Goal: Task Accomplishment & Management: Complete application form

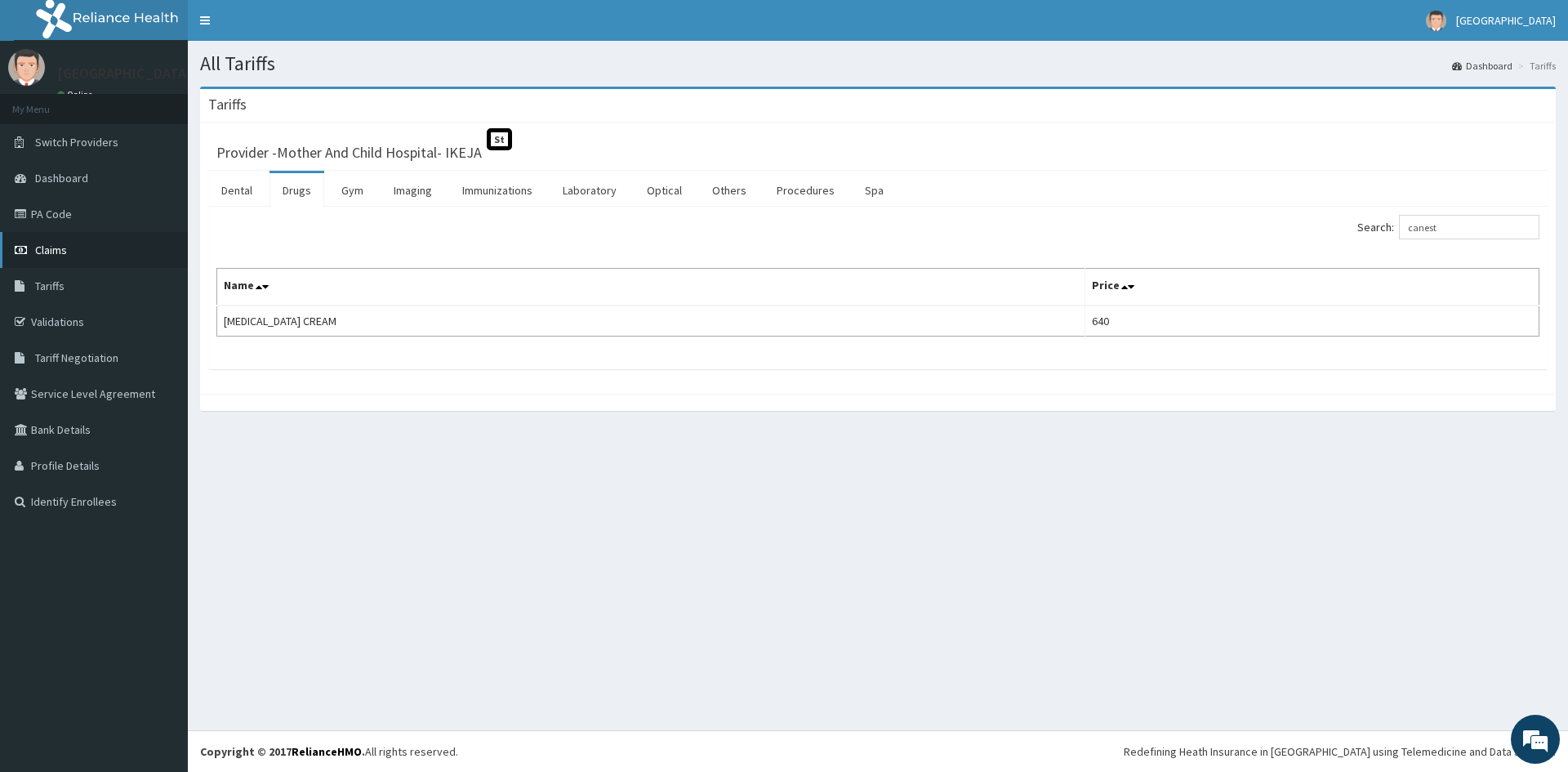
click at [47, 243] on span "Claims" at bounding box center [50, 249] width 32 height 15
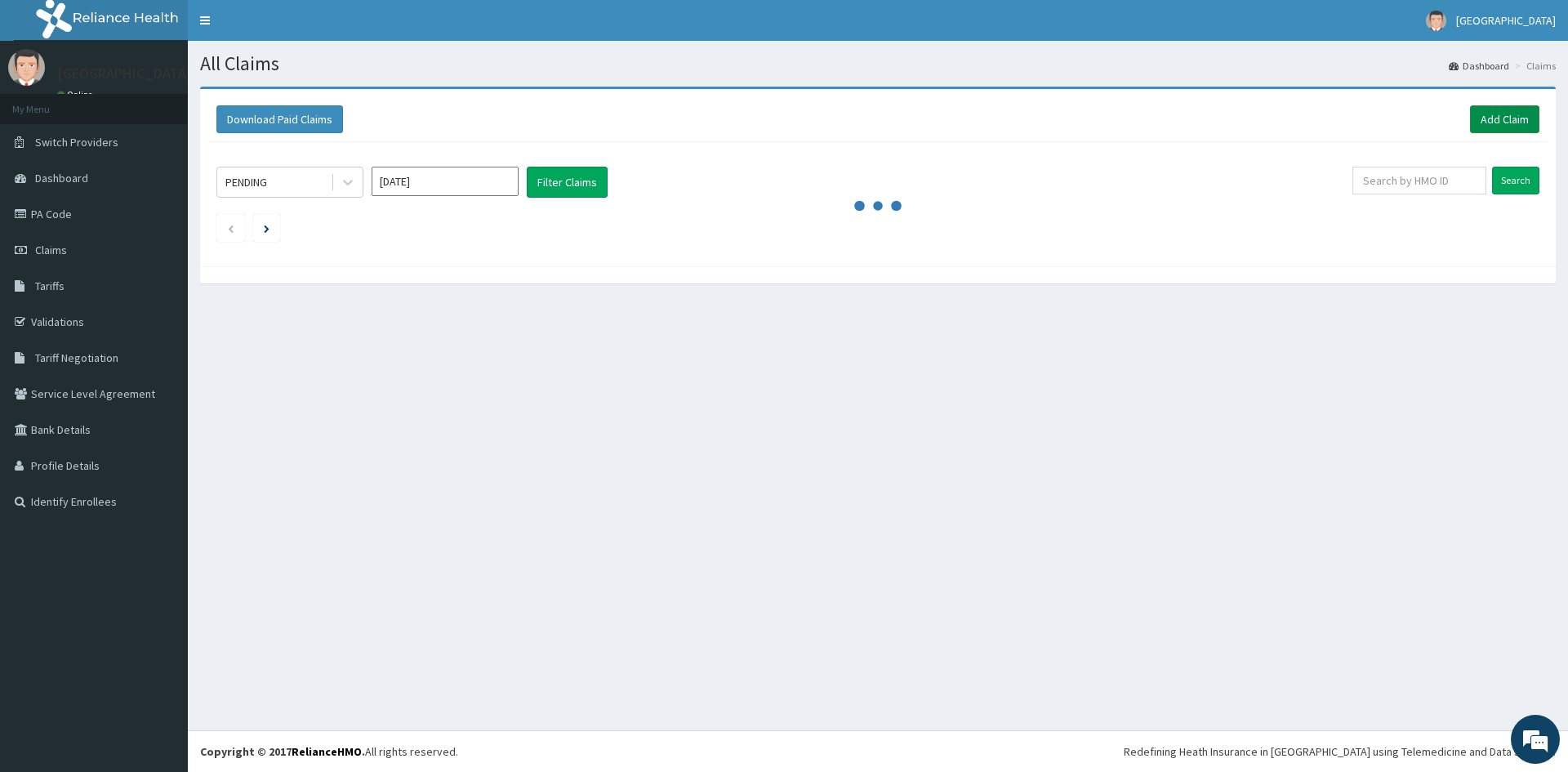
click at [1522, 116] on link "Add Claim" at bounding box center [1504, 119] width 69 height 28
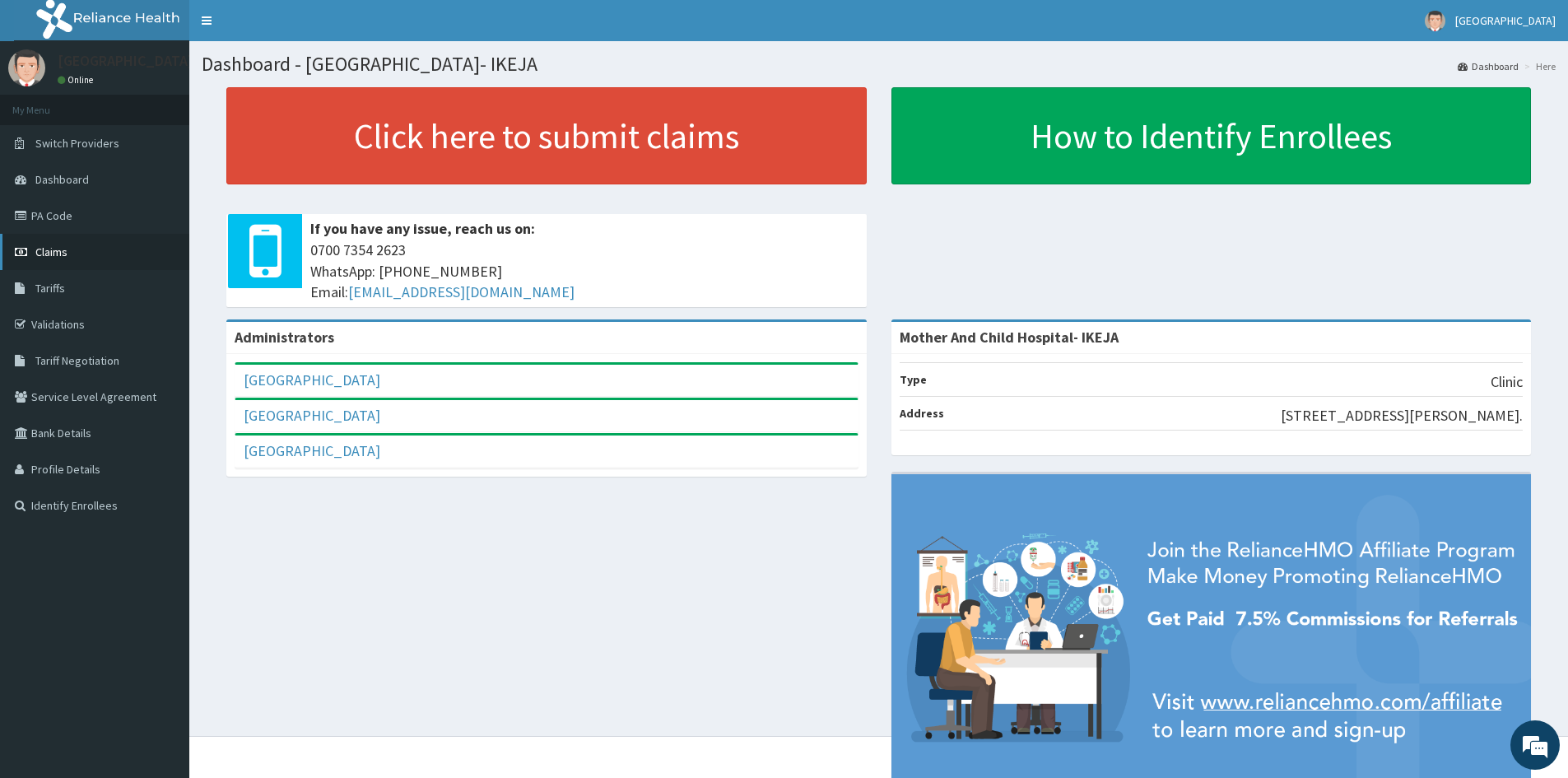
click at [40, 254] on span "Claims" at bounding box center [51, 251] width 32 height 15
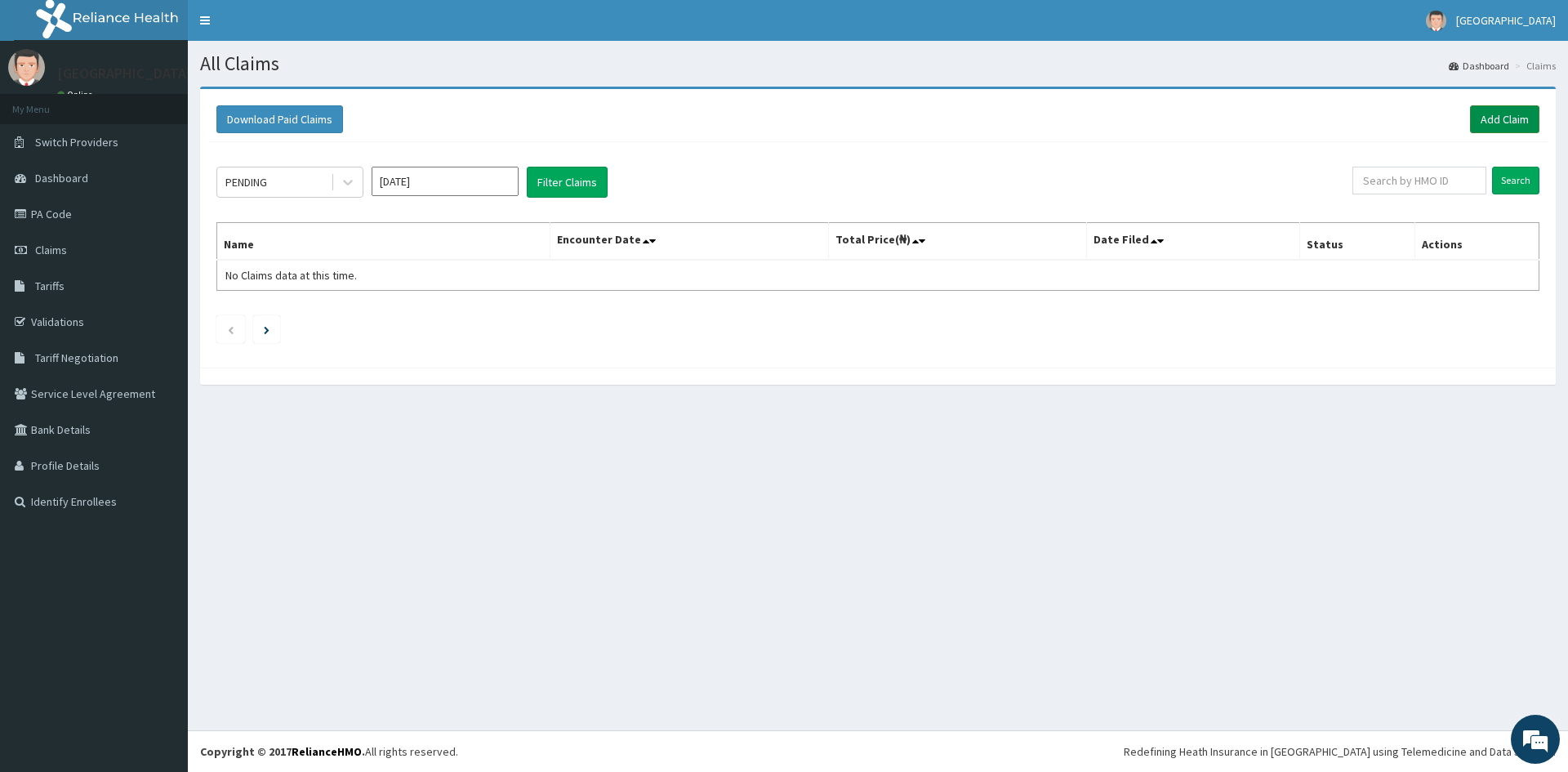
click at [1489, 119] on link "Add Claim" at bounding box center [1504, 119] width 69 height 28
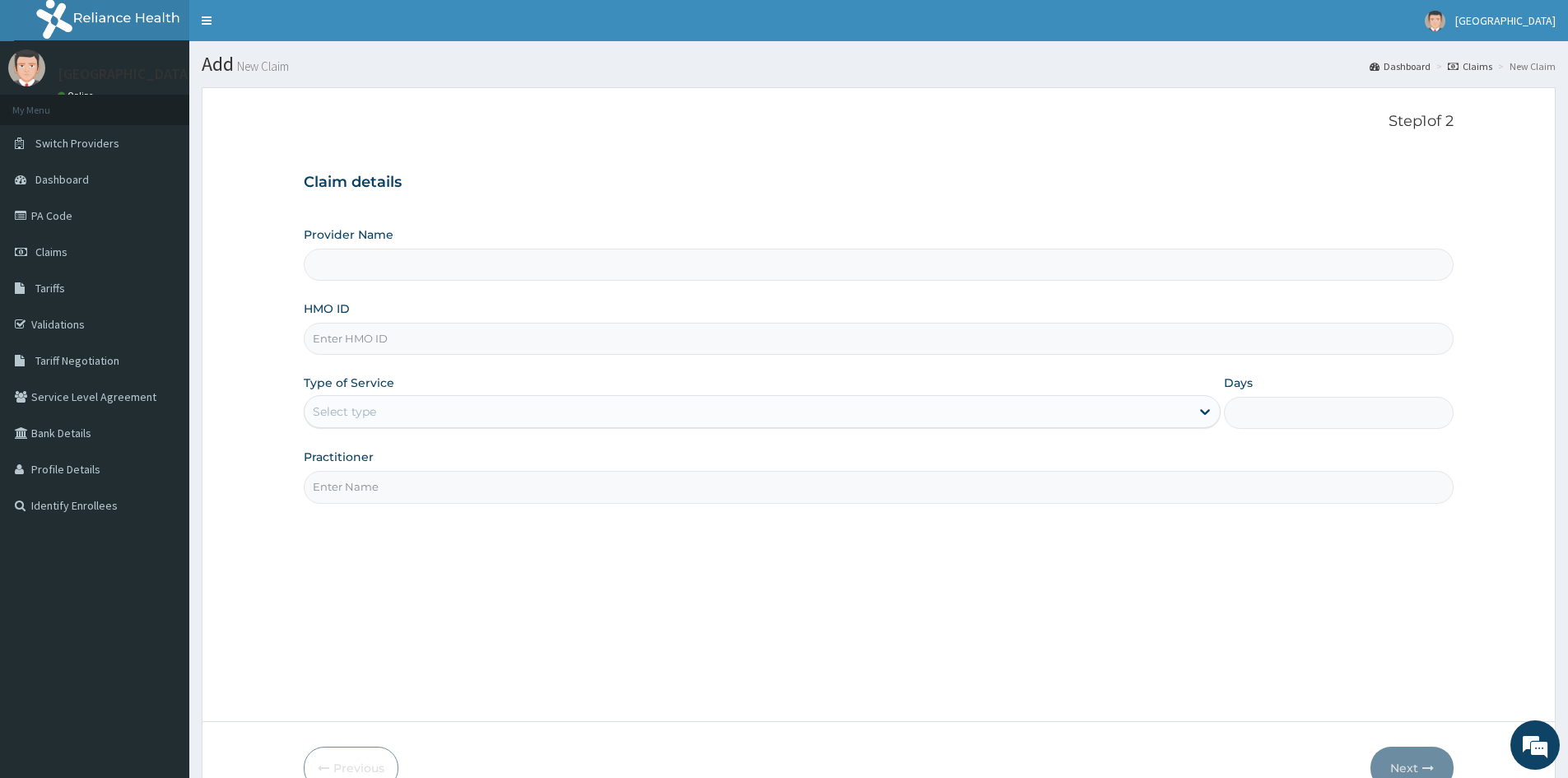
type input "Mother And Child Hospital- IKEJA"
click at [433, 343] on input "HMO ID" at bounding box center [878, 338] width 1150 height 32
paste input "SOG/10047/A"
type input "SOG/10047/A"
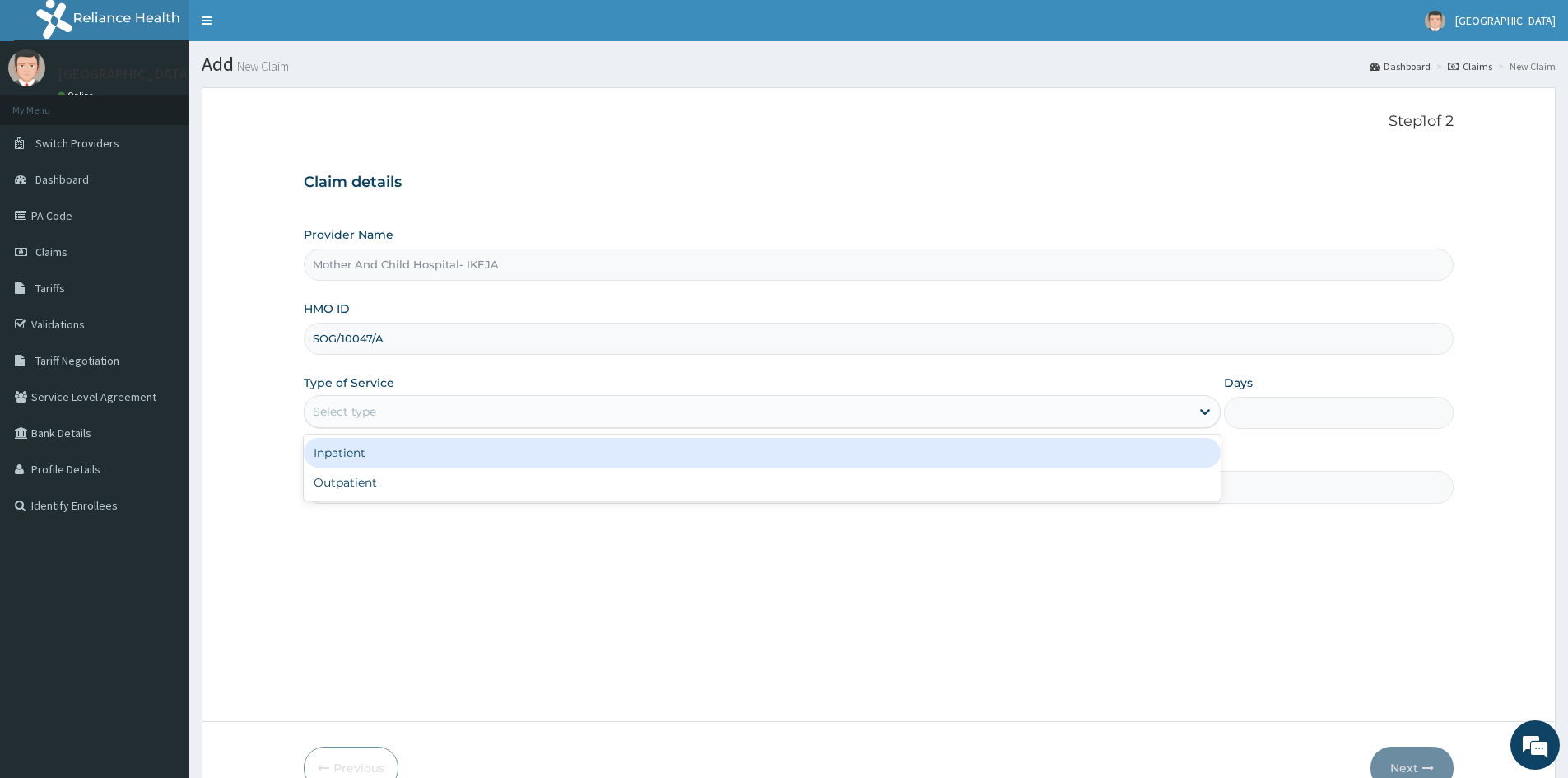
click at [370, 415] on div "Select type" at bounding box center [345, 411] width 64 height 16
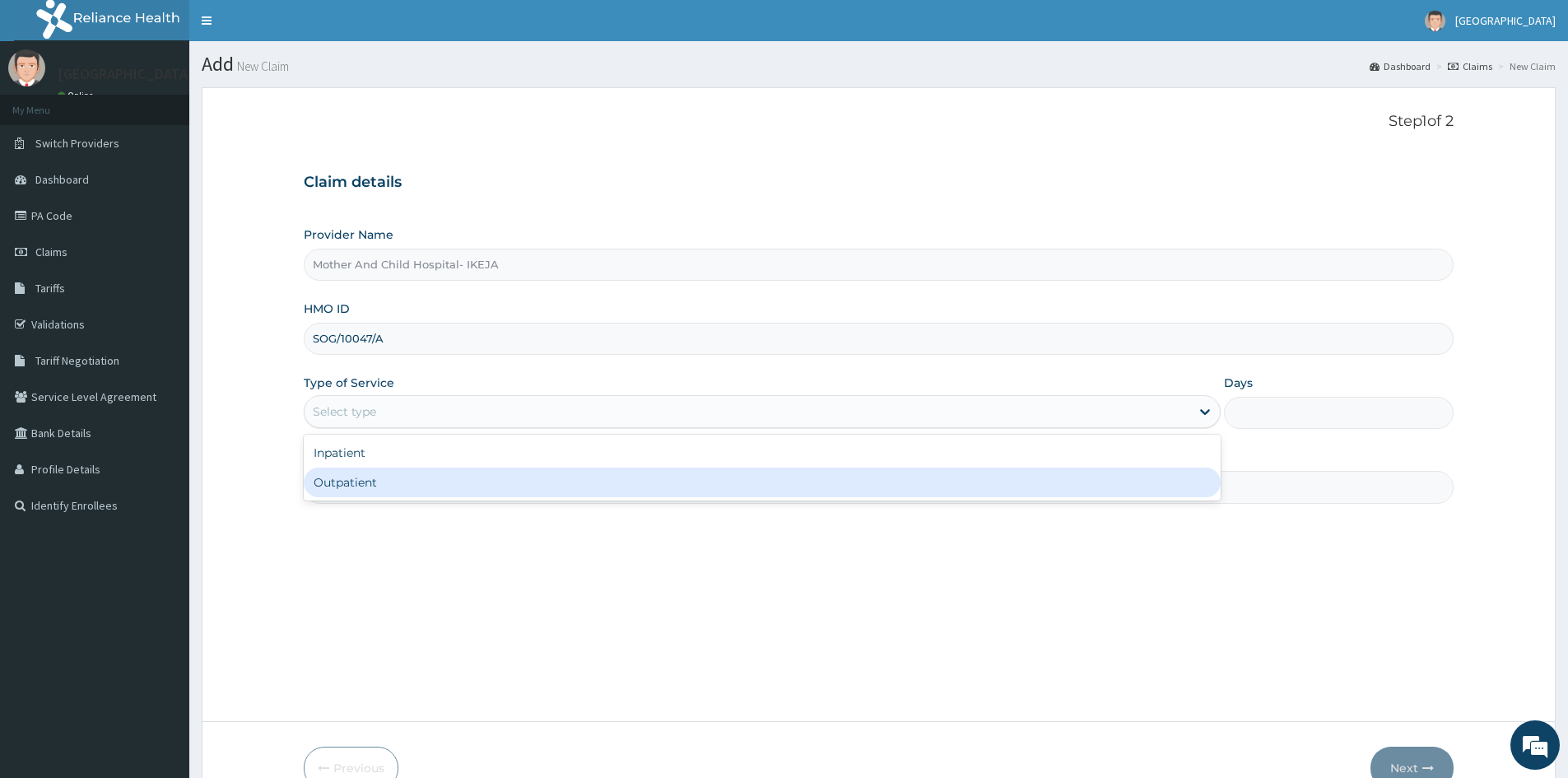
click at [372, 485] on div "Outpatient" at bounding box center [762, 483] width 917 height 29
type input "1"
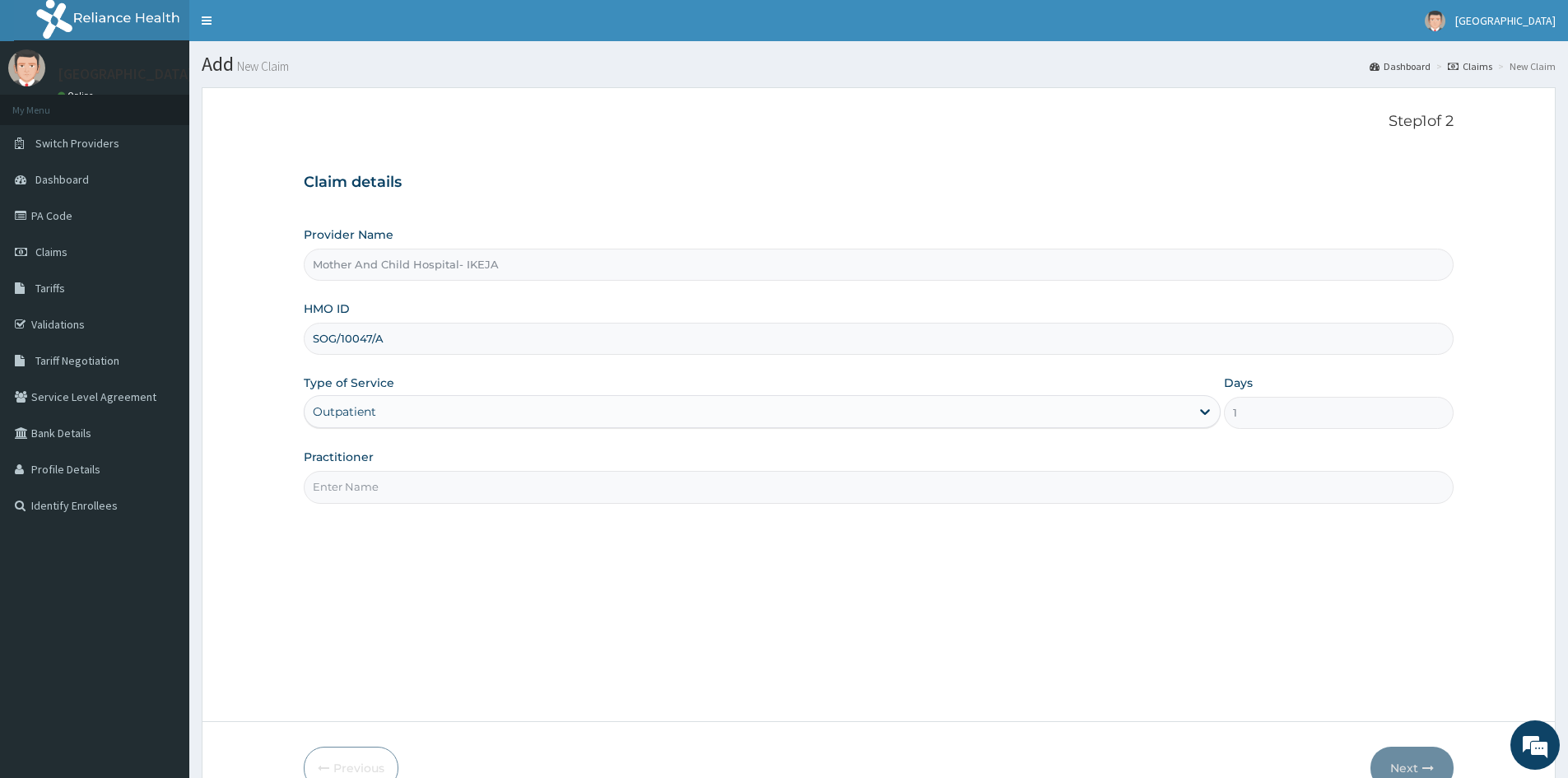
click at [419, 483] on input "Practitioner" at bounding box center [878, 486] width 1150 height 32
type input "DR EKPETTE"
click at [1428, 768] on icon "button" at bounding box center [1428, 768] width 11 height 11
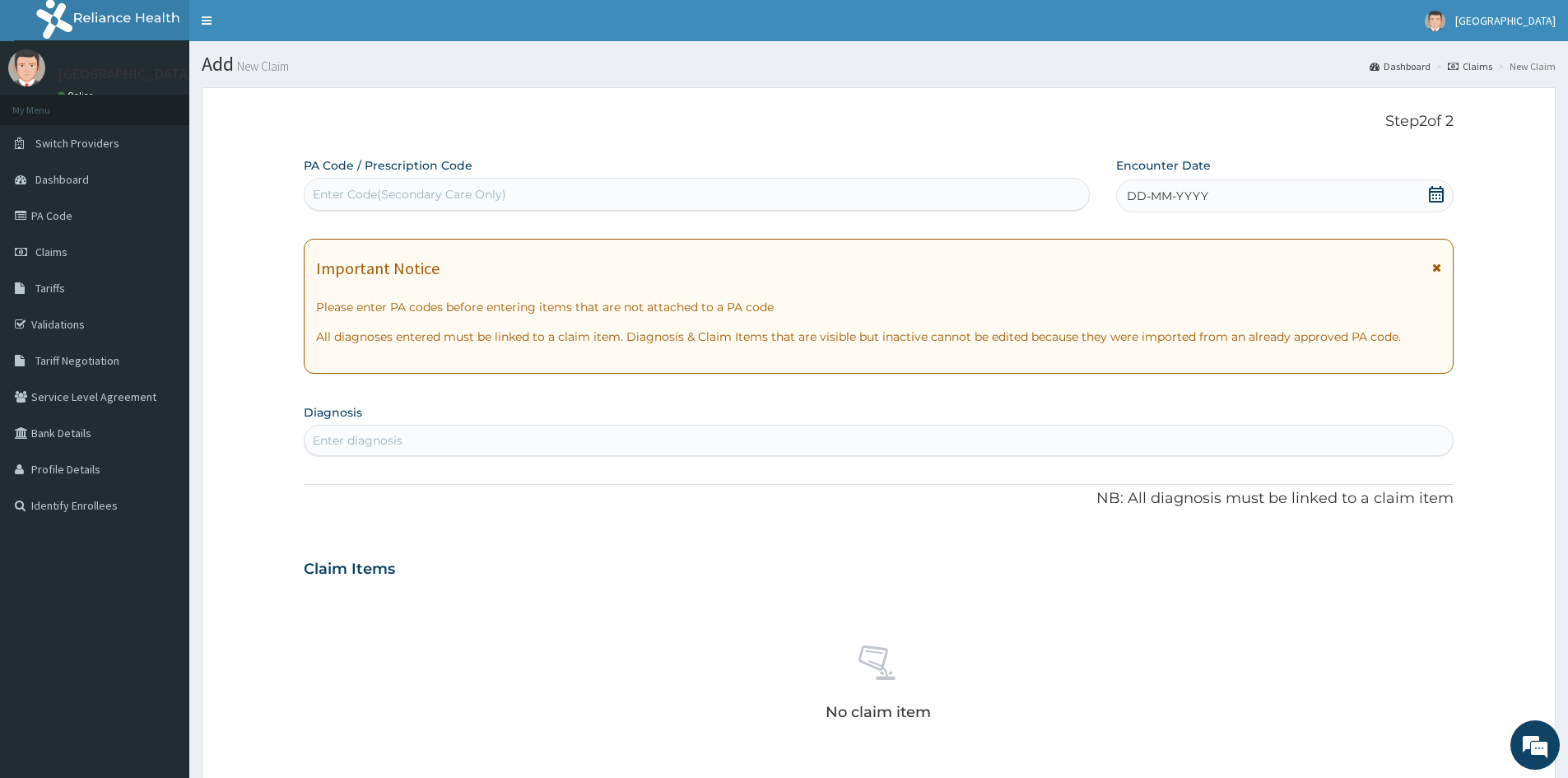
click at [1437, 190] on icon at bounding box center [1436, 194] width 16 height 16
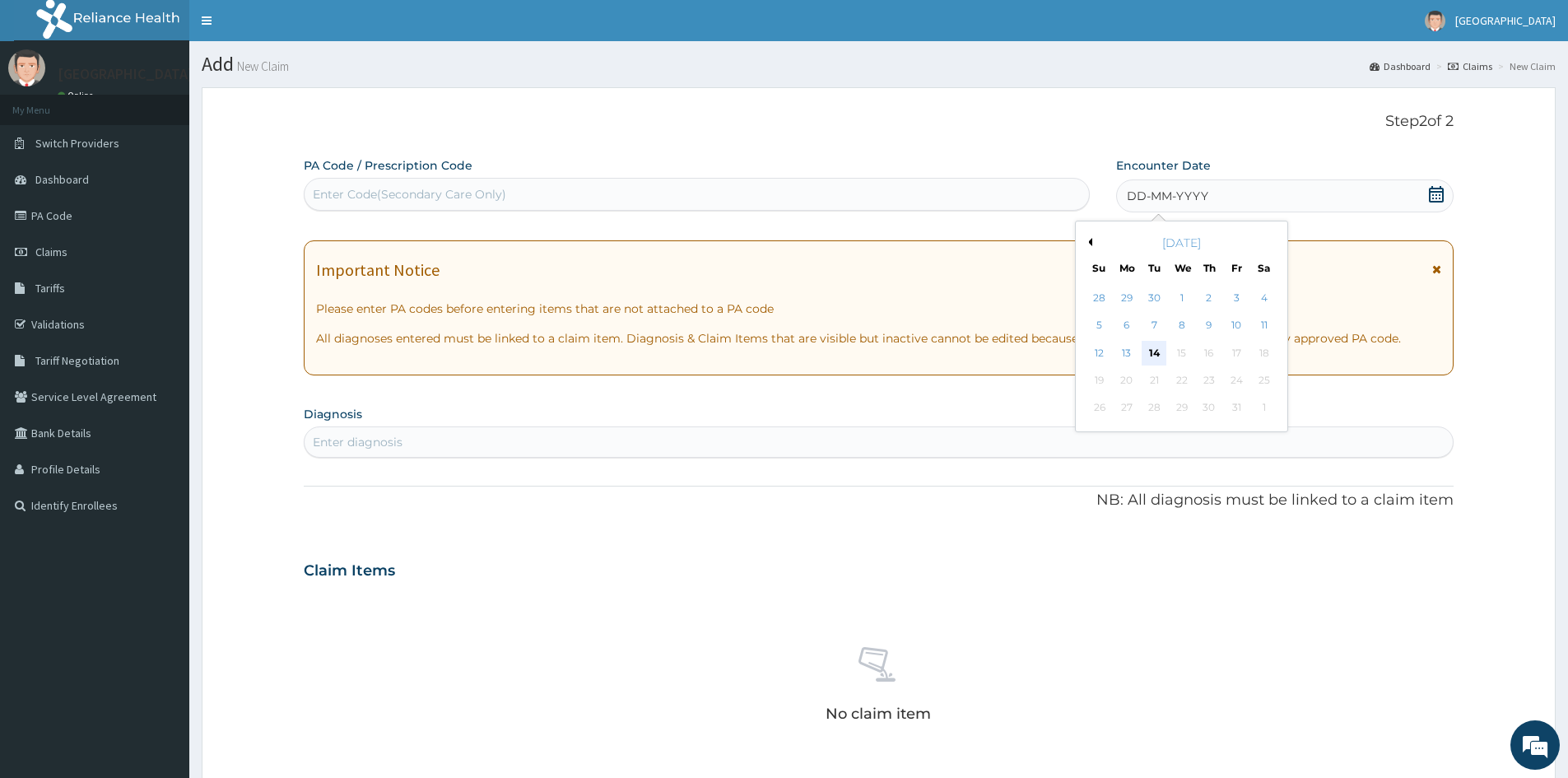
click at [1153, 355] on div "14" at bounding box center [1154, 353] width 25 height 25
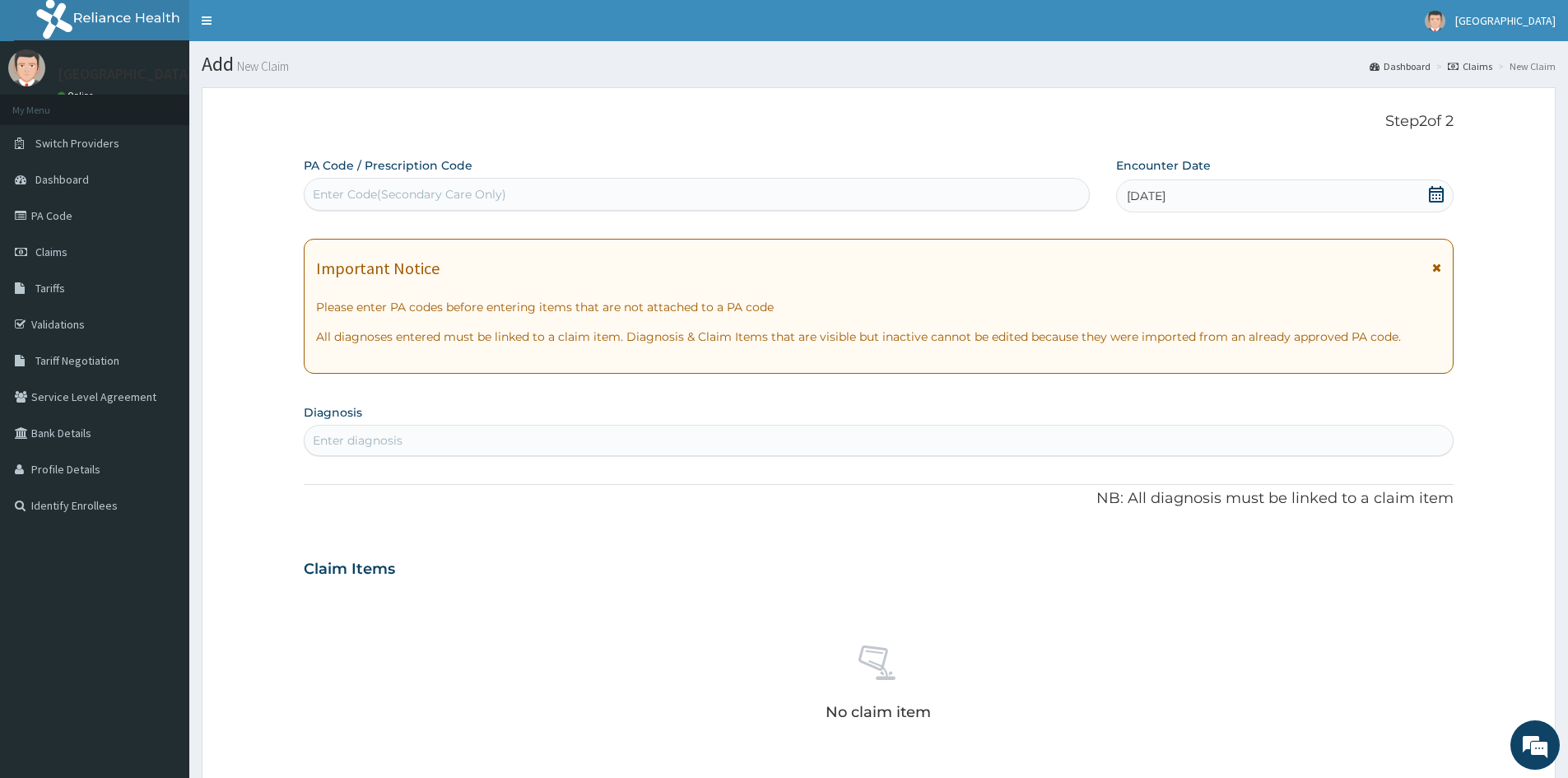
click at [609, 441] on div "Enter diagnosis" at bounding box center [878, 441] width 1148 height 27
click at [414, 437] on div "Enter diagnosis" at bounding box center [878, 441] width 1148 height 27
type input "hyper"
drag, startPoint x: 371, startPoint y: 427, endPoint x: 311, endPoint y: 435, distance: 60.5
click at [311, 435] on div "Enter diagnosis" at bounding box center [878, 441] width 1150 height 31
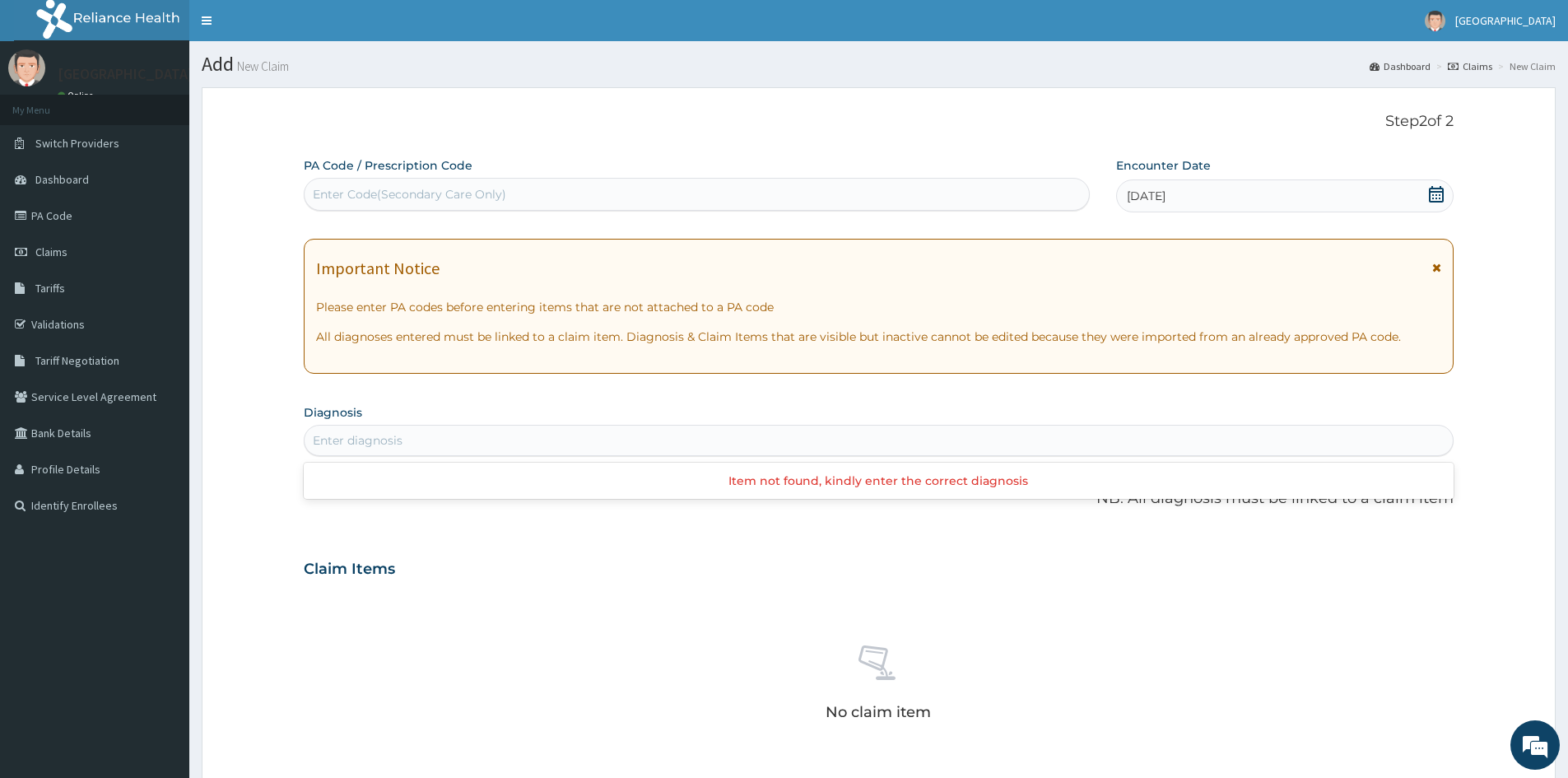
click at [322, 434] on div "Enter diagnosis" at bounding box center [358, 440] width 89 height 16
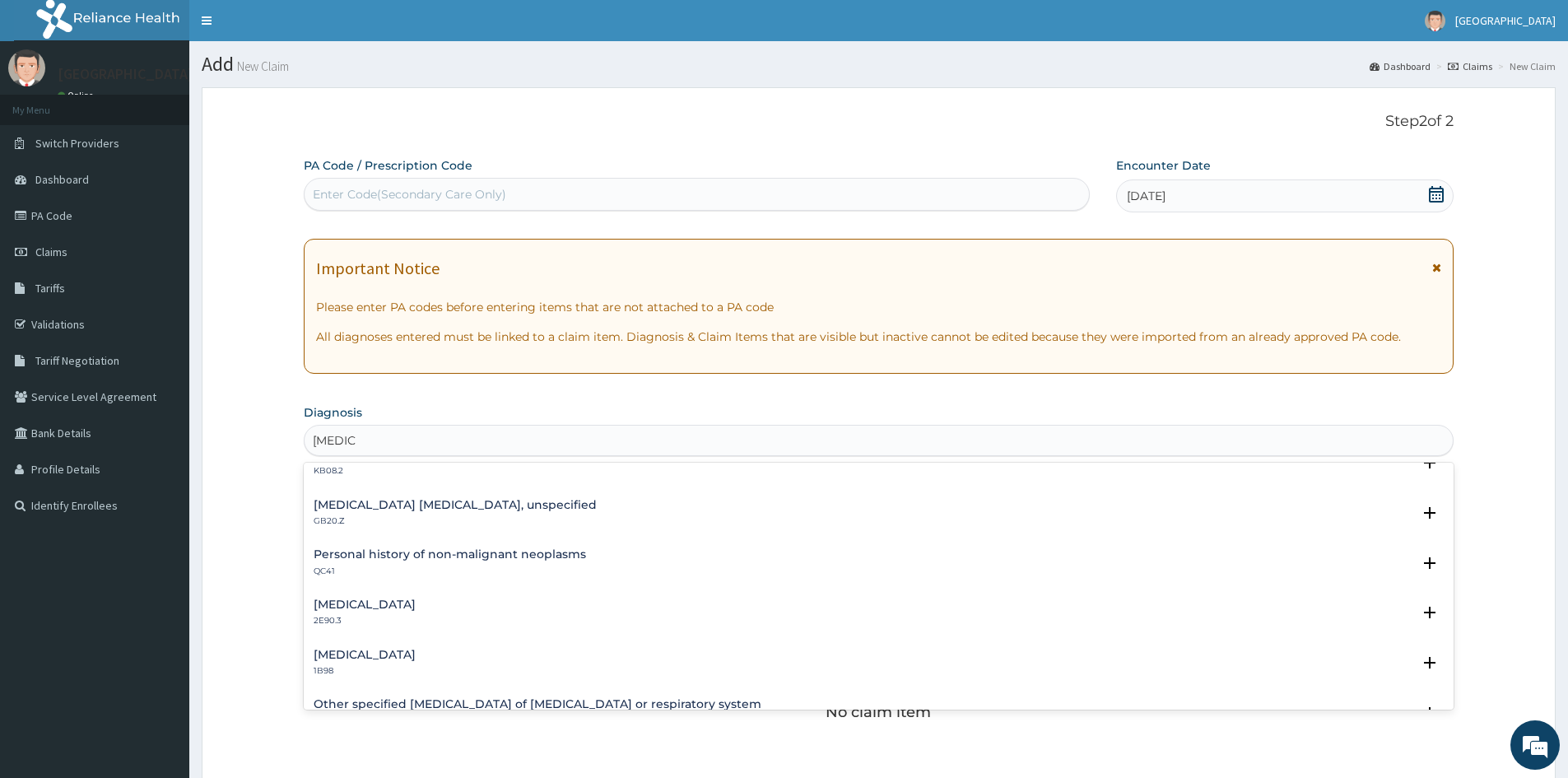
scroll to position [411, 0]
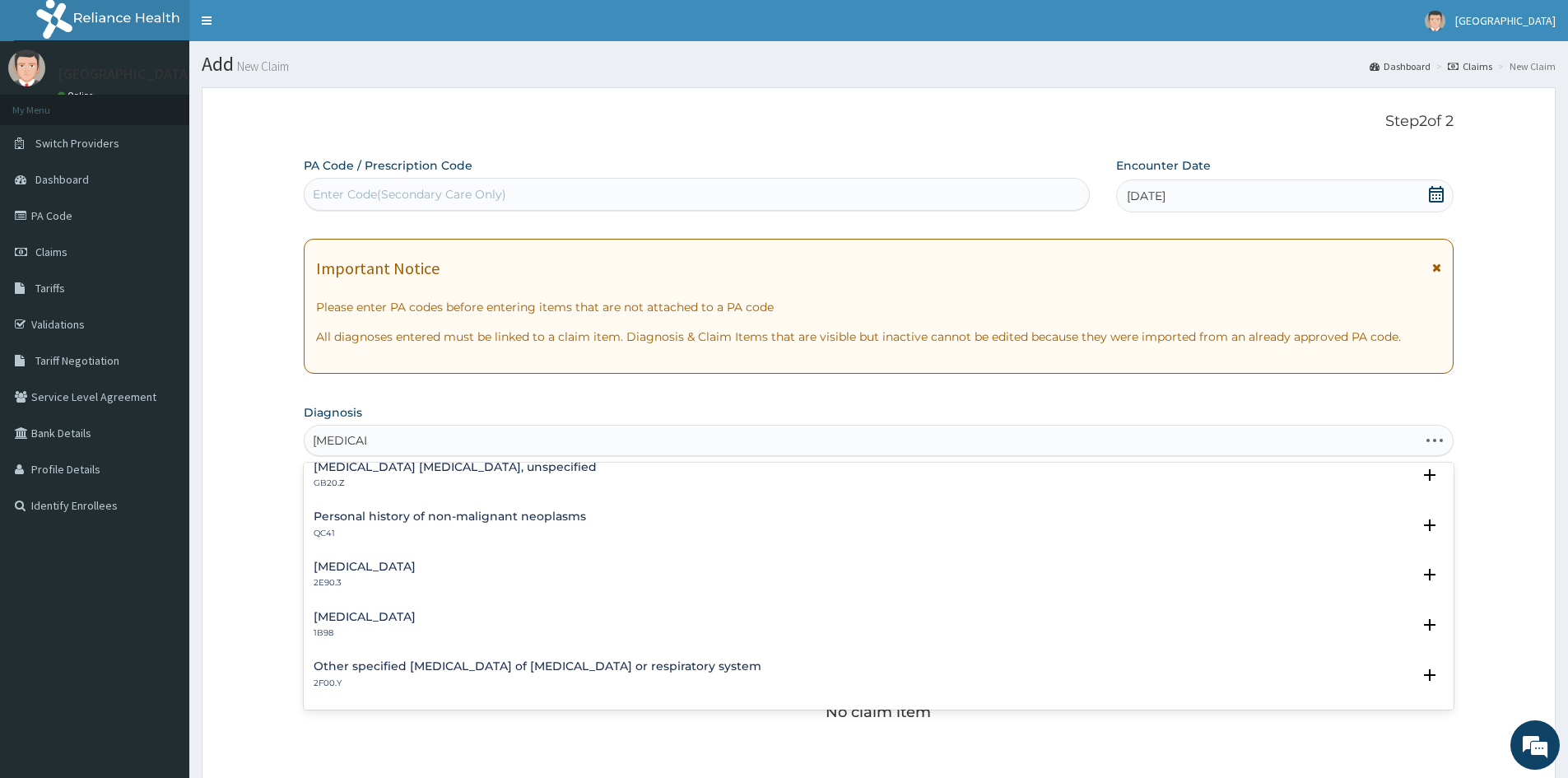
type input "benign pr"
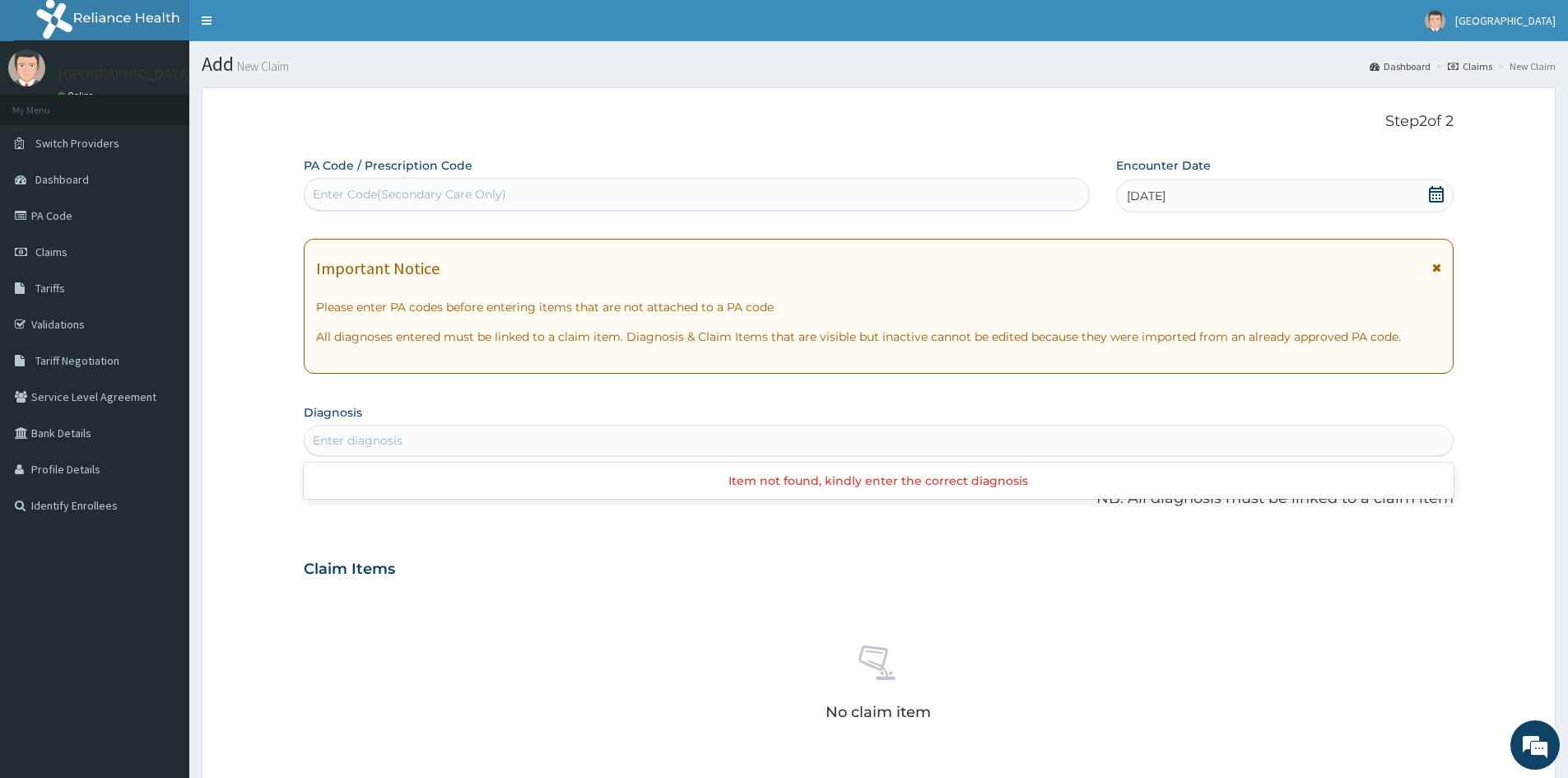
drag, startPoint x: 390, startPoint y: 446, endPoint x: 436, endPoint y: 392, distance: 70.9
click at [321, 442] on div "Enter diagnosis" at bounding box center [878, 441] width 1148 height 27
type input "prostate"
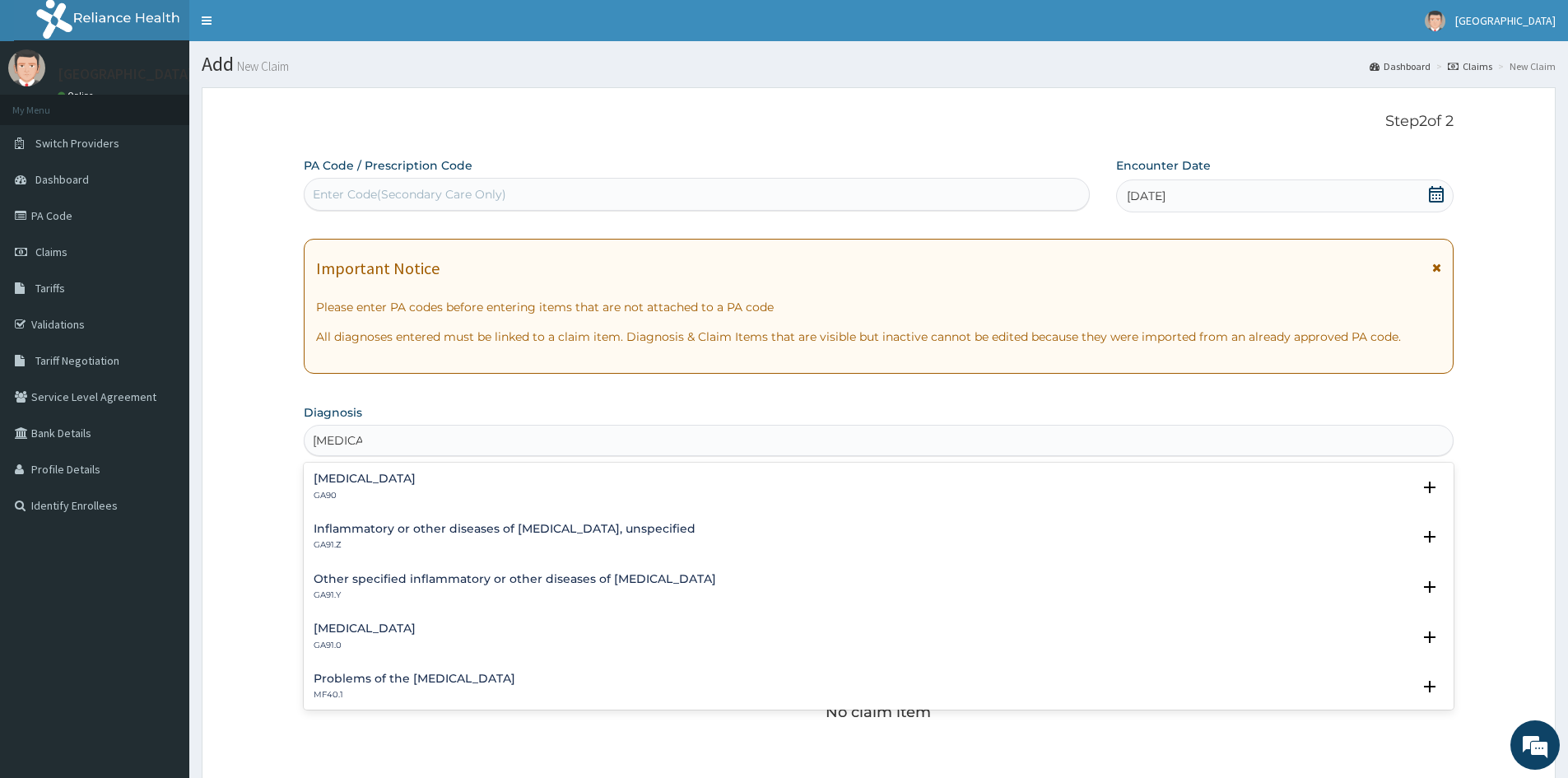
click at [364, 477] on h4 "Hyperplasia of prostate" at bounding box center [365, 479] width 102 height 12
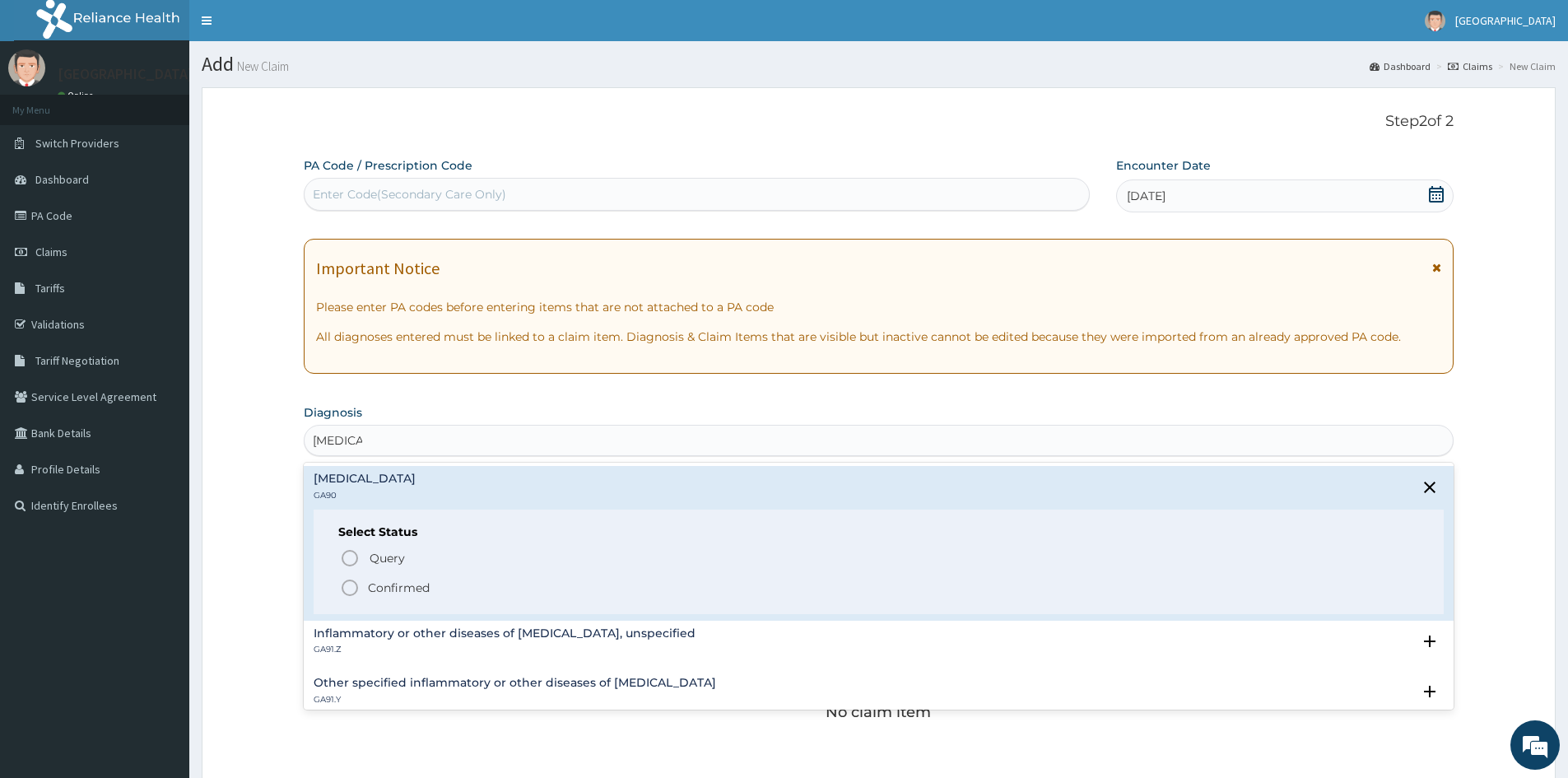
click at [349, 582] on icon "status option filled" at bounding box center [349, 588] width 20 height 20
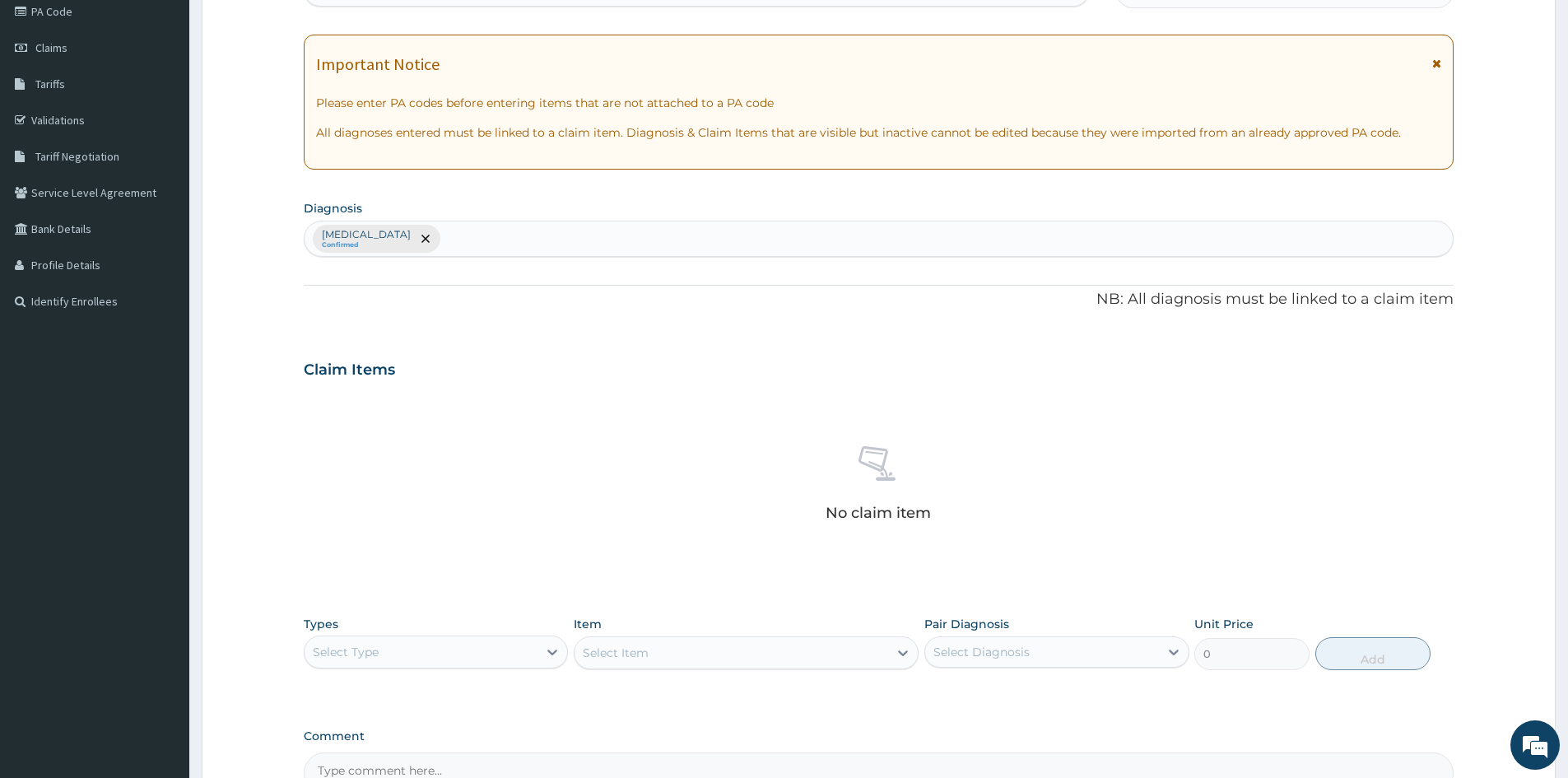
scroll to position [392, 0]
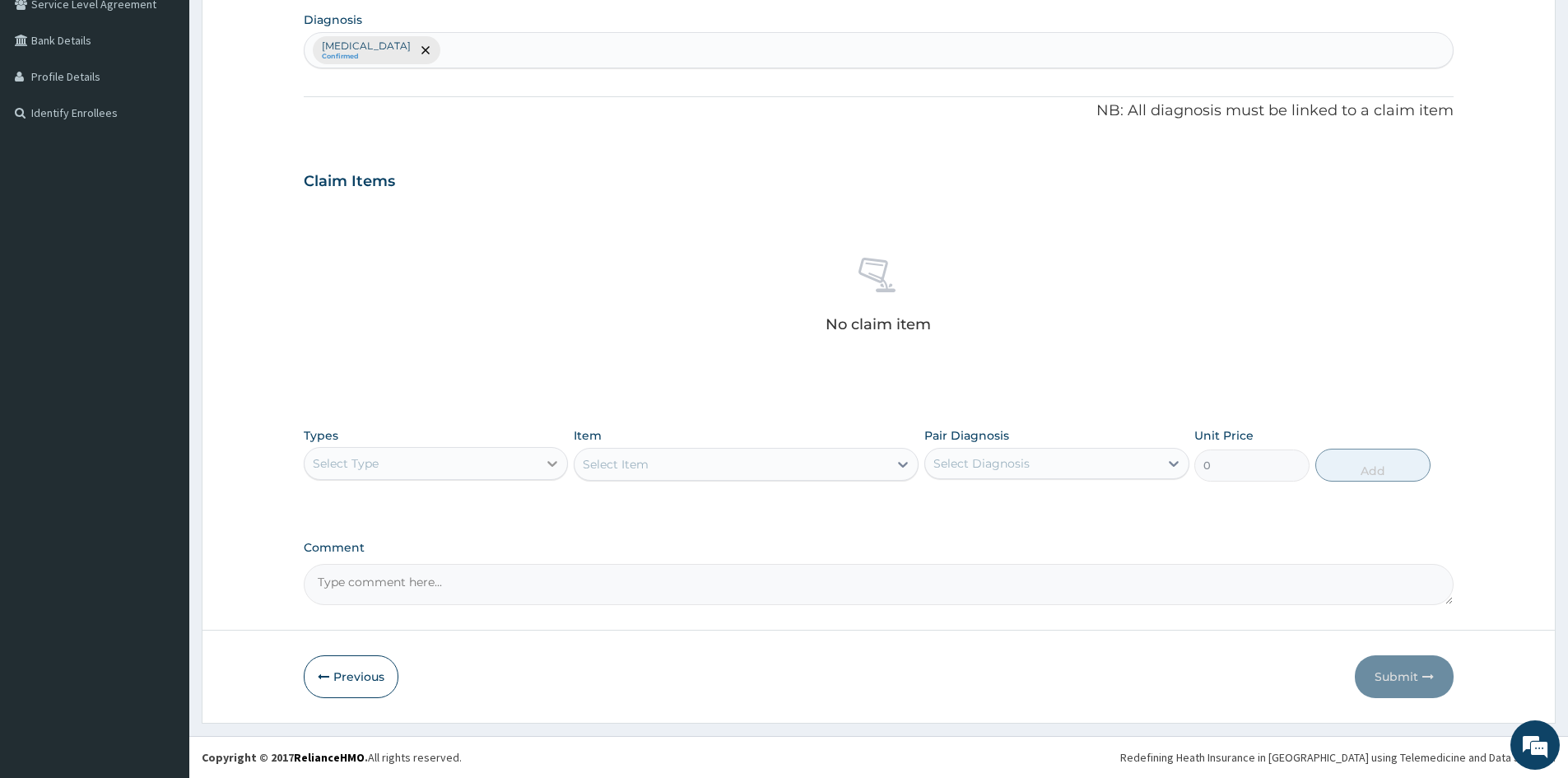
click at [541, 460] on div at bounding box center [552, 464] width 29 height 29
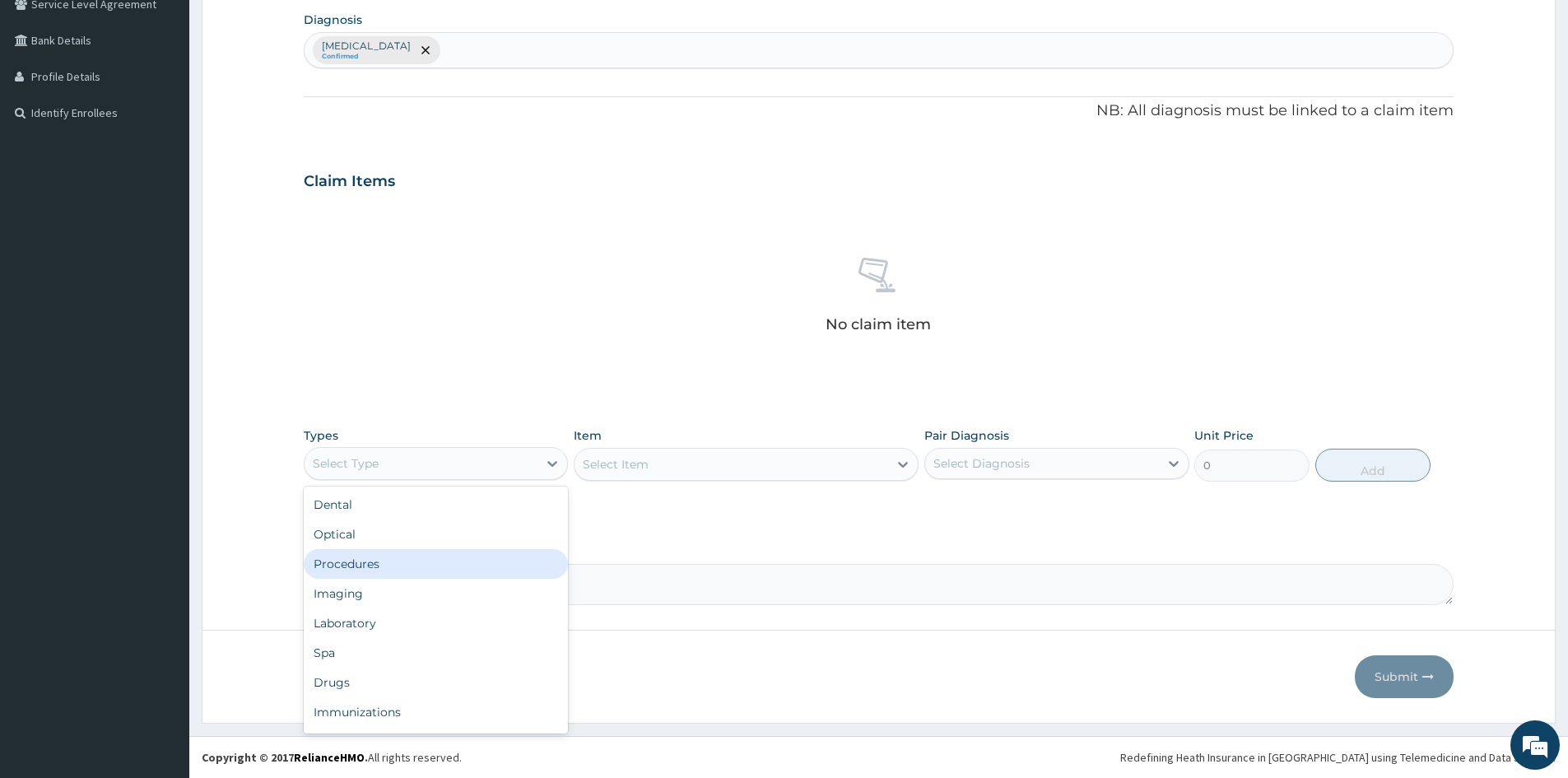
click at [383, 562] on div "Procedures" at bounding box center [435, 564] width 264 height 29
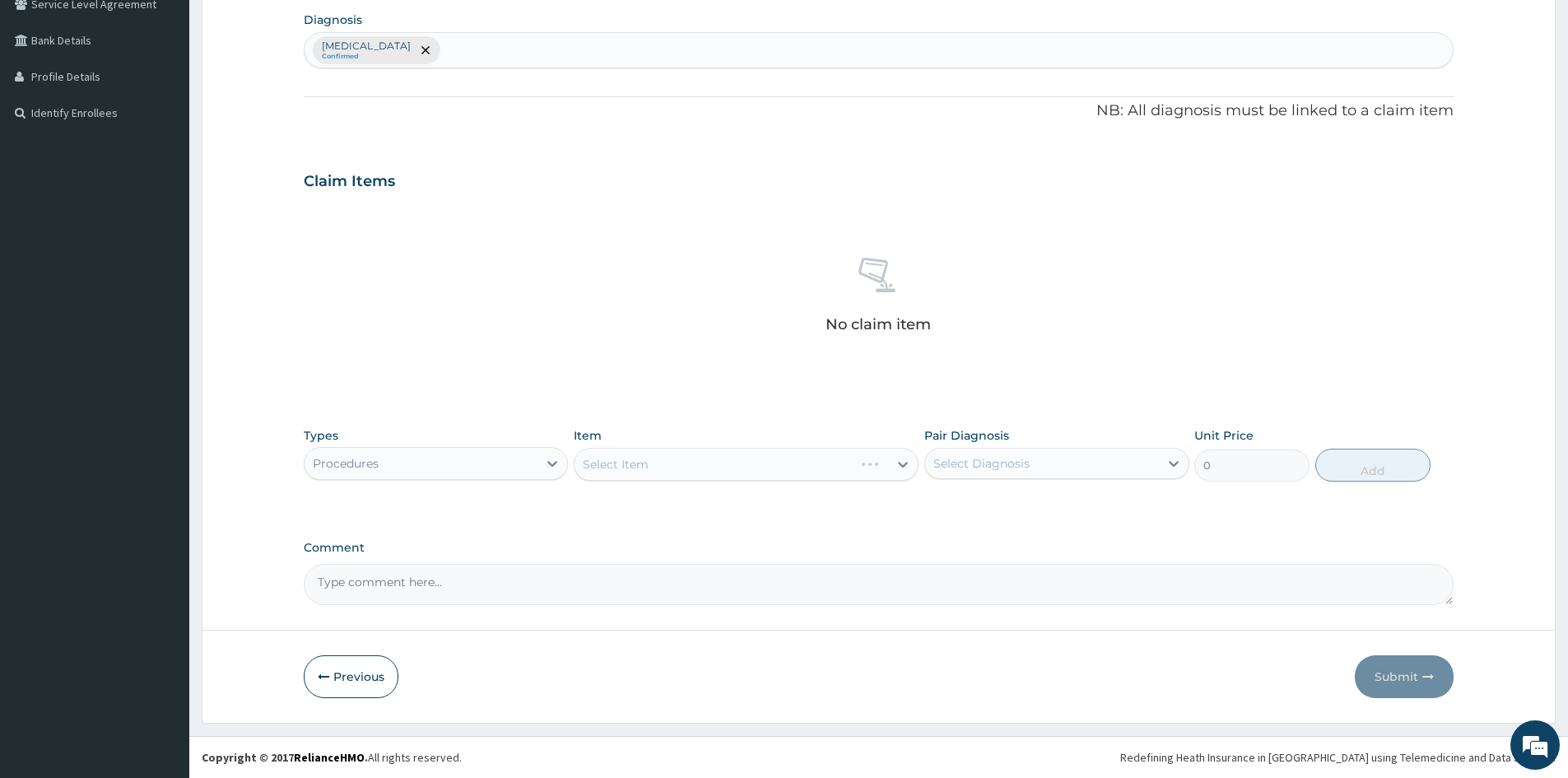
click at [697, 466] on div "Select Item" at bounding box center [746, 465] width 345 height 33
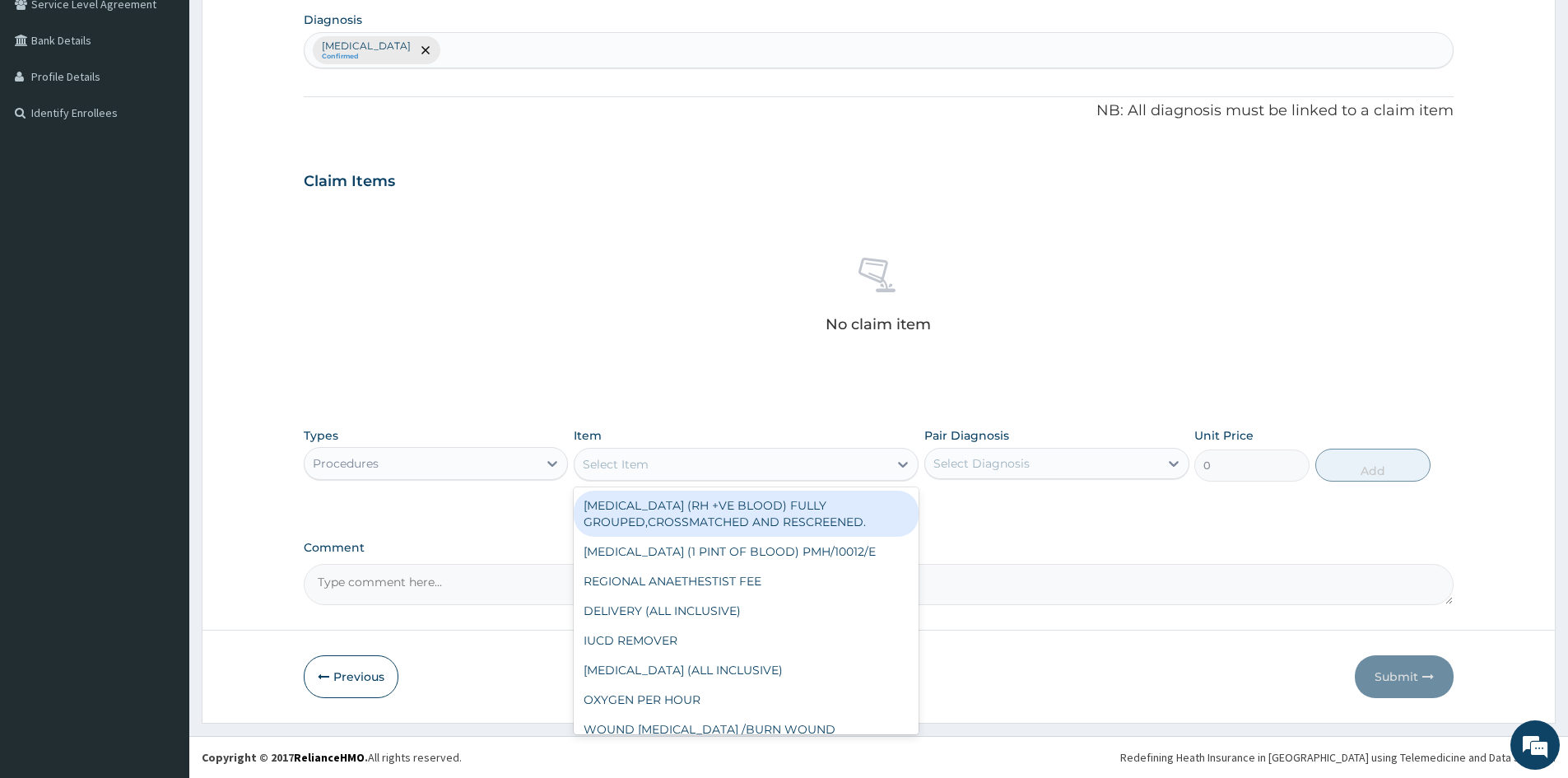
click at [697, 466] on div "Select Item" at bounding box center [731, 464] width 314 height 27
type input "gp"
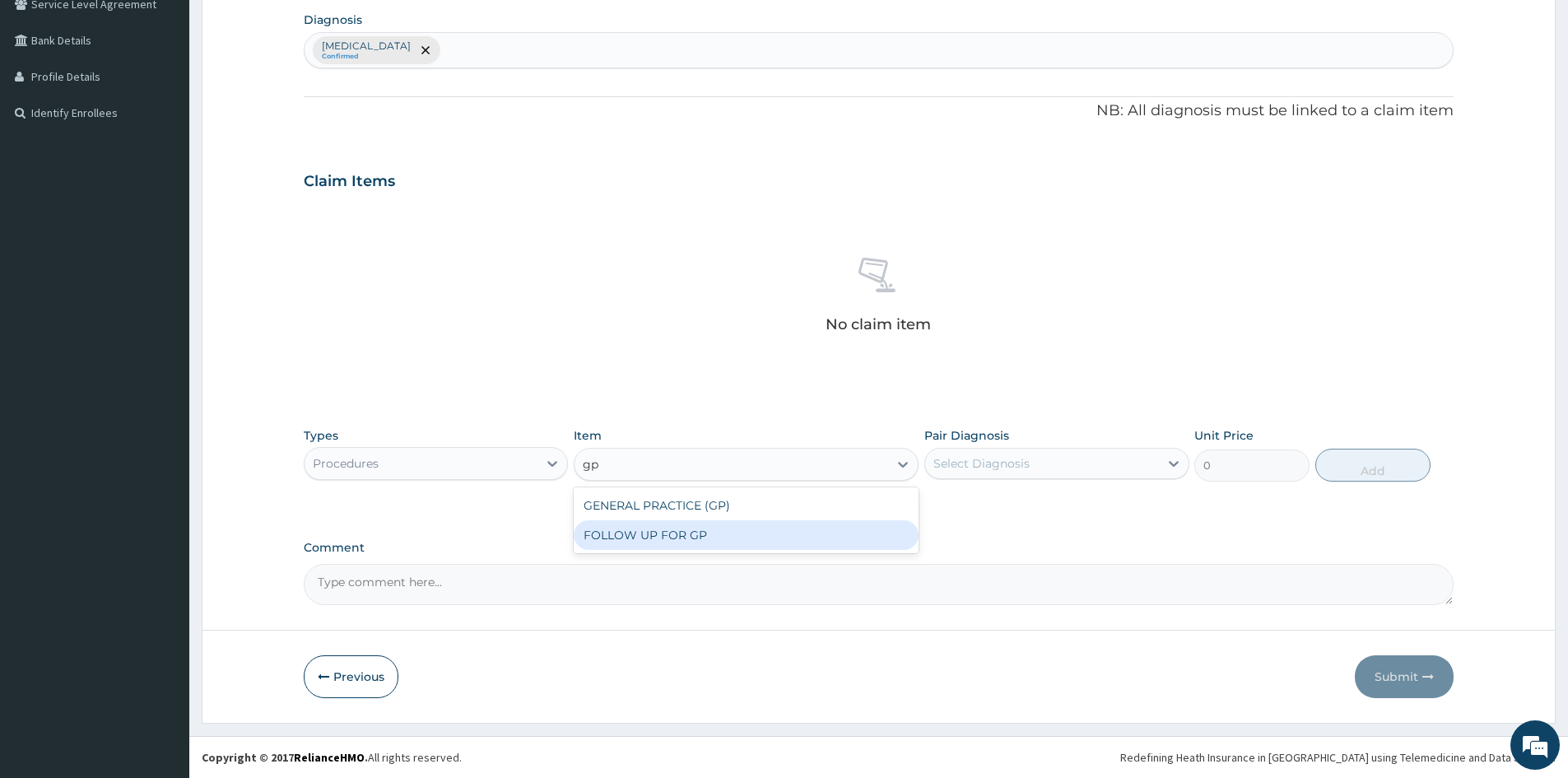
click at [681, 533] on div "FOLLOW UP FOR GP" at bounding box center [746, 535] width 345 height 29
type input "2000"
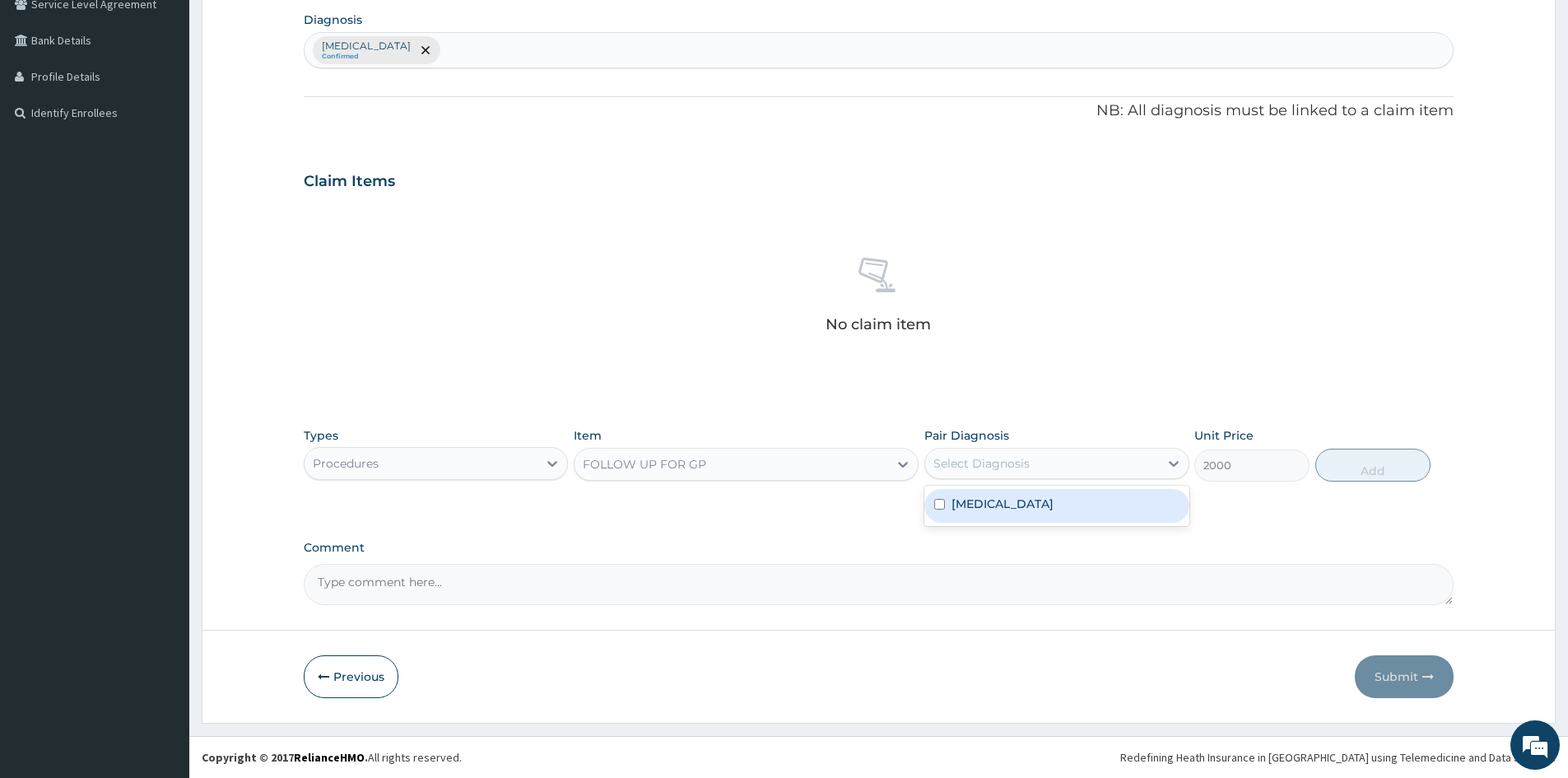
click at [1106, 462] on div "Select Diagnosis" at bounding box center [1042, 463] width 233 height 27
click at [943, 500] on input "checkbox" at bounding box center [939, 504] width 10 height 10
checkbox input "true"
click at [1378, 465] on button "Add" at bounding box center [1373, 466] width 115 height 33
type input "0"
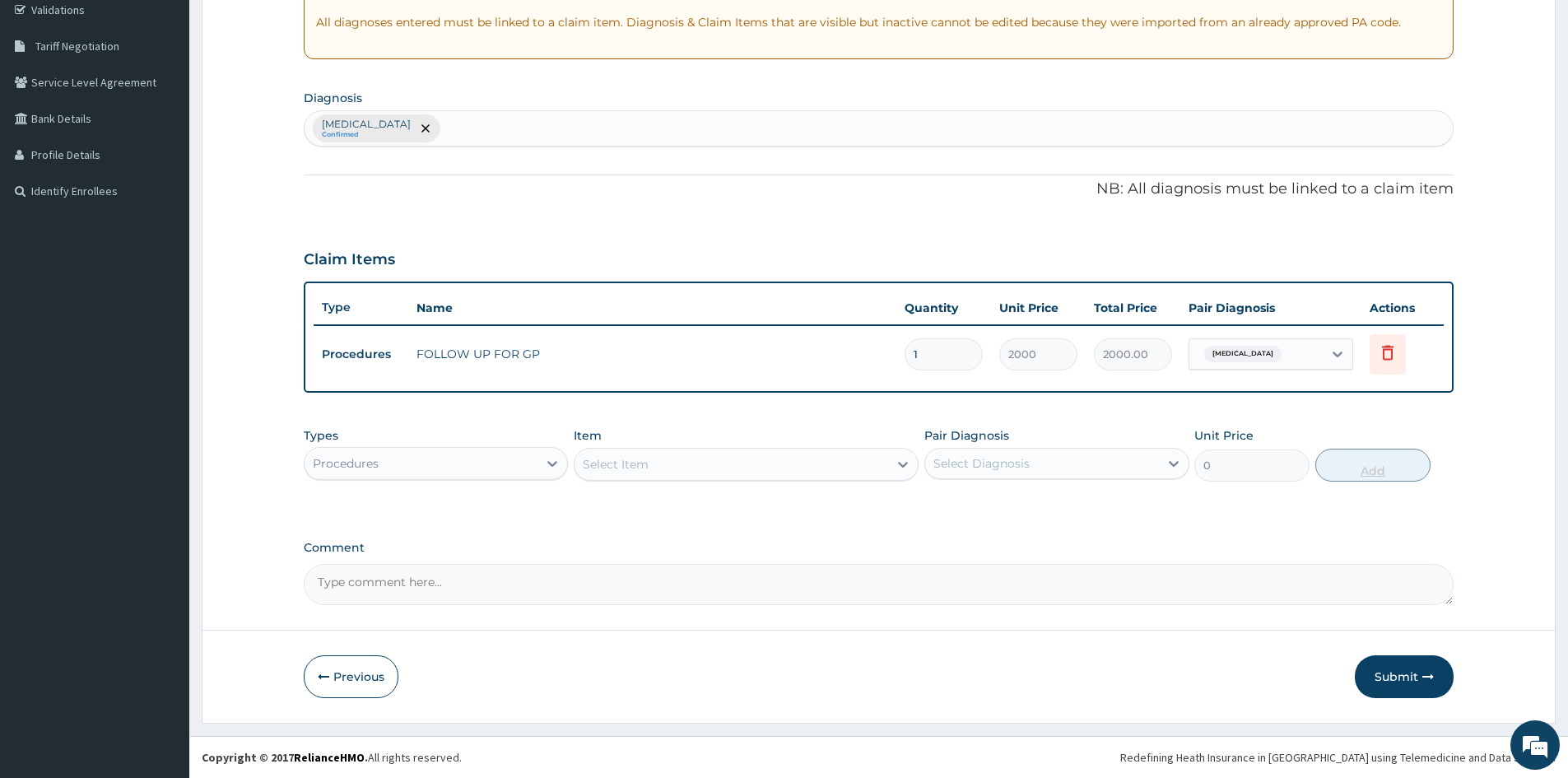
scroll to position [315, 0]
click at [1419, 679] on button "Submit" at bounding box center [1404, 677] width 99 height 43
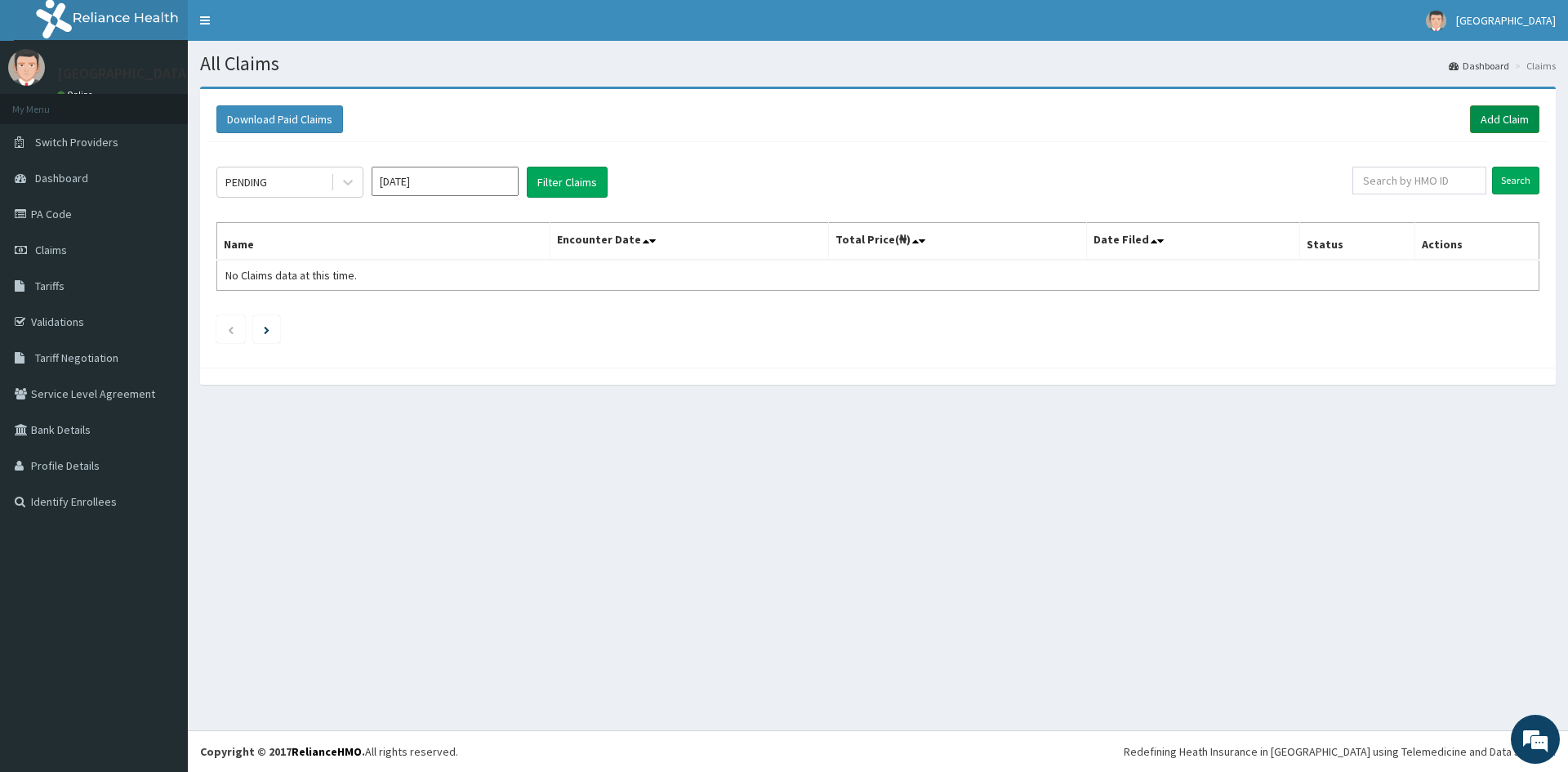
click at [1516, 113] on link "Add Claim" at bounding box center [1504, 119] width 69 height 28
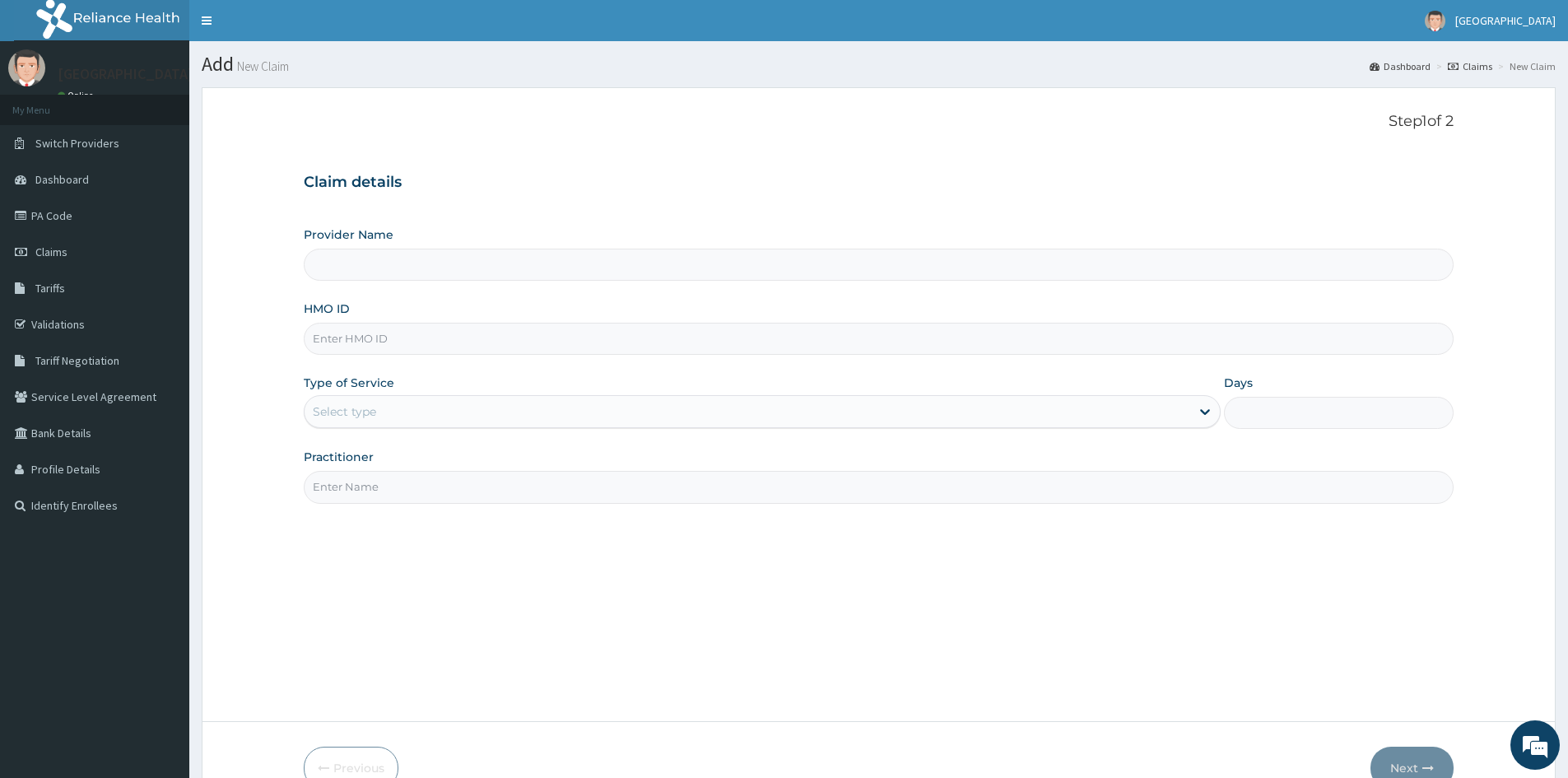
type input "Mother And Child Hospital- IKEJA"
click at [354, 338] on input "HMO ID" at bounding box center [878, 338] width 1150 height 32
type input "c"
type input "CAM/10017/B"
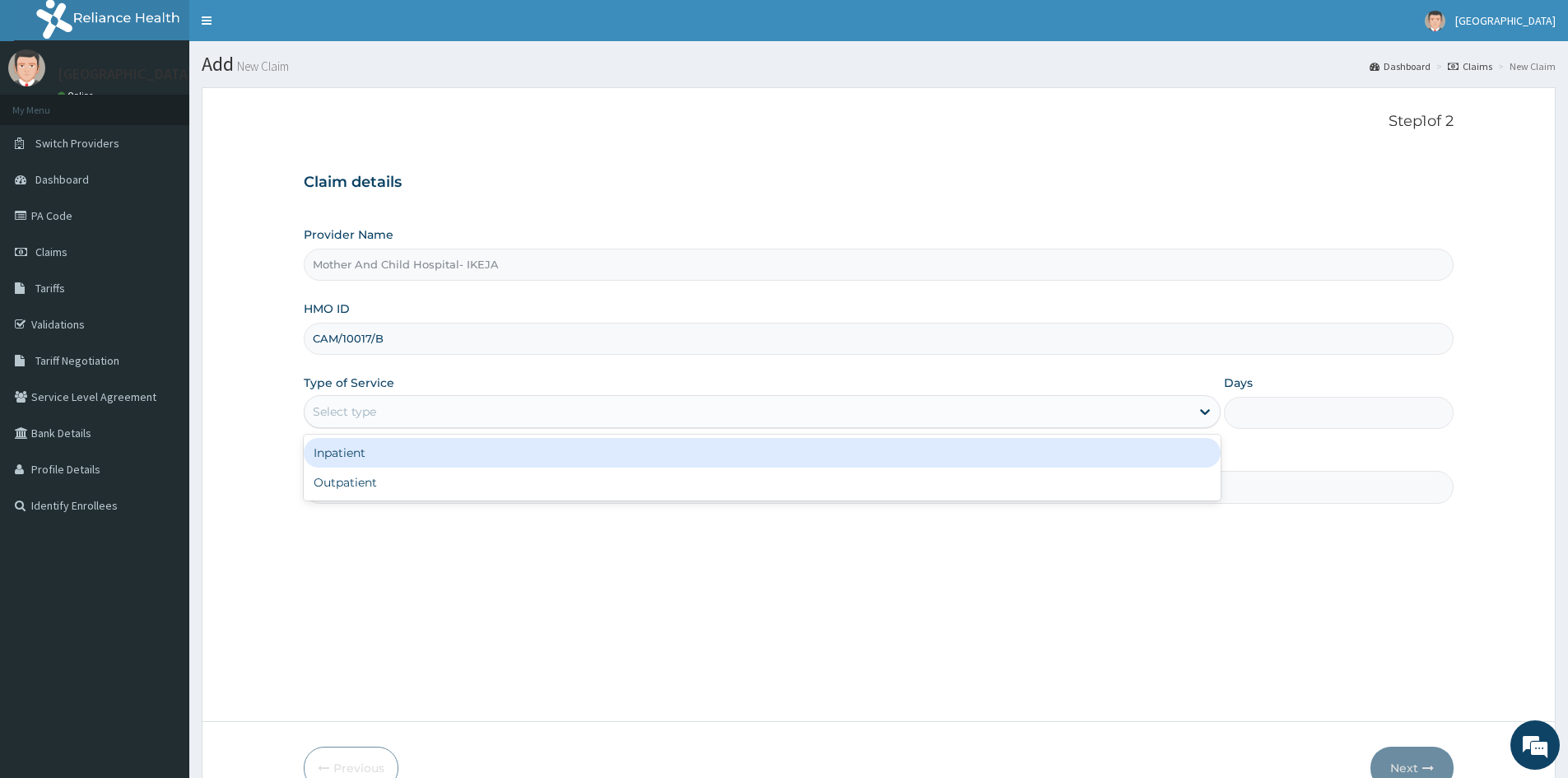
click at [410, 411] on div "Select type" at bounding box center [747, 411] width 886 height 27
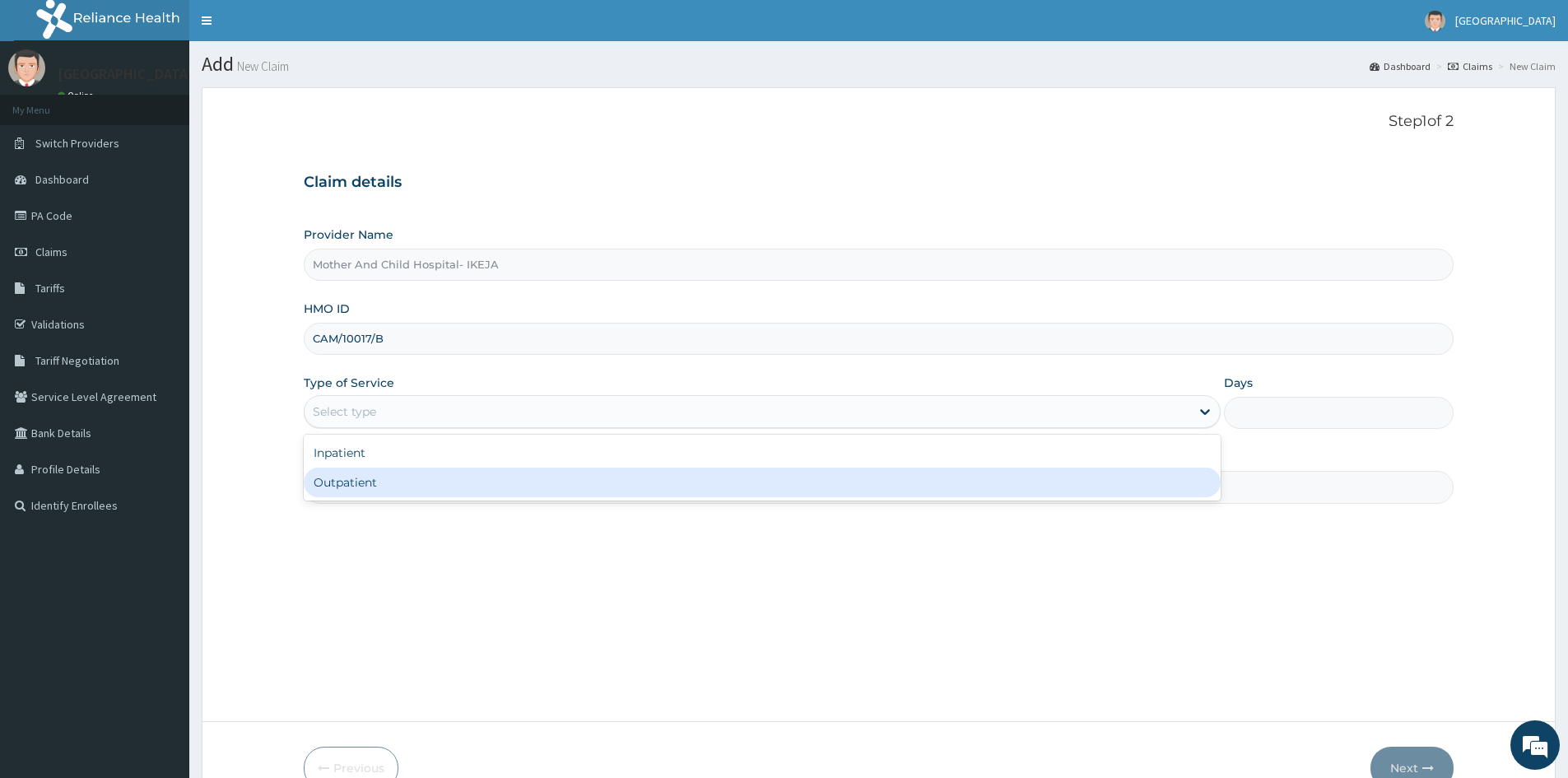
click at [371, 479] on div "Outpatient" at bounding box center [762, 483] width 917 height 29
type input "1"
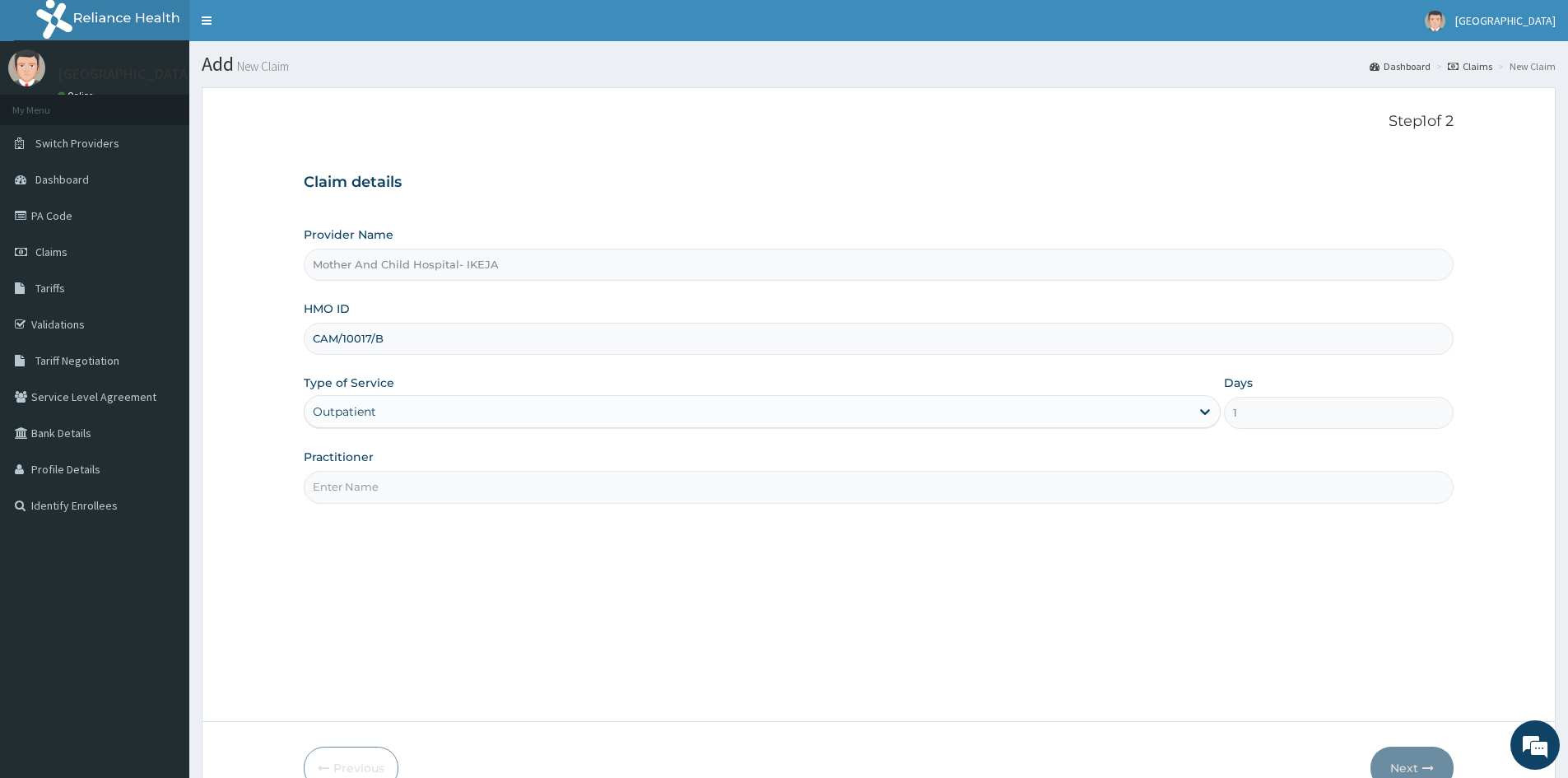
click at [374, 476] on input "Practitioner" at bounding box center [878, 486] width 1150 height 32
type input "DR EKPETTE"
click at [1423, 761] on button "Next" at bounding box center [1411, 769] width 83 height 43
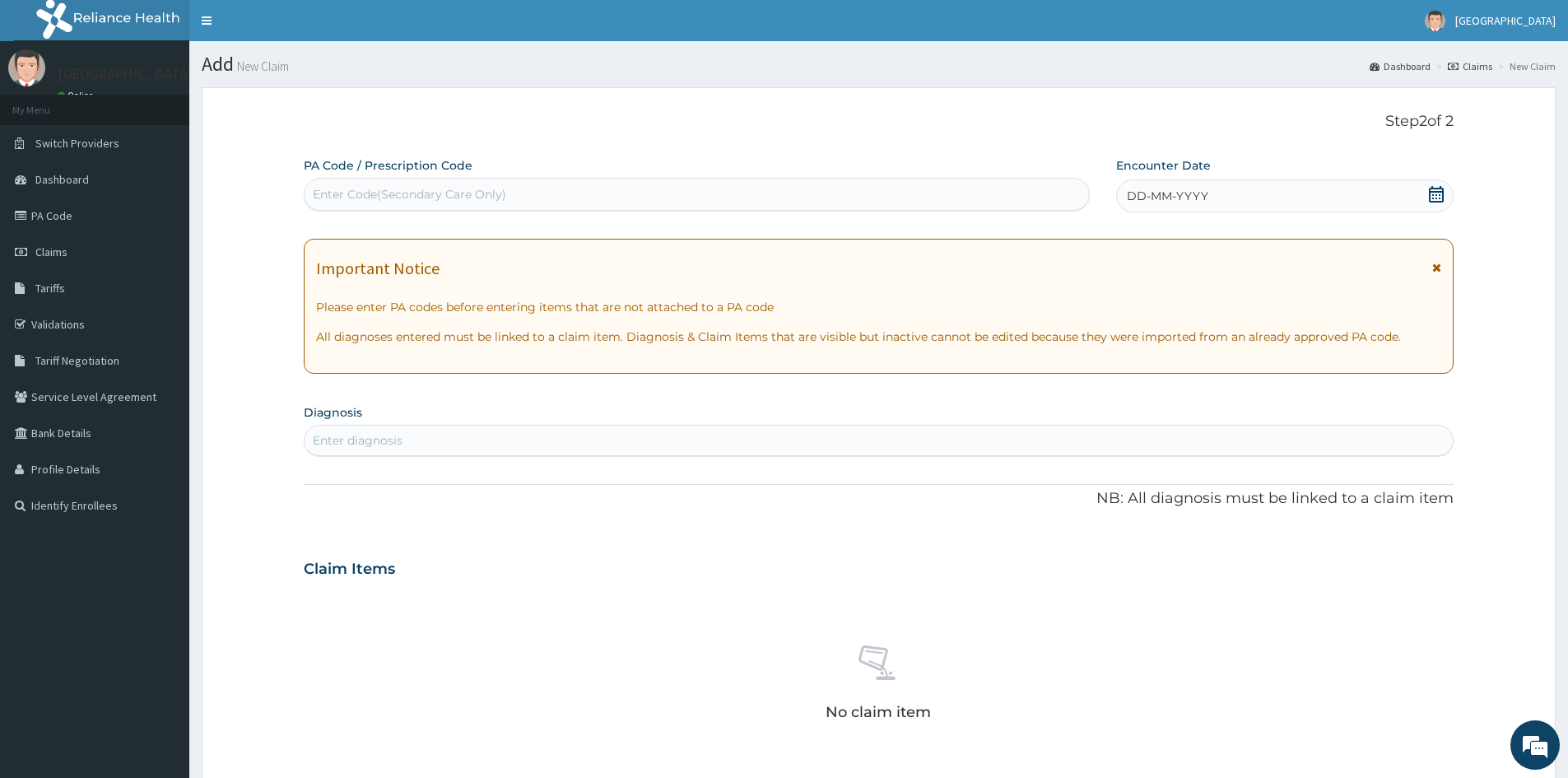
click at [724, 191] on div "Enter Code(Secondary Care Only)" at bounding box center [697, 194] width 784 height 27
click at [512, 198] on div "Enter Code(Secondary Care Only)" at bounding box center [697, 194] width 784 height 27
paste input "PA/30705C"
type input "PA/30705C"
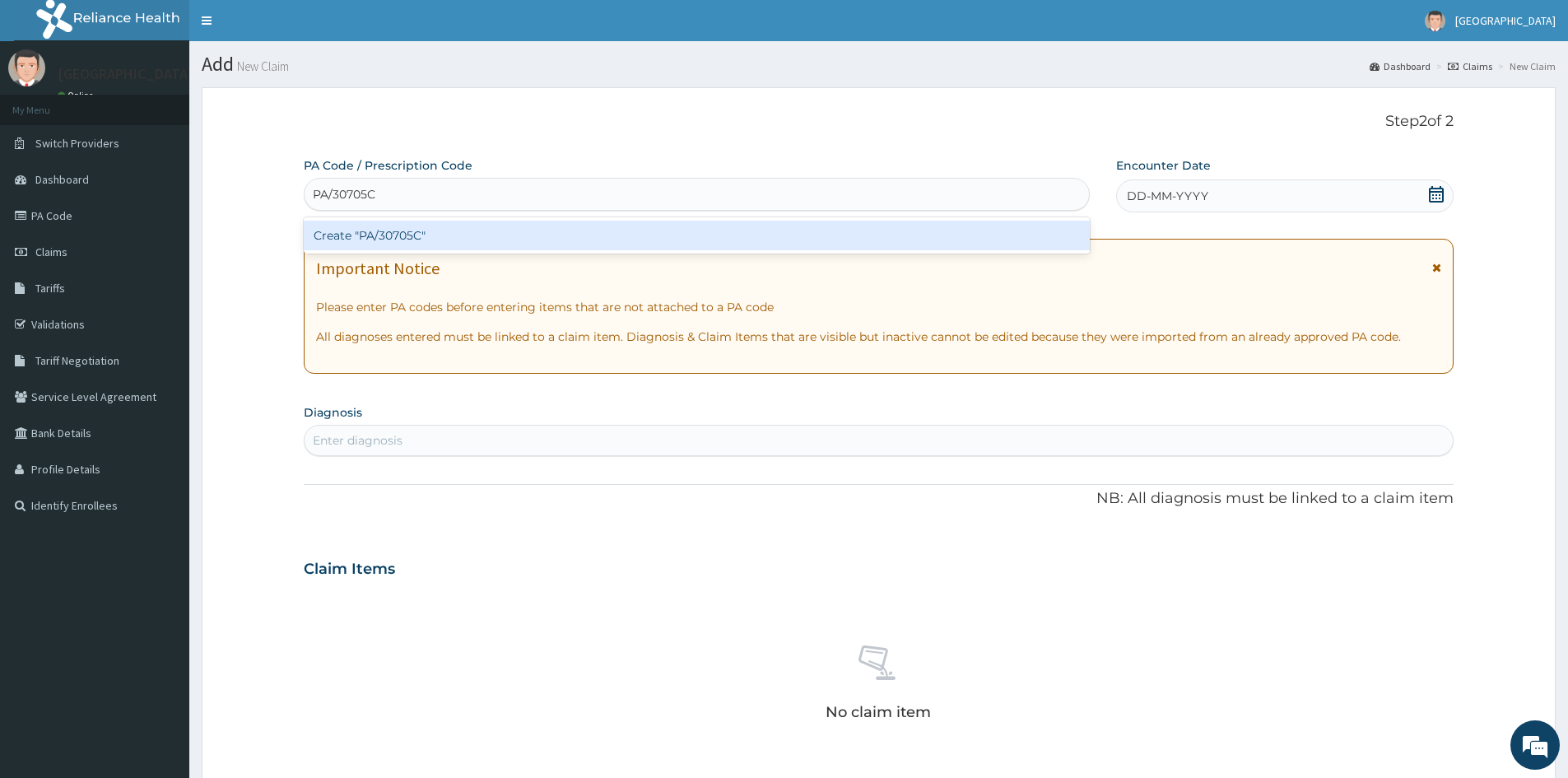
click at [389, 238] on div "Create "PA/30705C"" at bounding box center [697, 235] width 786 height 29
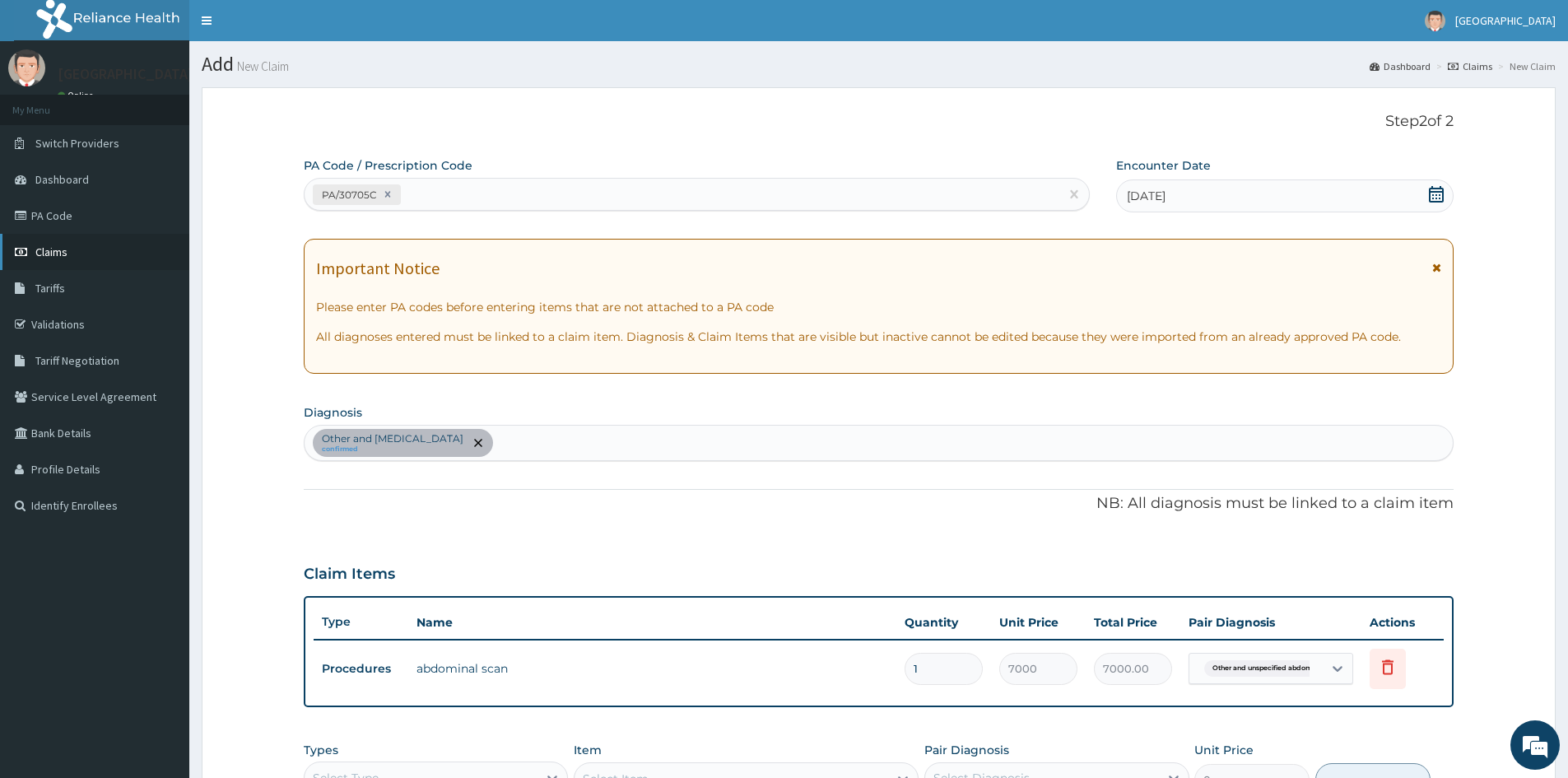
click at [53, 250] on span "Claims" at bounding box center [51, 251] width 32 height 15
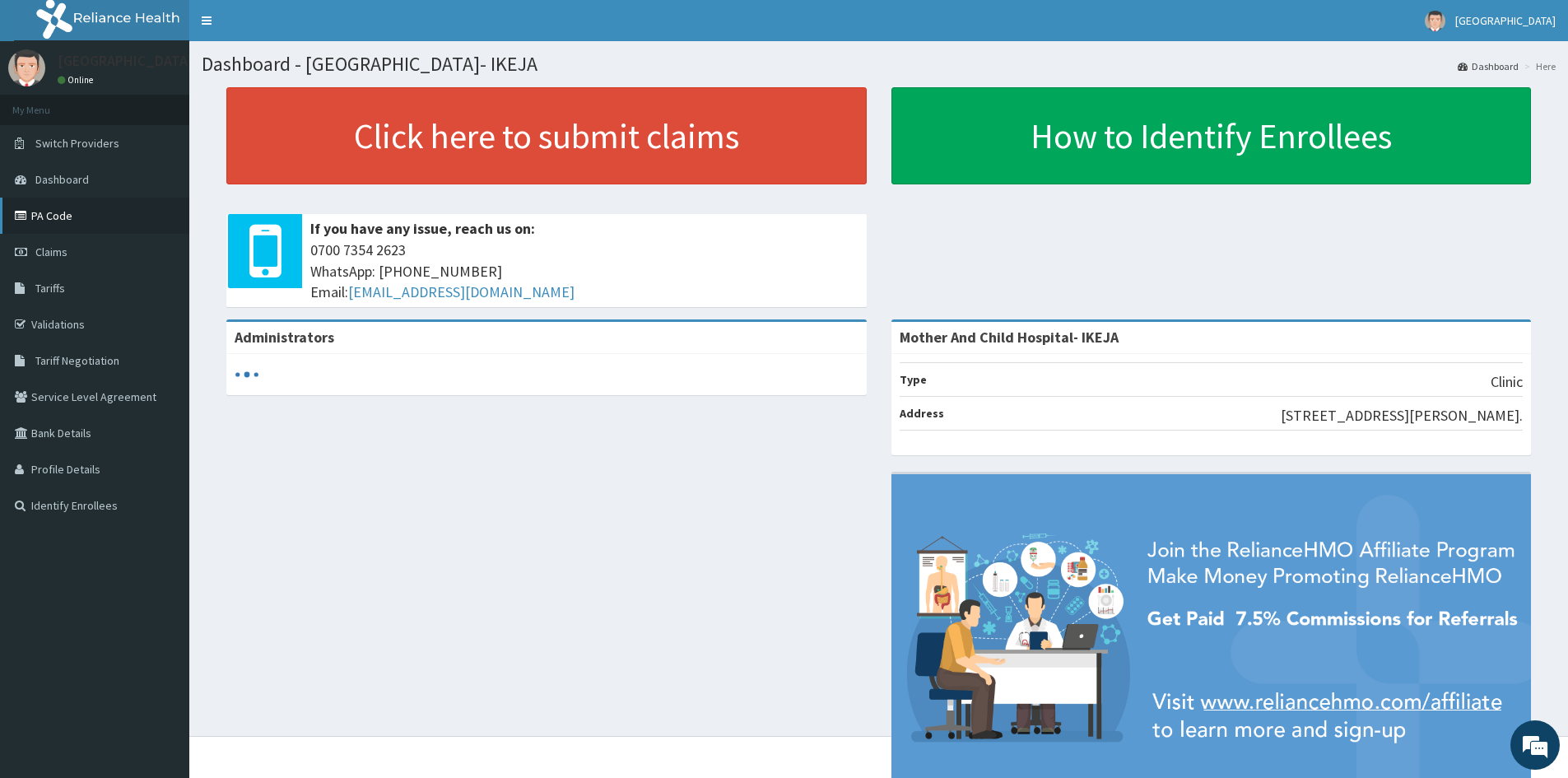
click at [52, 221] on link "PA Code" at bounding box center [95, 216] width 189 height 36
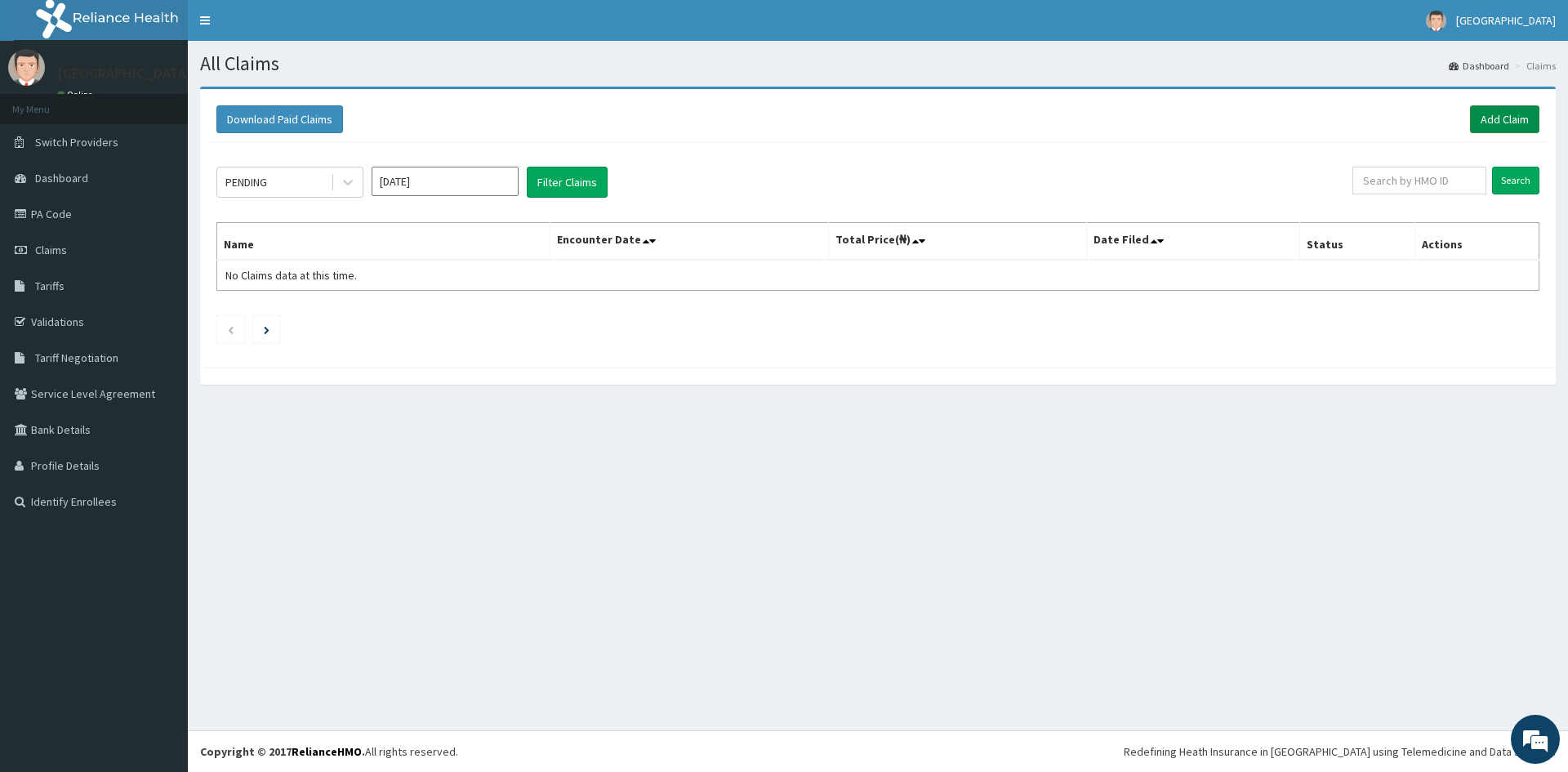
click at [1490, 115] on link "Add Claim" at bounding box center [1504, 119] width 69 height 28
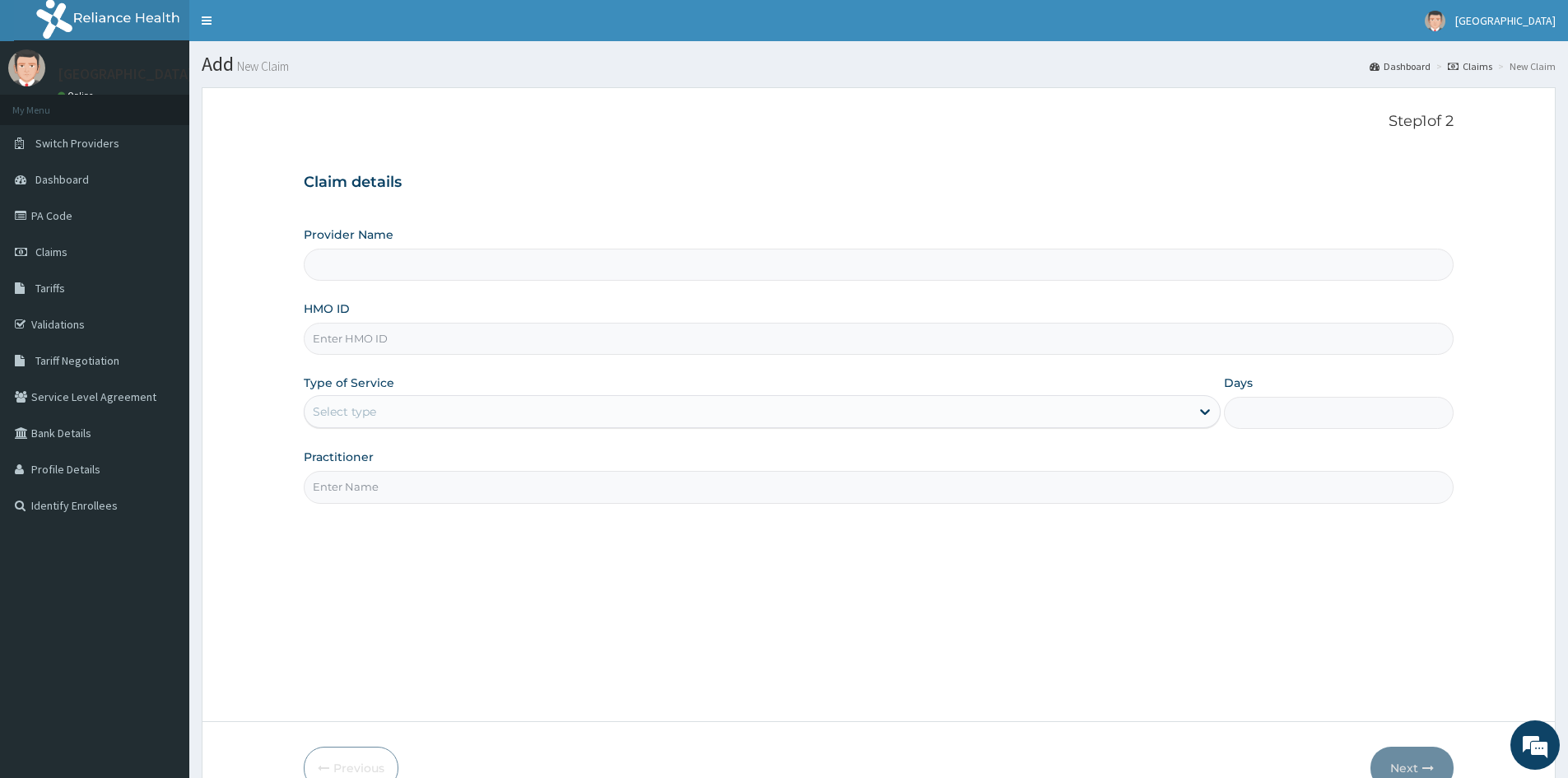
type input "Mother And Child Hospital- IKEJA"
click at [401, 337] on input "HMO ID" at bounding box center [878, 338] width 1150 height 32
paste input "HTL/10046/A"
type input "HTL/10046/A"
click at [421, 411] on div "Select type" at bounding box center [747, 411] width 886 height 27
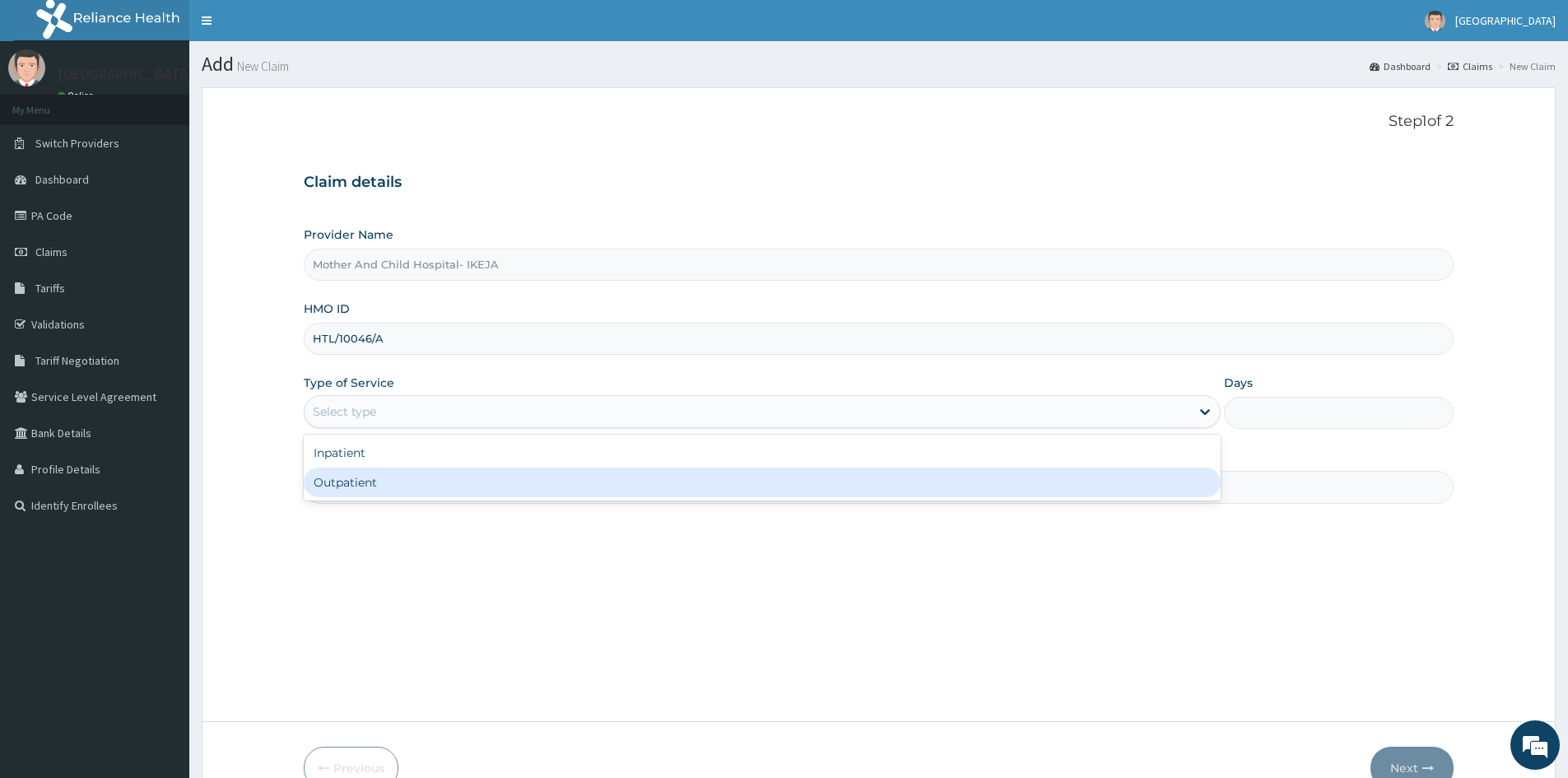
click at [360, 484] on div "Outpatient" at bounding box center [762, 483] width 917 height 29
type input "1"
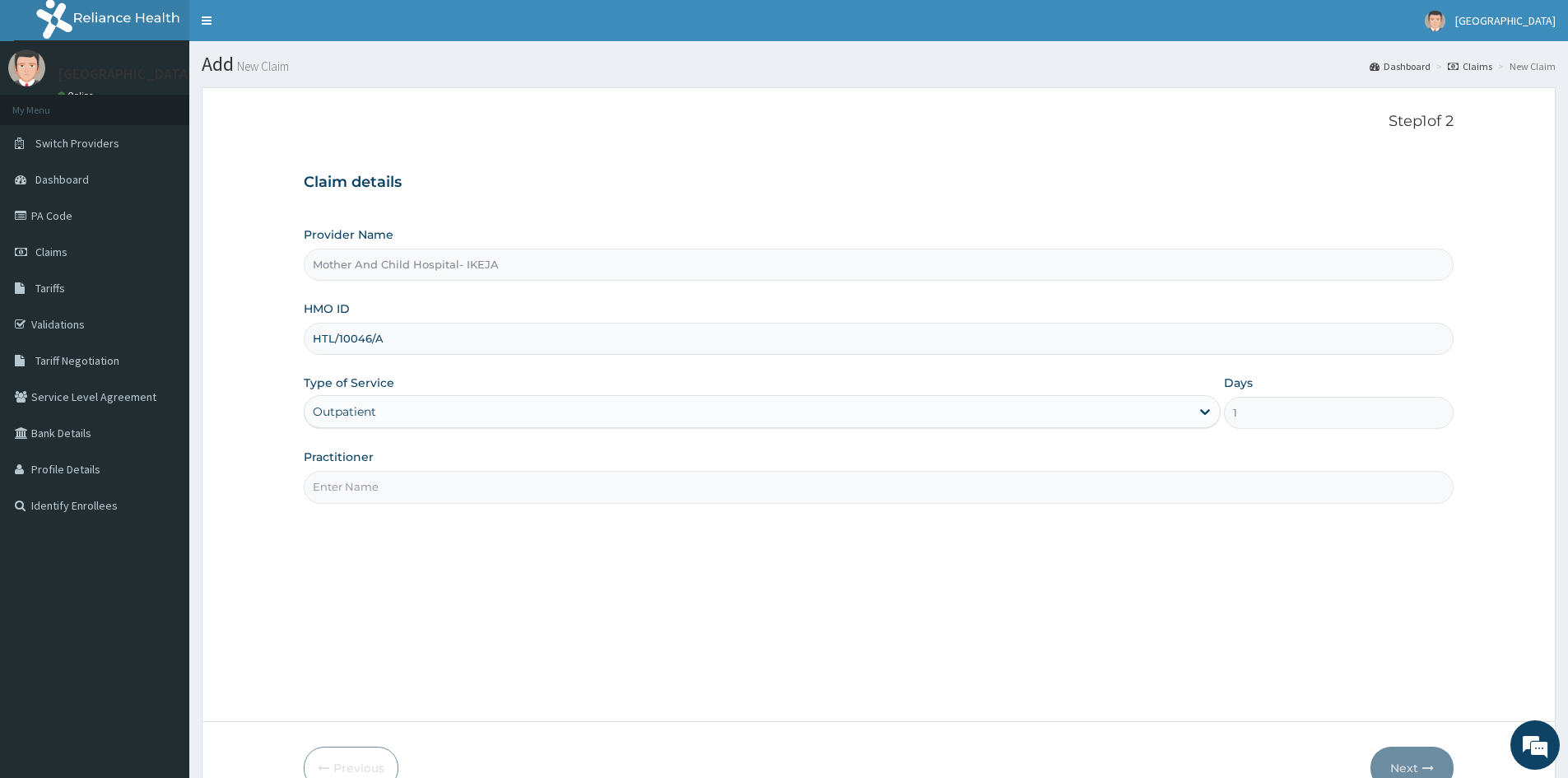
drag, startPoint x: 361, startPoint y: 487, endPoint x: 371, endPoint y: 503, distance: 18.9
click at [361, 487] on input "Practitioner" at bounding box center [878, 486] width 1150 height 32
type input "DR EKPETTE"
click at [1421, 759] on button "Next" at bounding box center [1411, 769] width 83 height 43
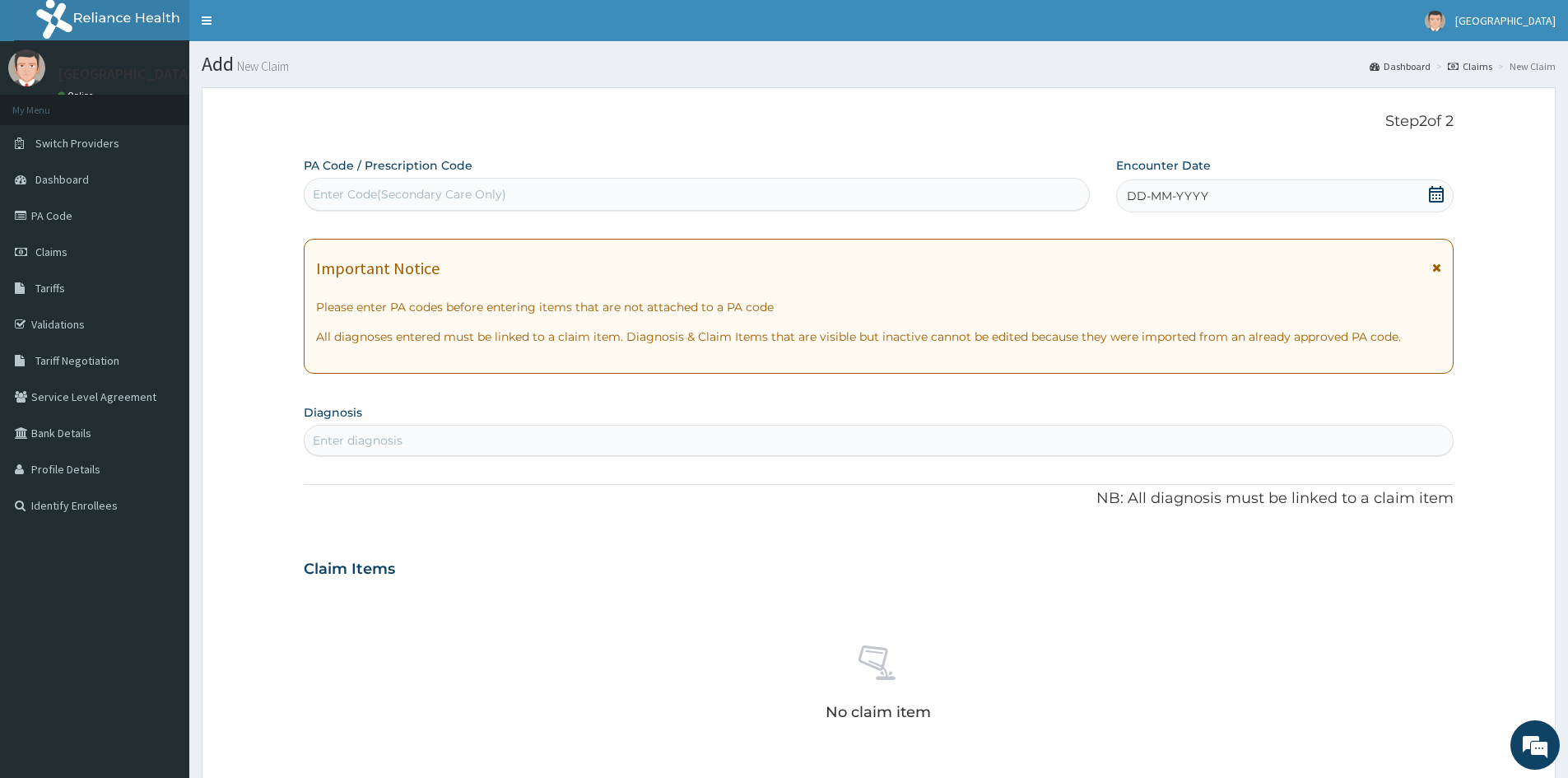
click at [1442, 193] on icon at bounding box center [1436, 194] width 15 height 16
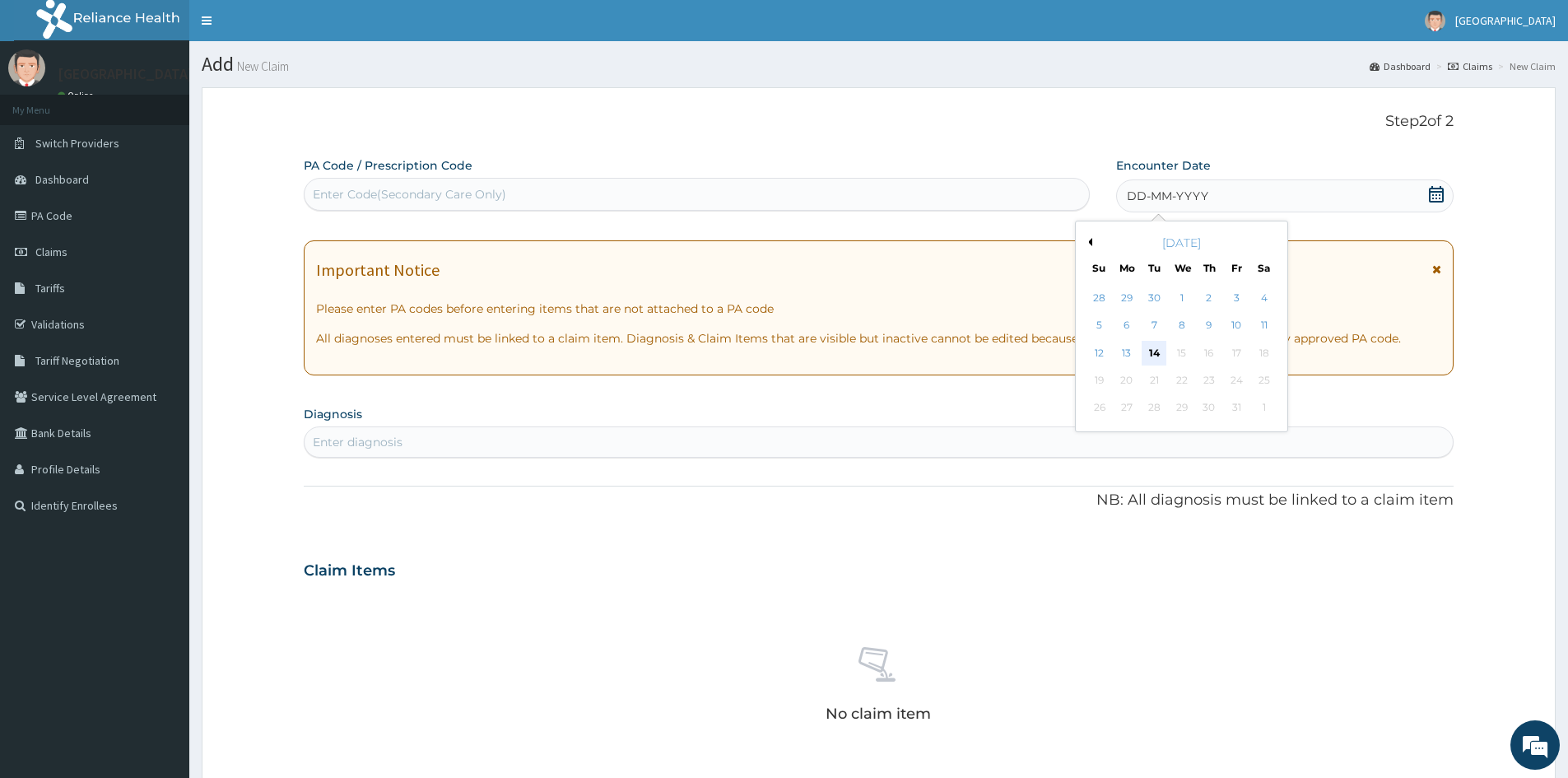
click at [1153, 354] on div "14" at bounding box center [1154, 353] width 25 height 25
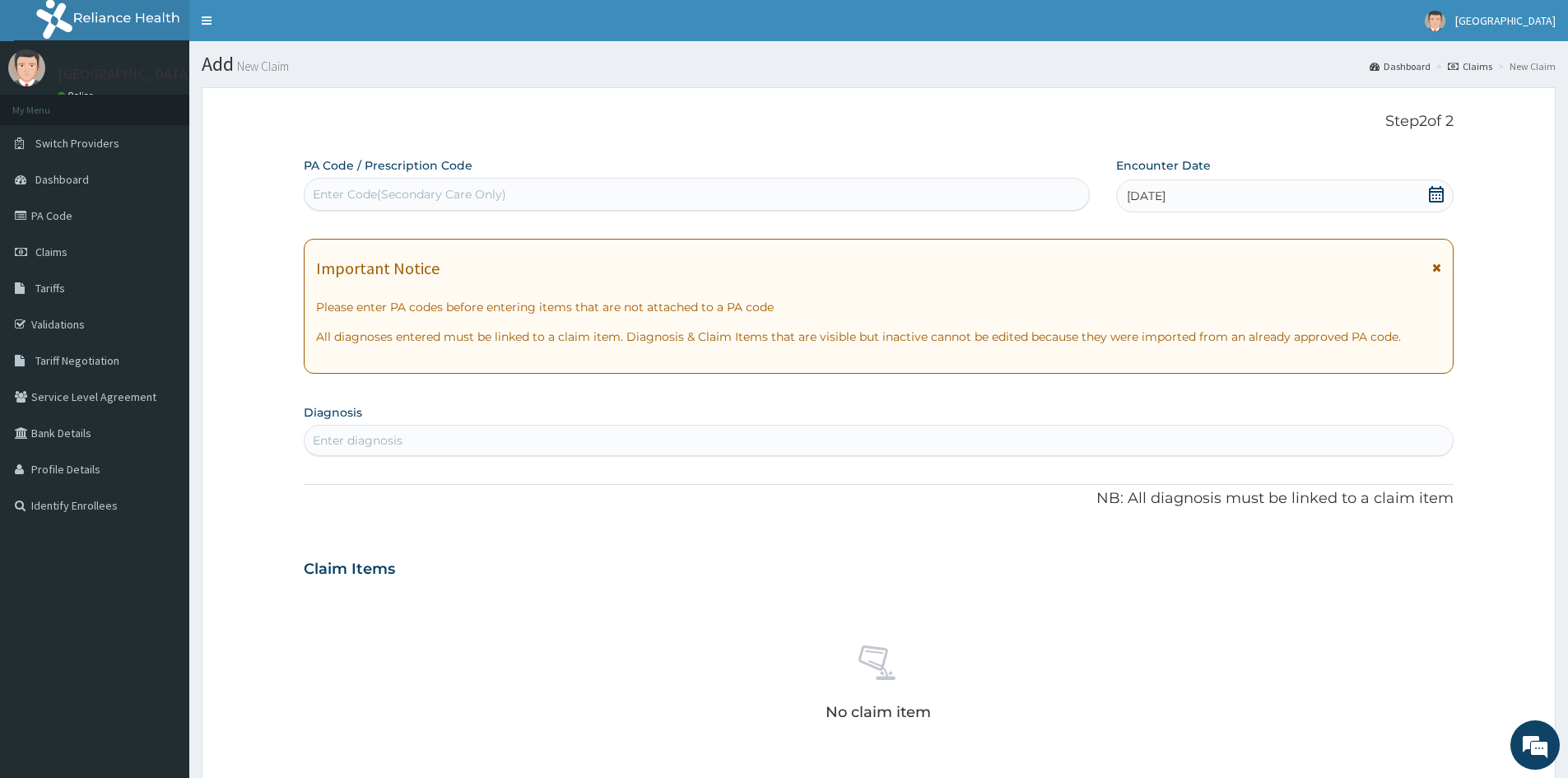
click at [710, 440] on div "Enter diagnosis" at bounding box center [878, 441] width 1148 height 27
type input "pharyngitis"
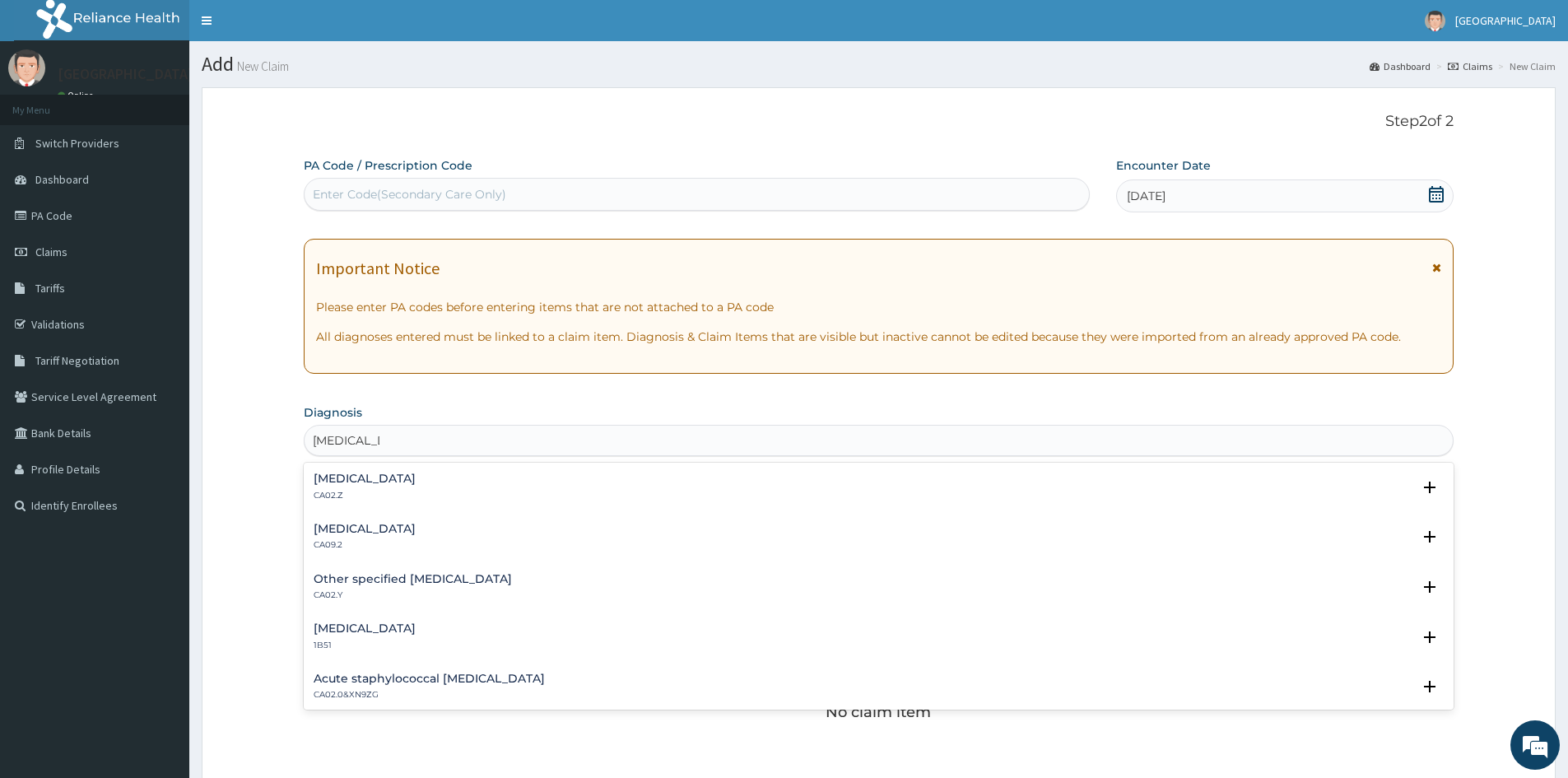
click at [399, 485] on h4 "Acute pharyngitis, unspecified" at bounding box center [365, 479] width 102 height 12
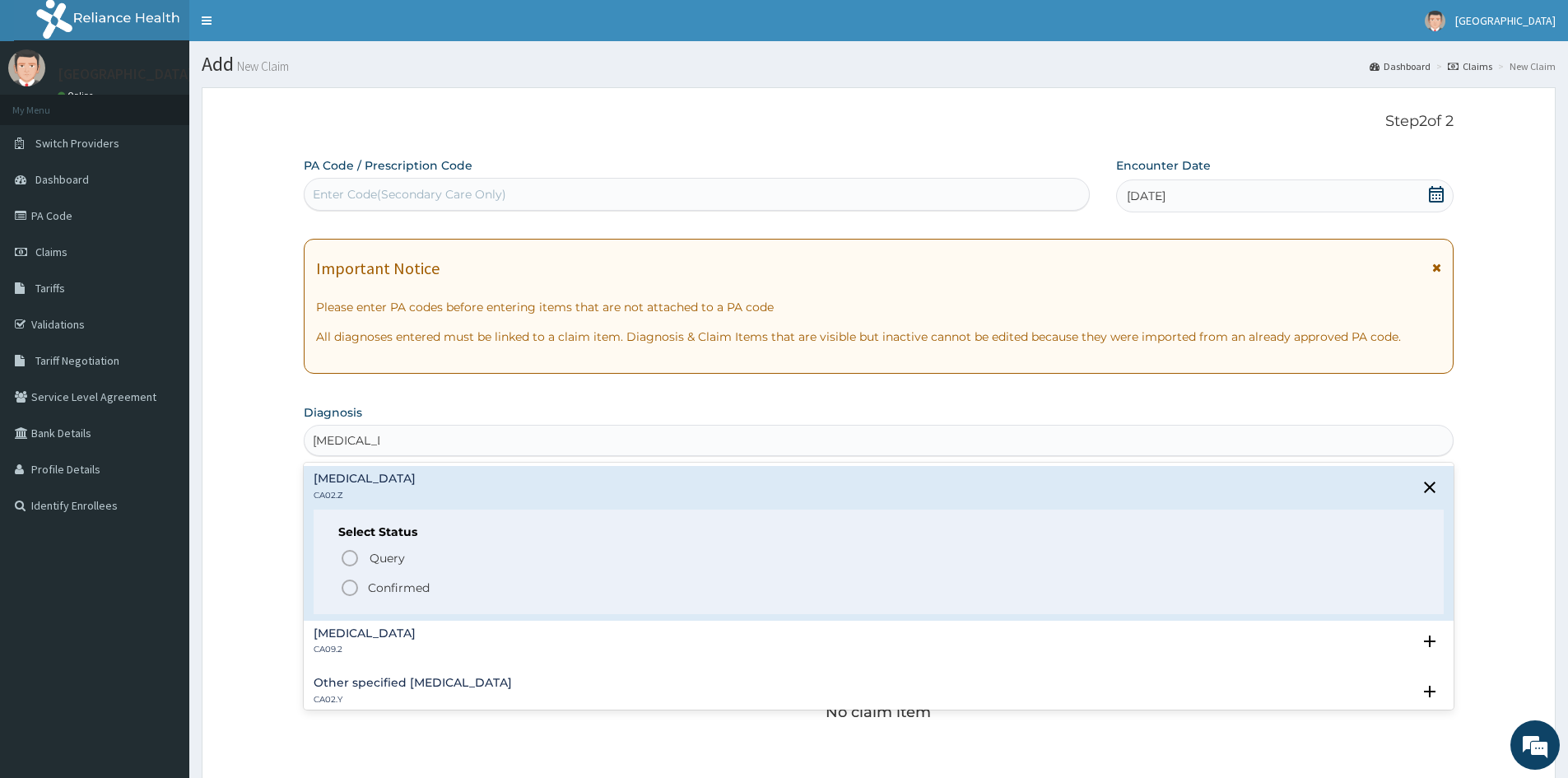
click at [352, 587] on icon "status option filled" at bounding box center [349, 588] width 20 height 20
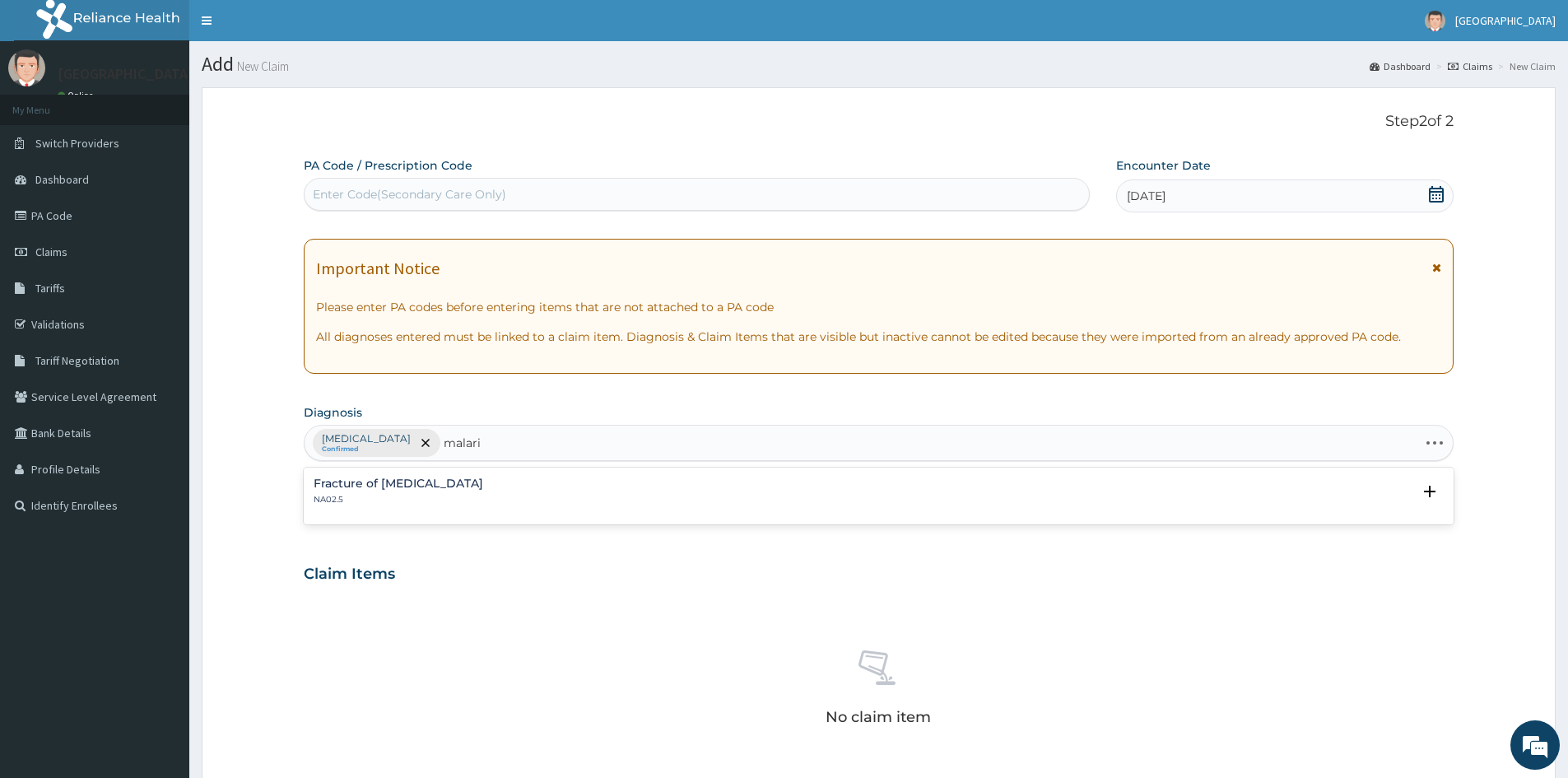
type input "malaria"
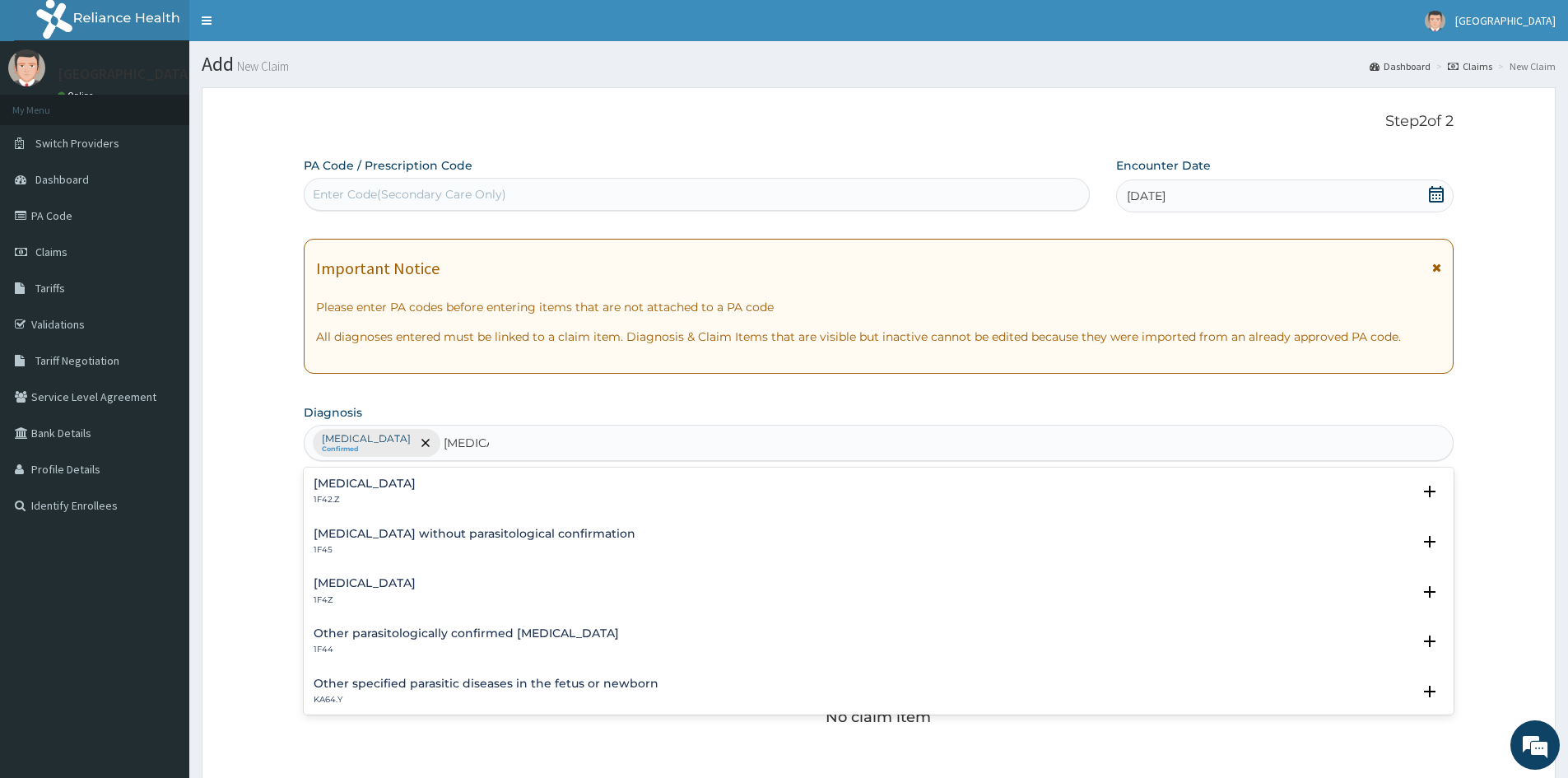
click at [356, 590] on div "Malaria, unspecified 1F4Z" at bounding box center [365, 591] width 102 height 28
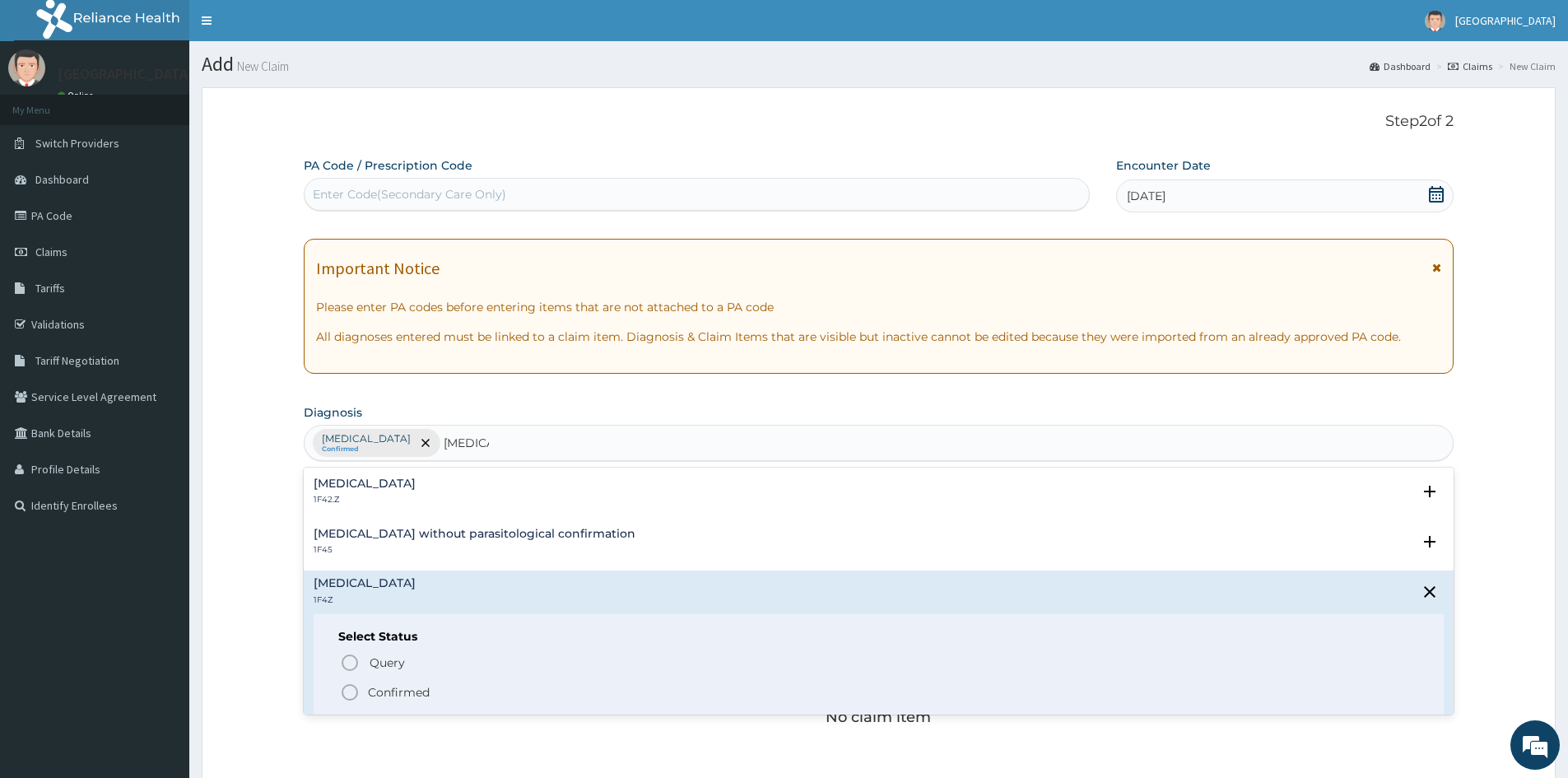
click at [354, 689] on icon "status option filled" at bounding box center [349, 692] width 20 height 20
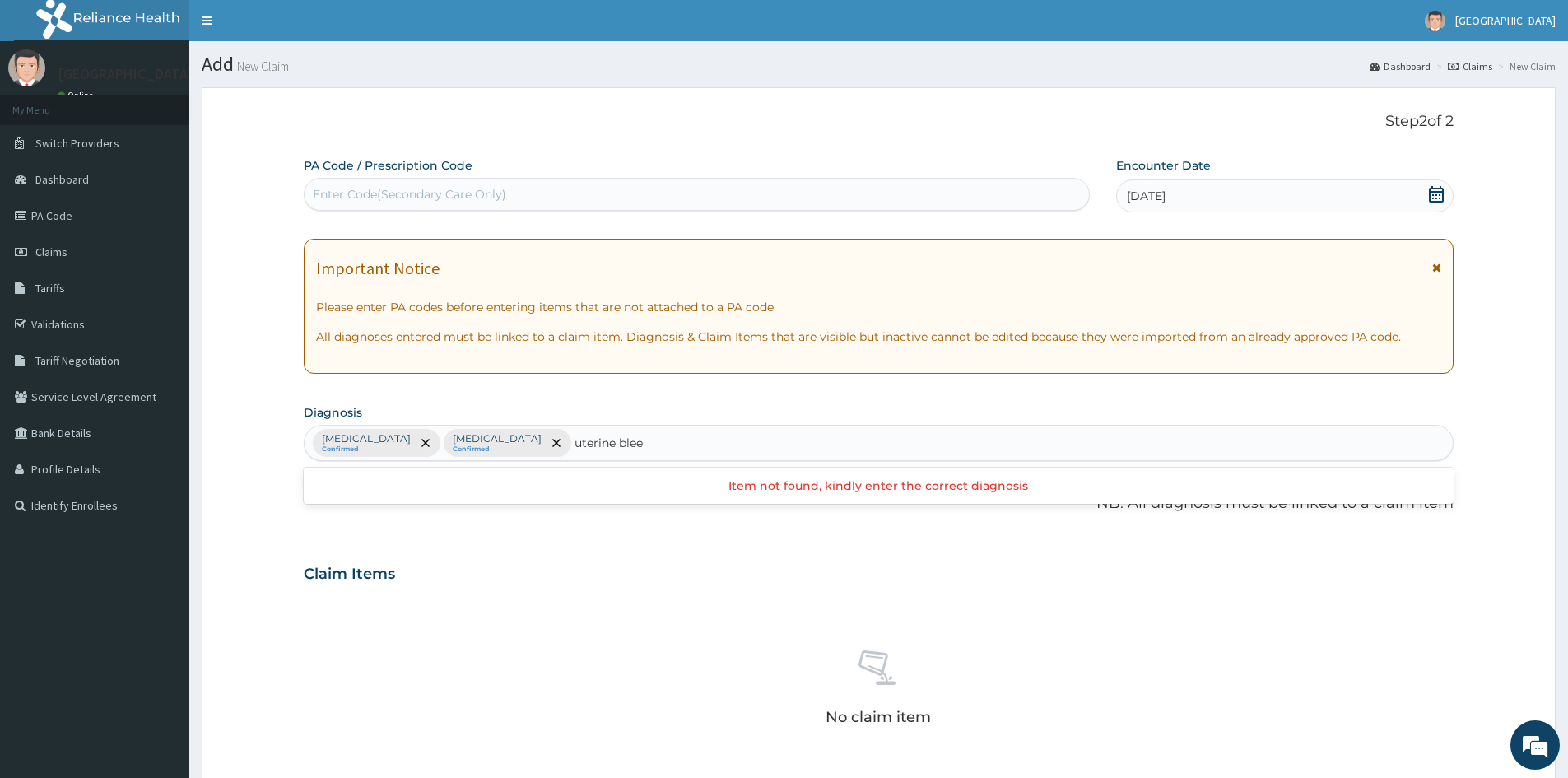
type input "uterine bleed"
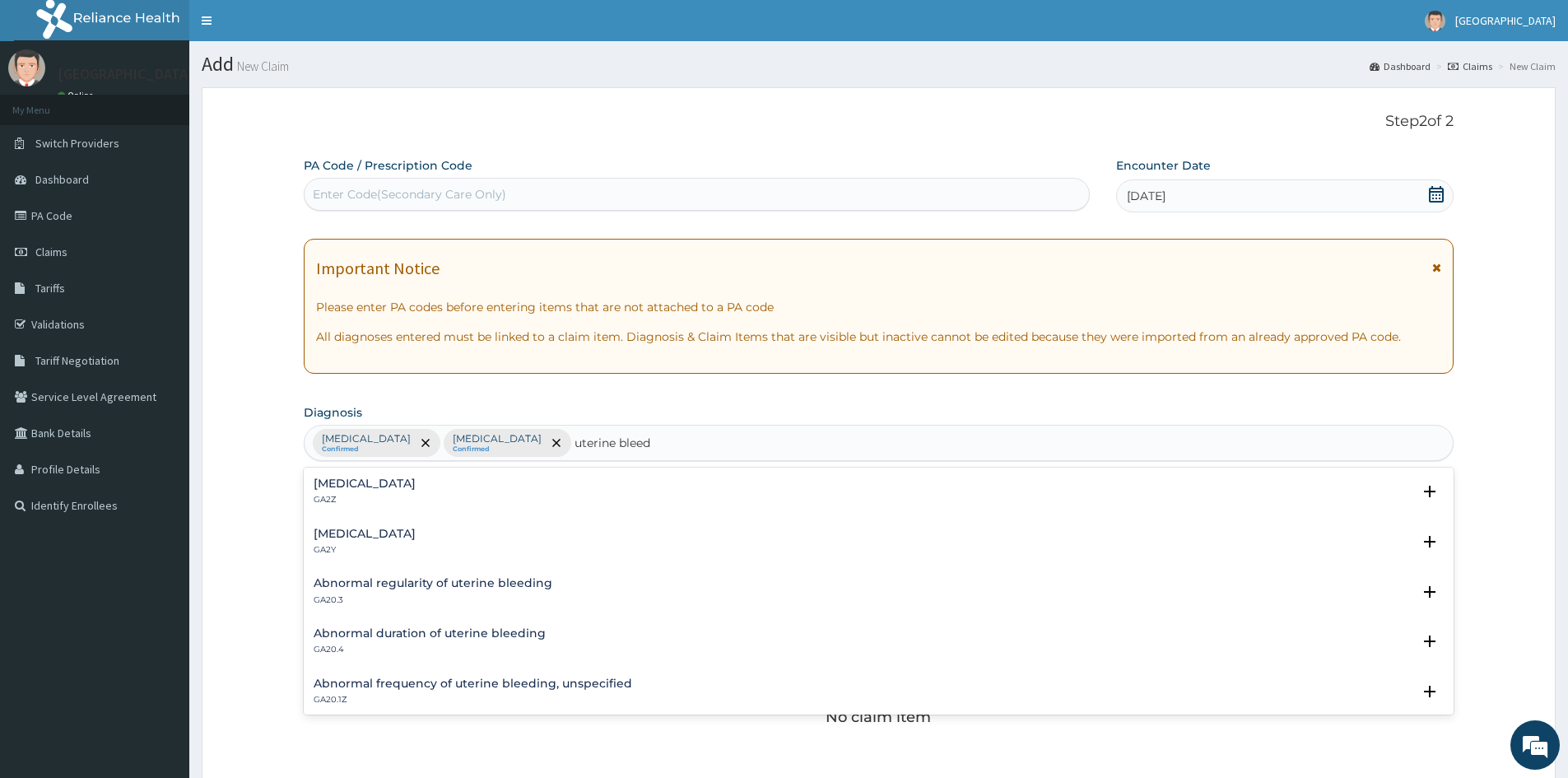
click at [415, 485] on h4 "Abnormal uterine or vaginal bleeding, unspecified" at bounding box center [365, 484] width 102 height 12
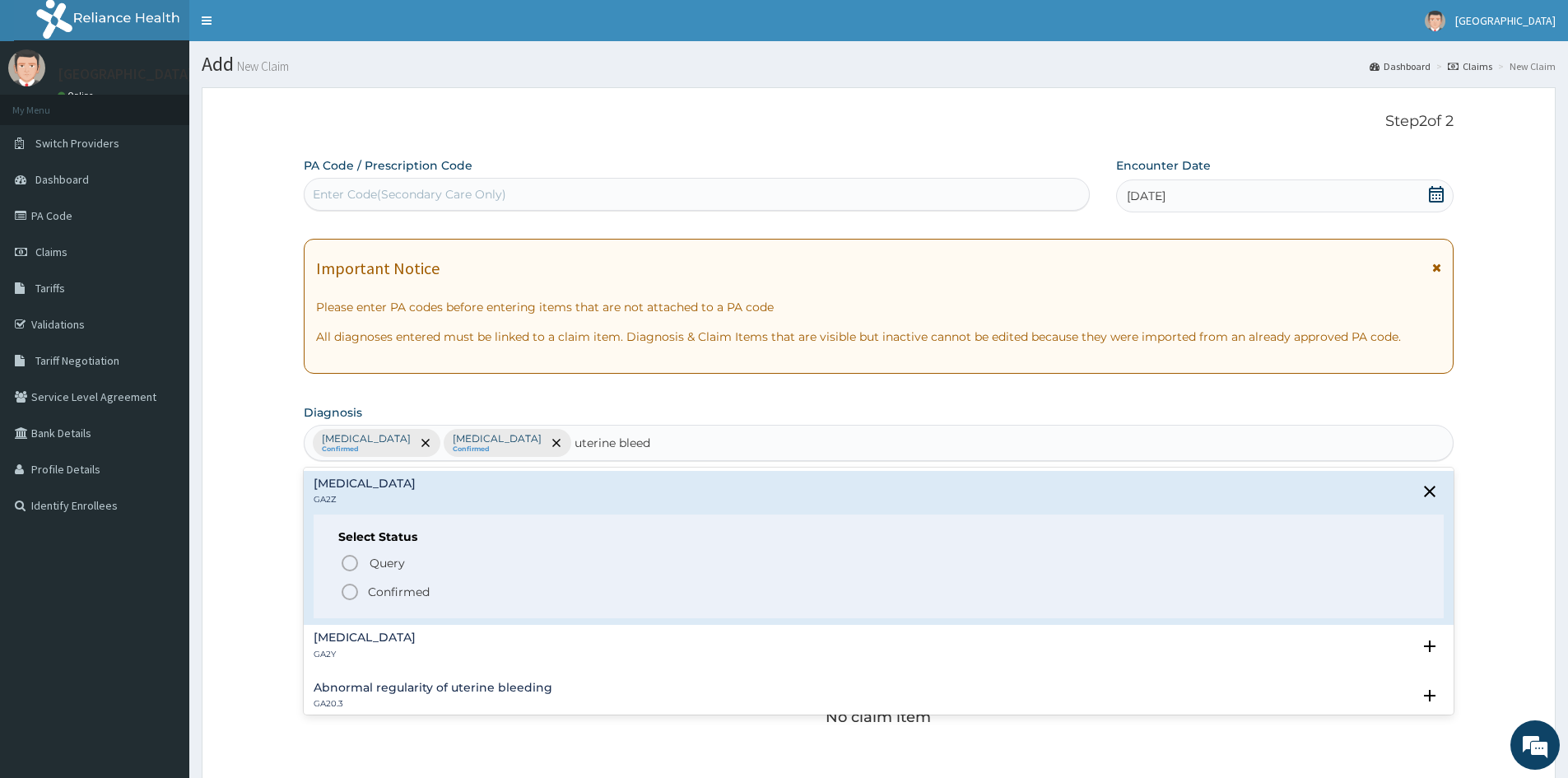
click at [354, 589] on icon "status option filled" at bounding box center [349, 592] width 20 height 20
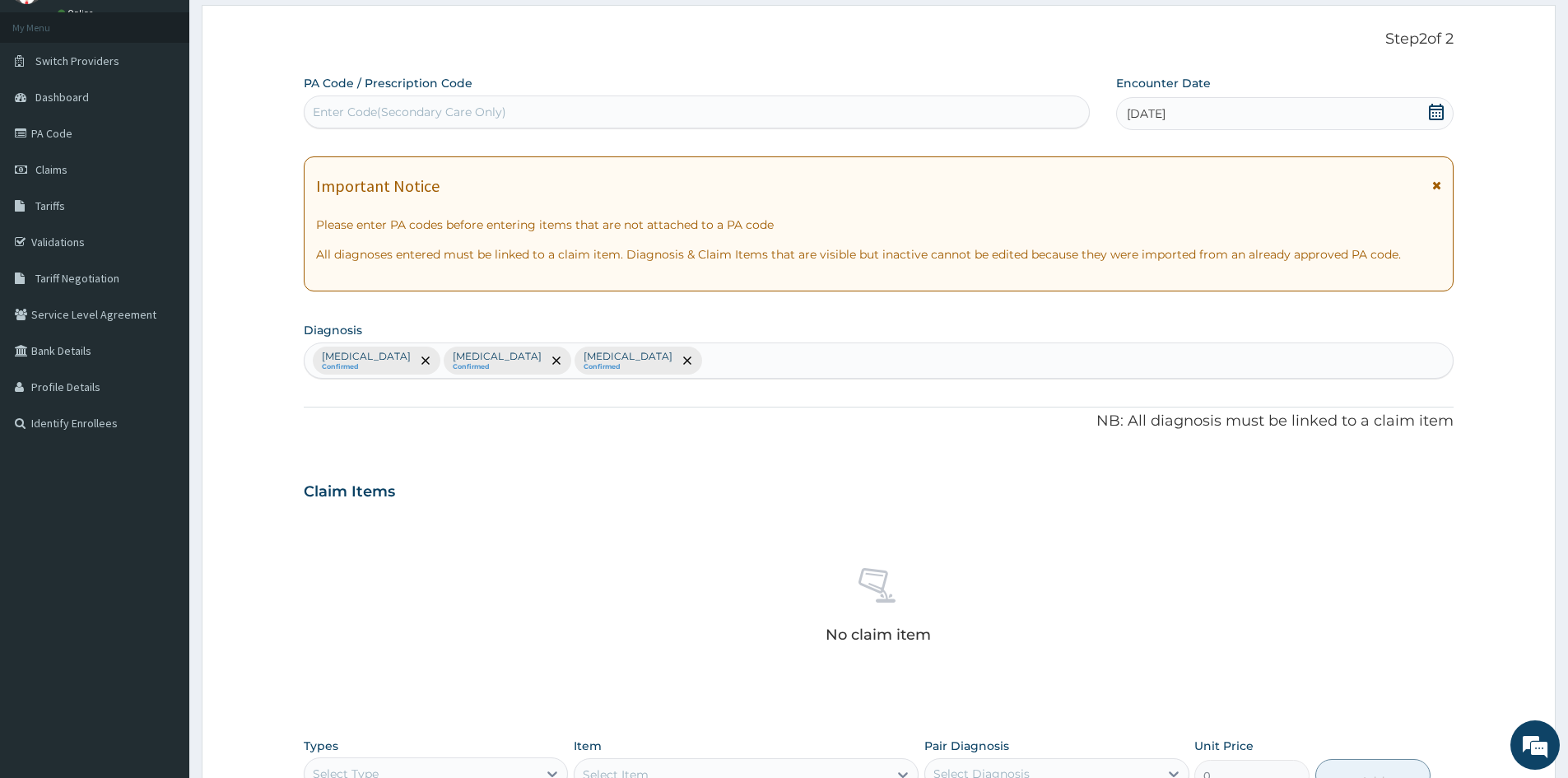
scroll to position [247, 0]
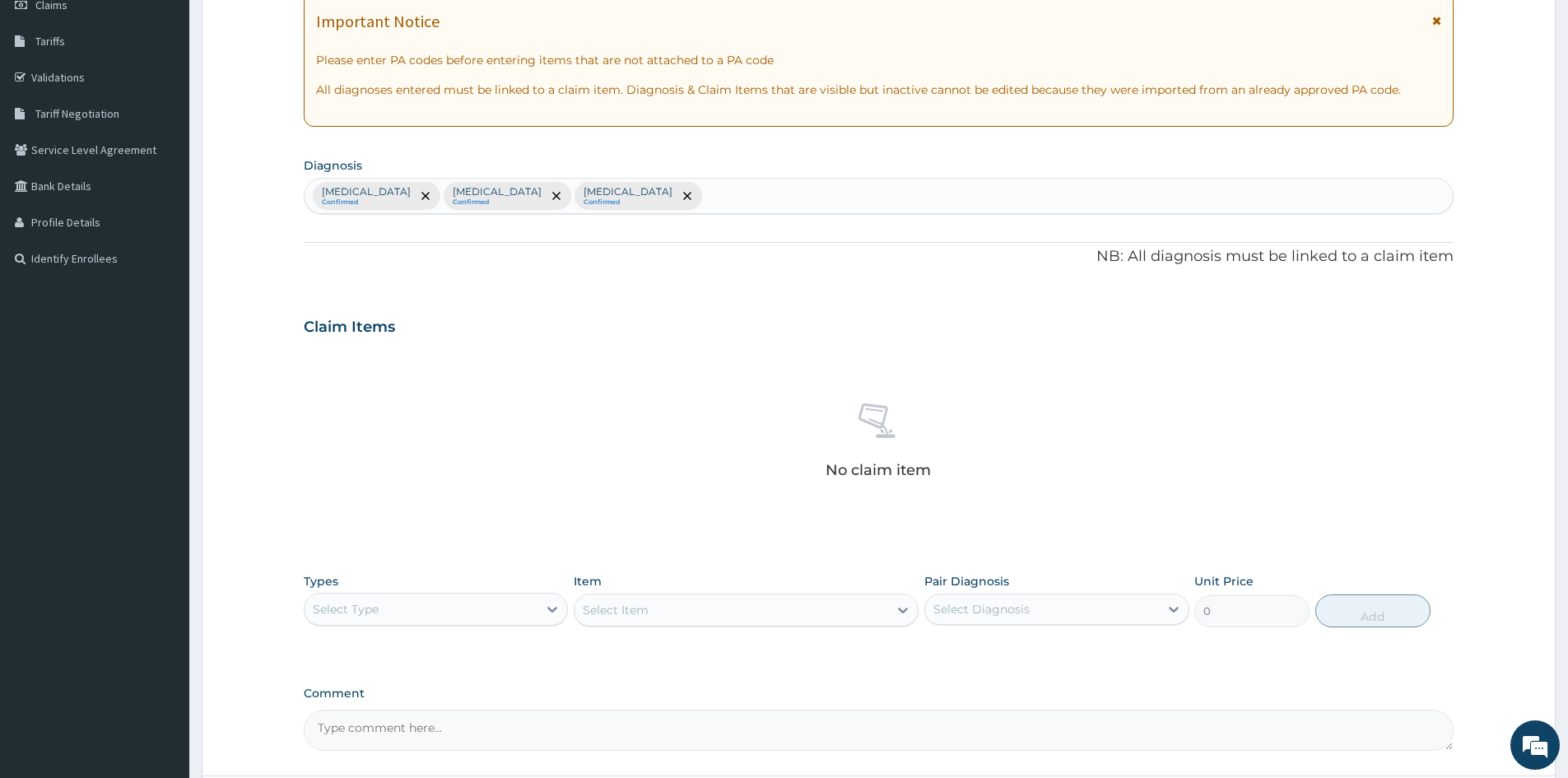
click at [439, 614] on div "Select Type" at bounding box center [421, 609] width 233 height 27
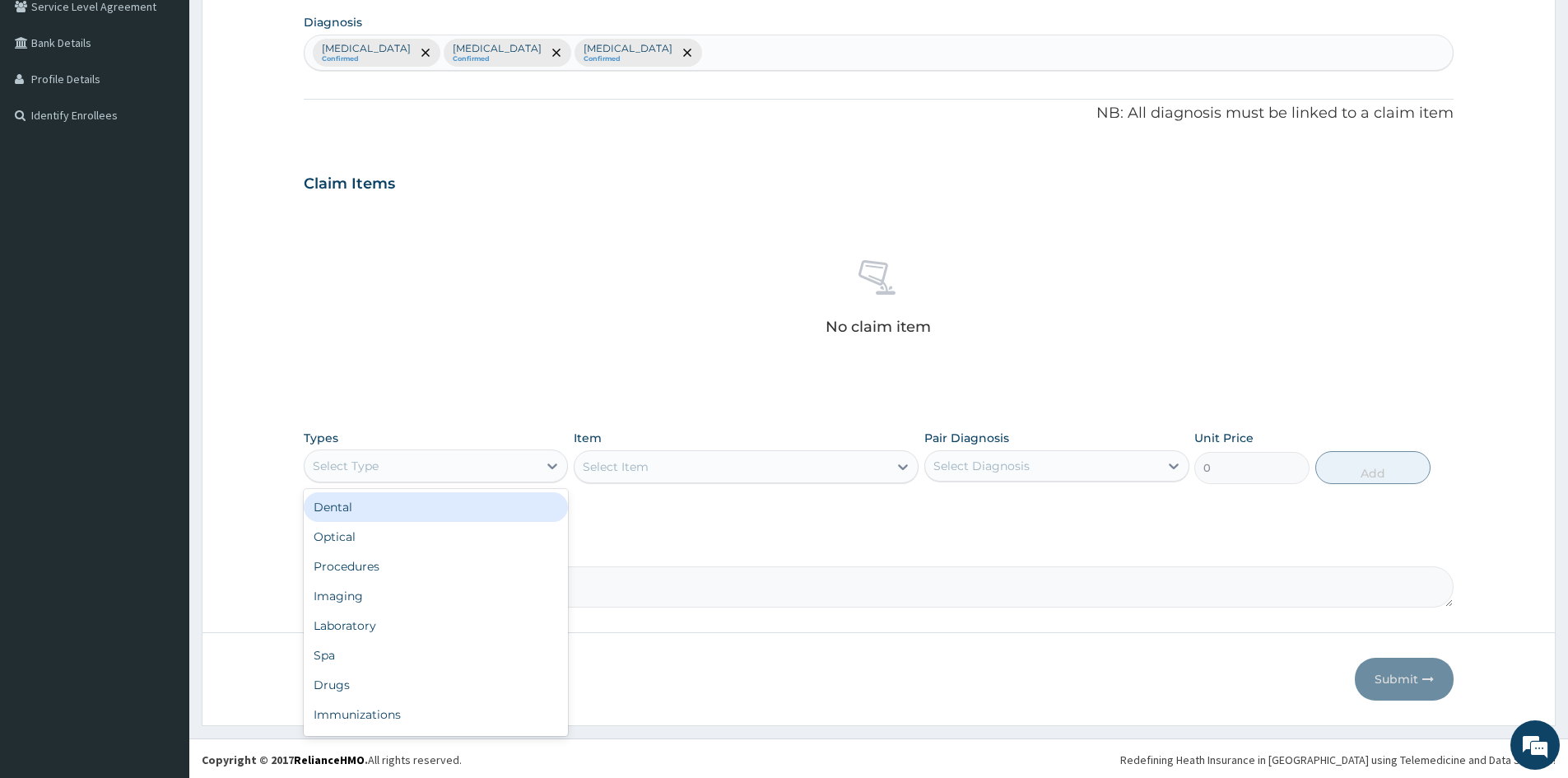
scroll to position [392, 0]
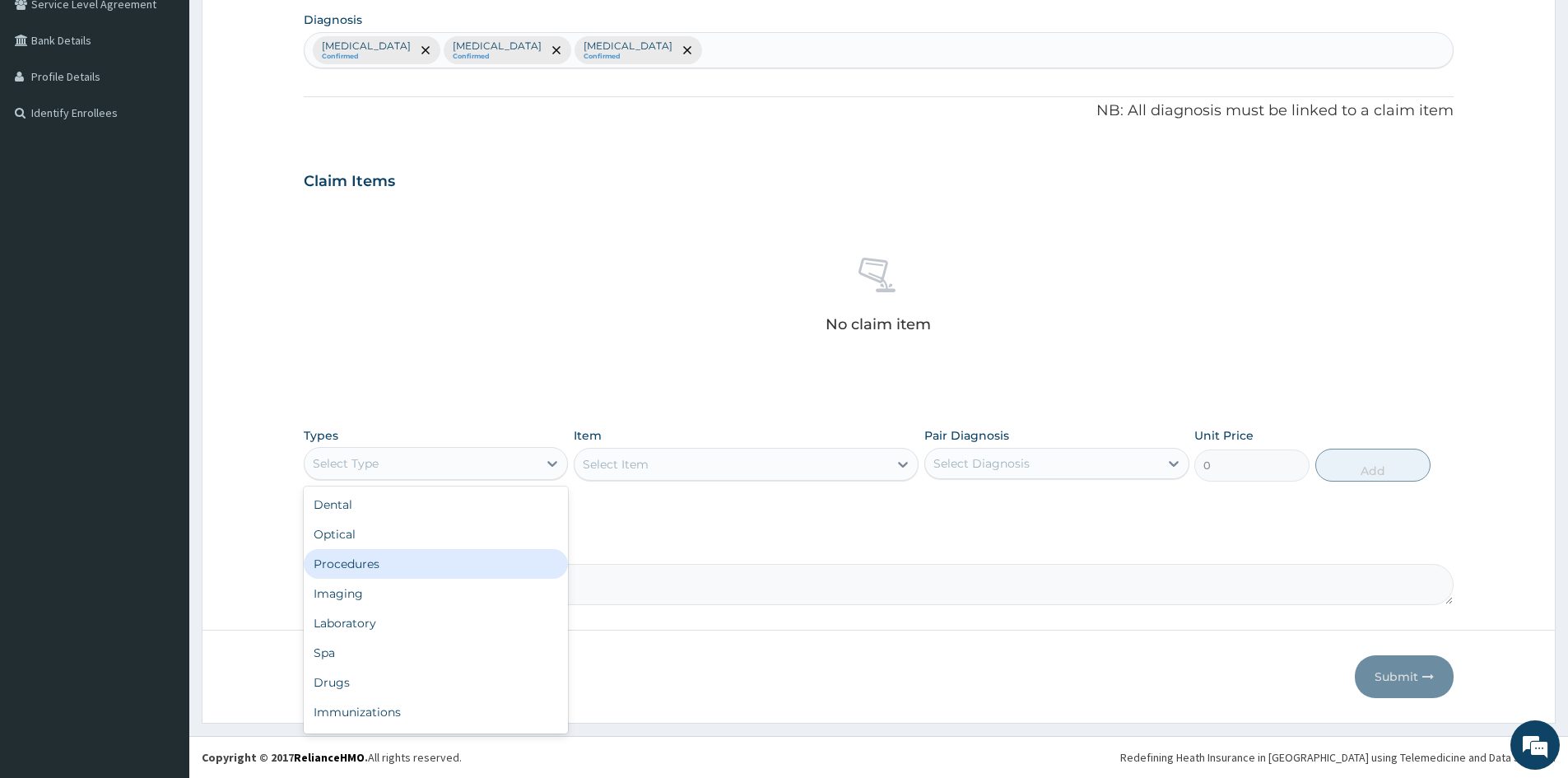
click at [410, 560] on div "Procedures" at bounding box center [435, 564] width 264 height 29
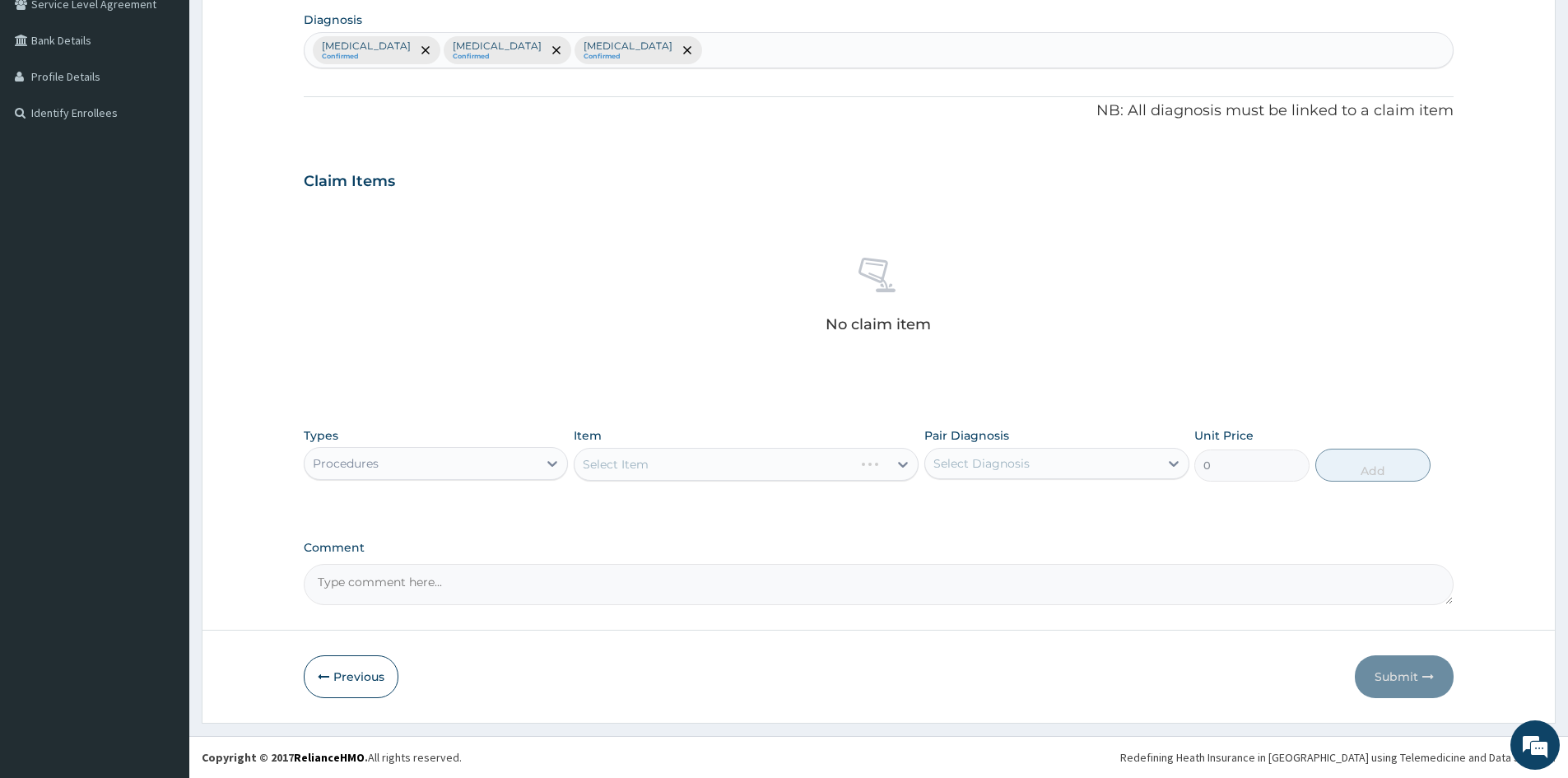
click at [662, 461] on div "Select Item" at bounding box center [746, 465] width 345 height 33
click at [684, 465] on div "Select Item" at bounding box center [746, 465] width 345 height 33
click at [686, 456] on div "Select Item" at bounding box center [731, 464] width 314 height 27
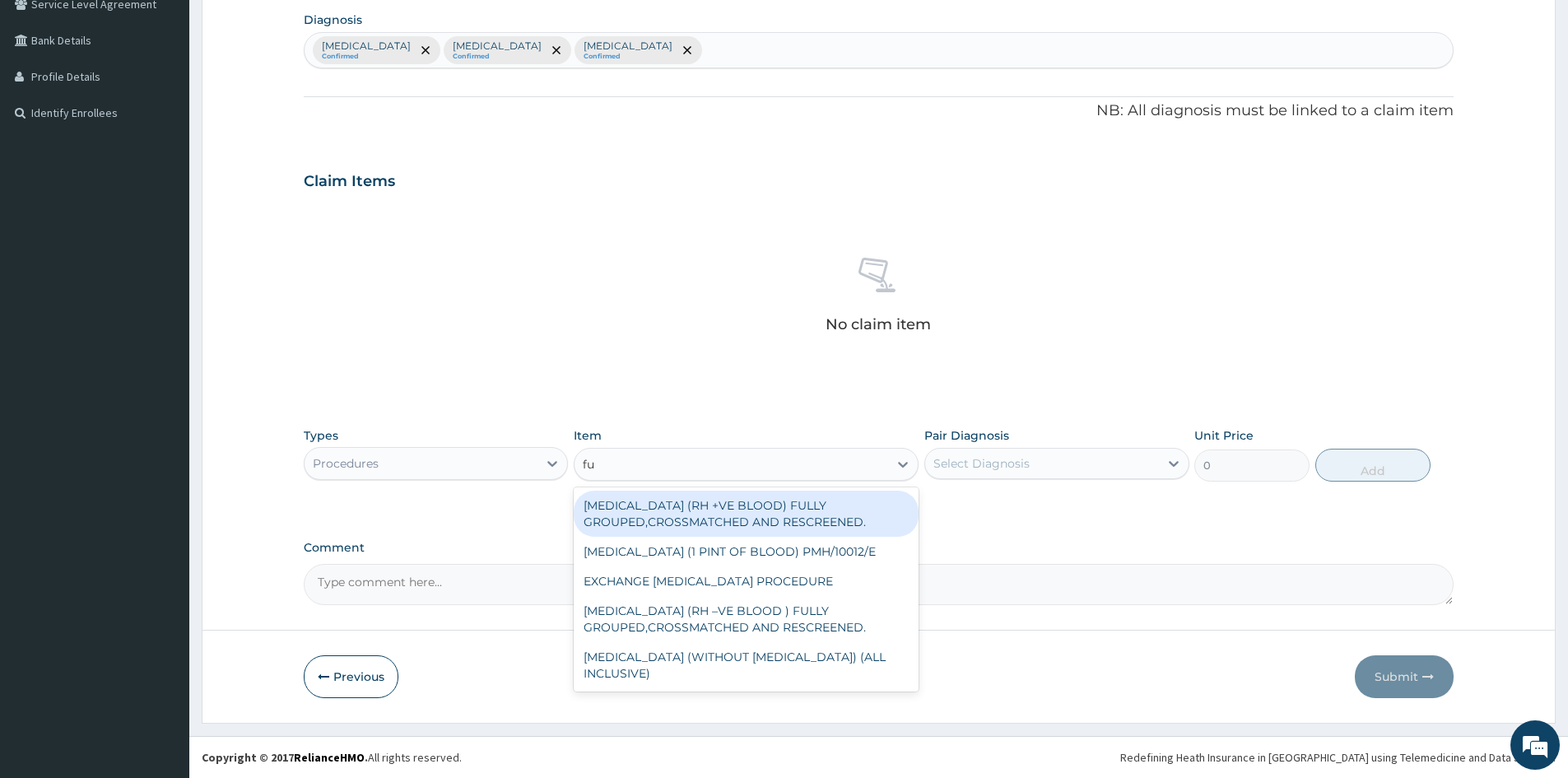
type input "f"
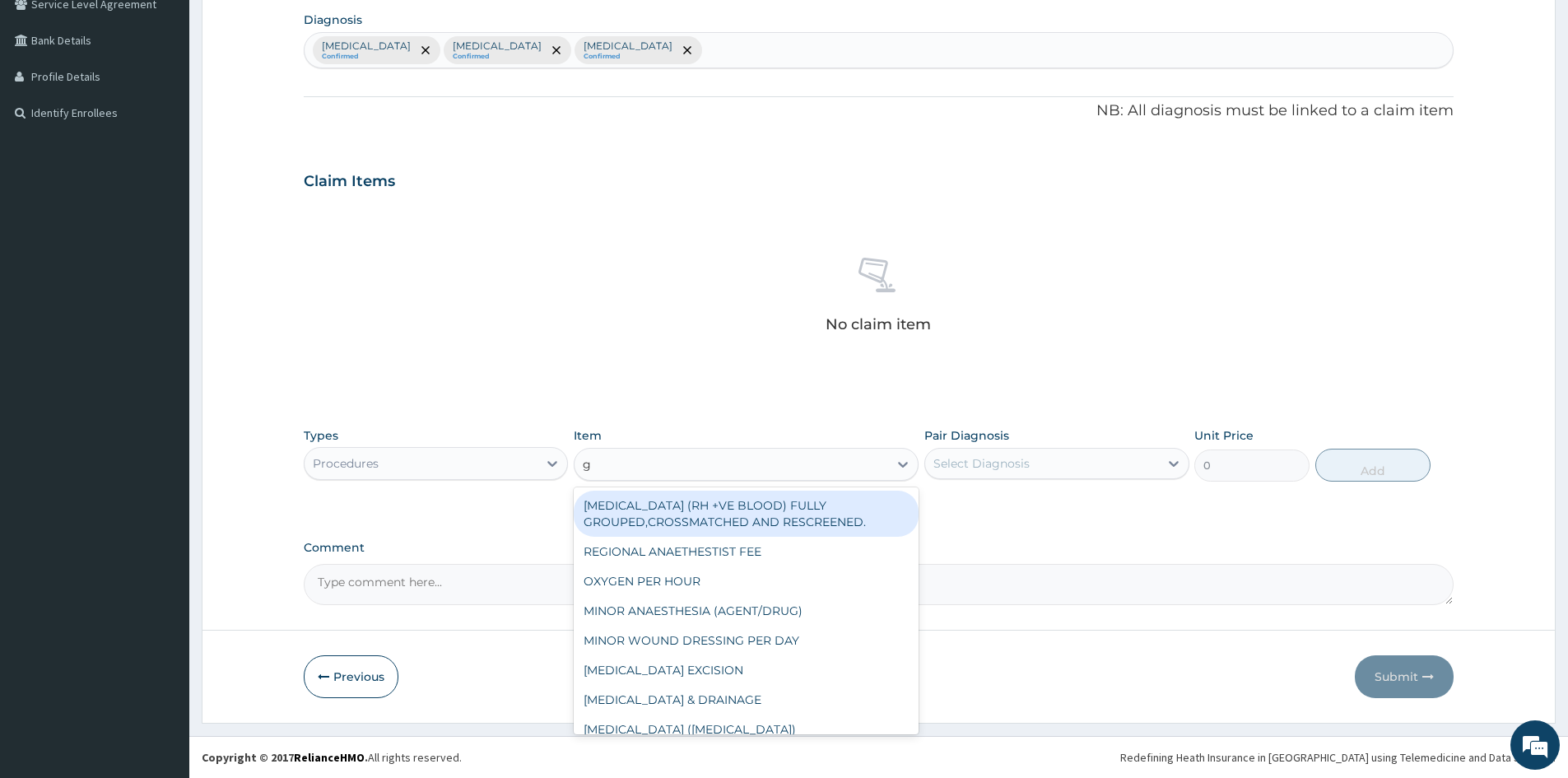
type input "gp"
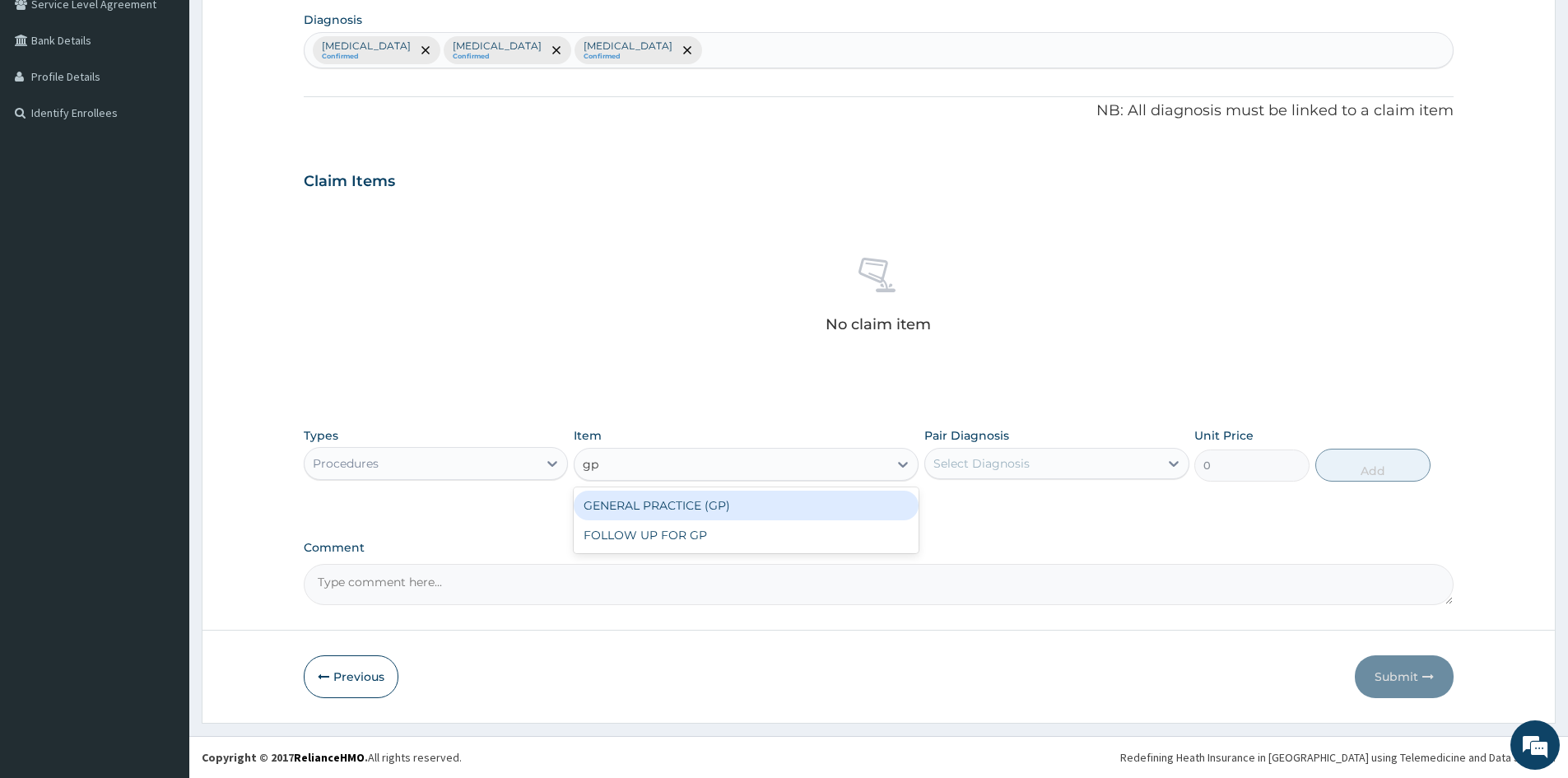
click at [670, 509] on div "GENERAL PRACTICE (GP)" at bounding box center [746, 505] width 345 height 29
type input "4000"
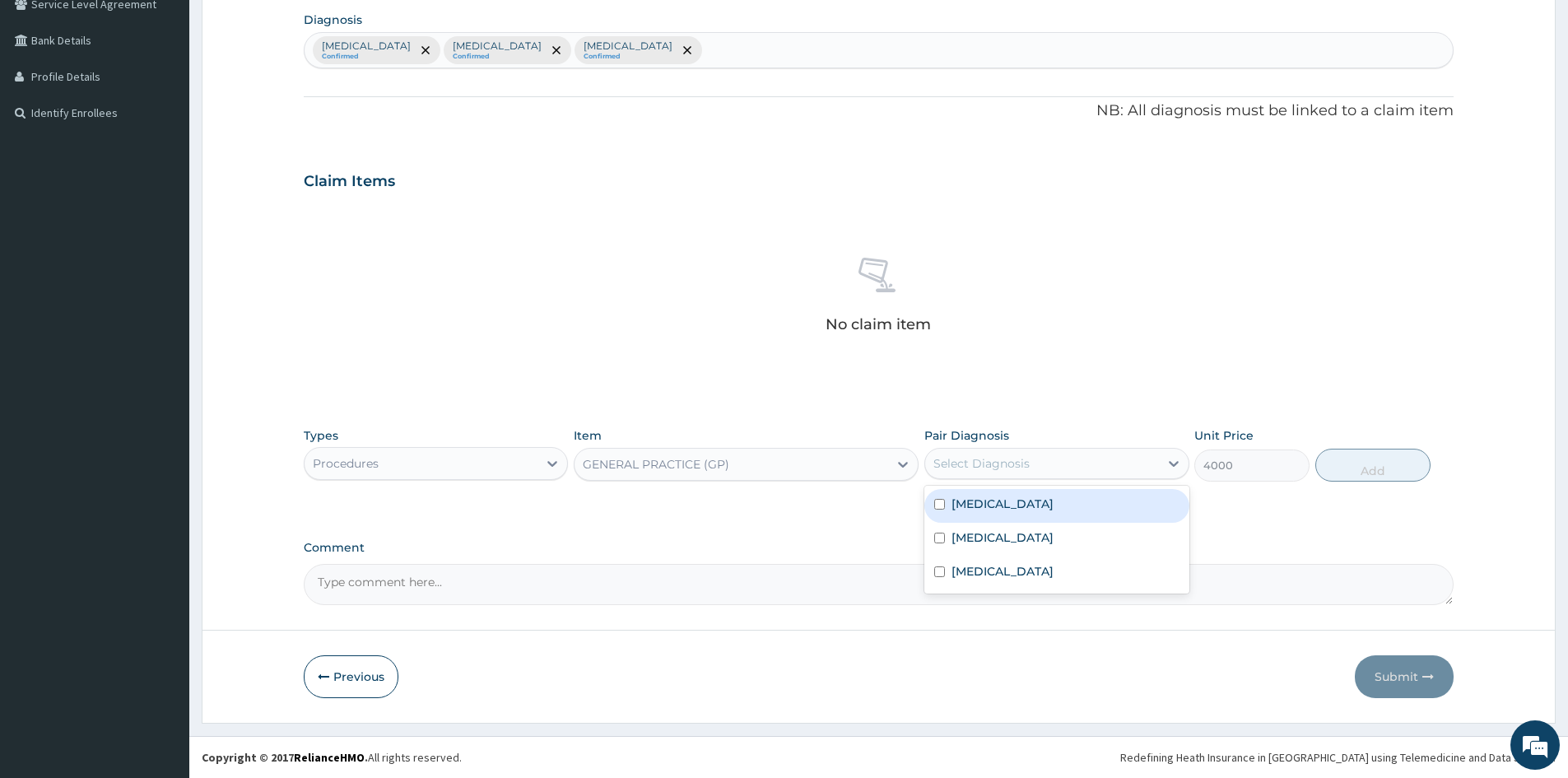
click at [975, 472] on div "Select Diagnosis" at bounding box center [1042, 463] width 233 height 27
click at [941, 506] on input "checkbox" at bounding box center [939, 504] width 10 height 10
checkbox input "true"
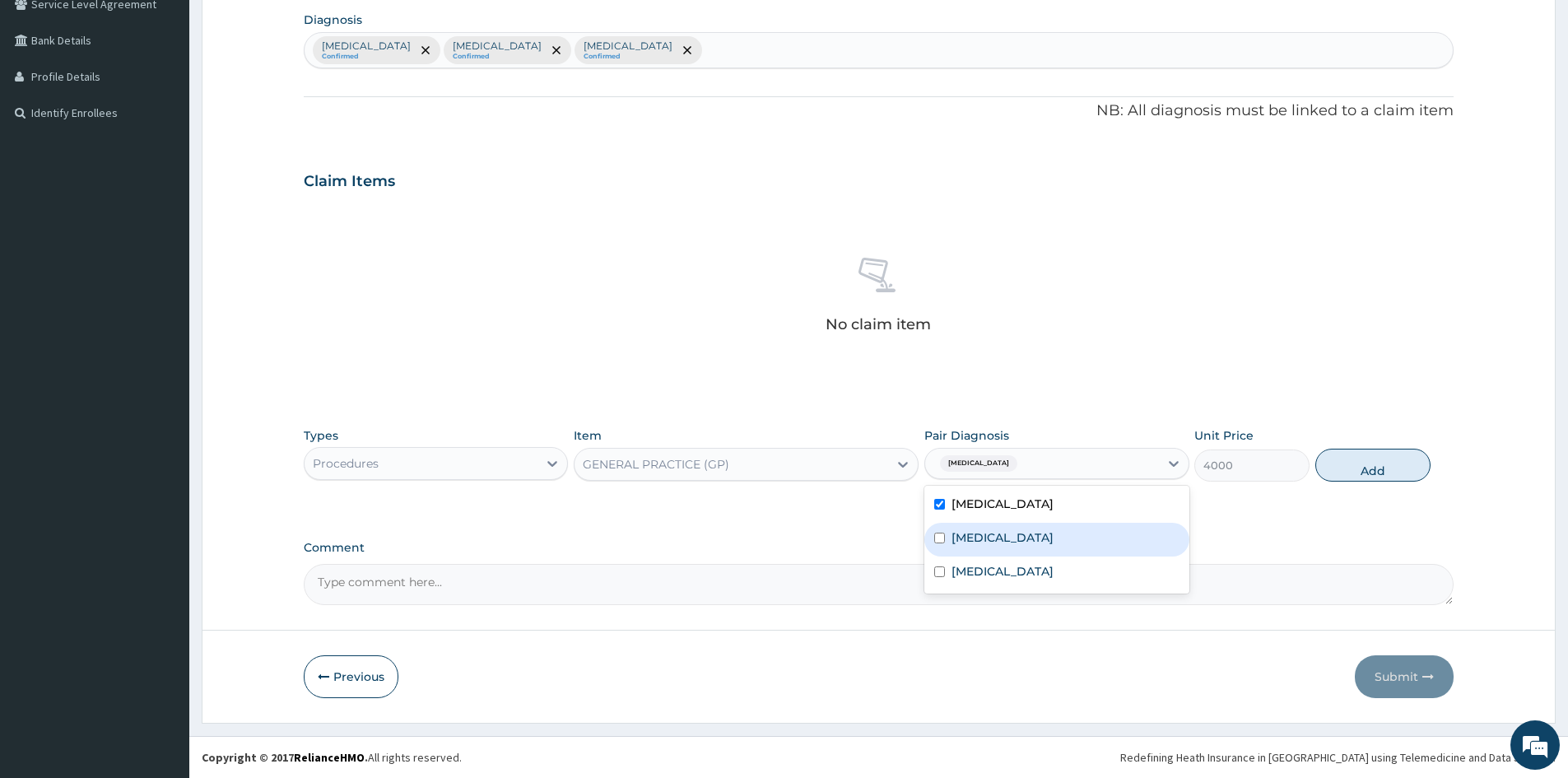
click at [939, 530] on div "Malaria, unspecified" at bounding box center [1056, 540] width 264 height 34
checkbox input "true"
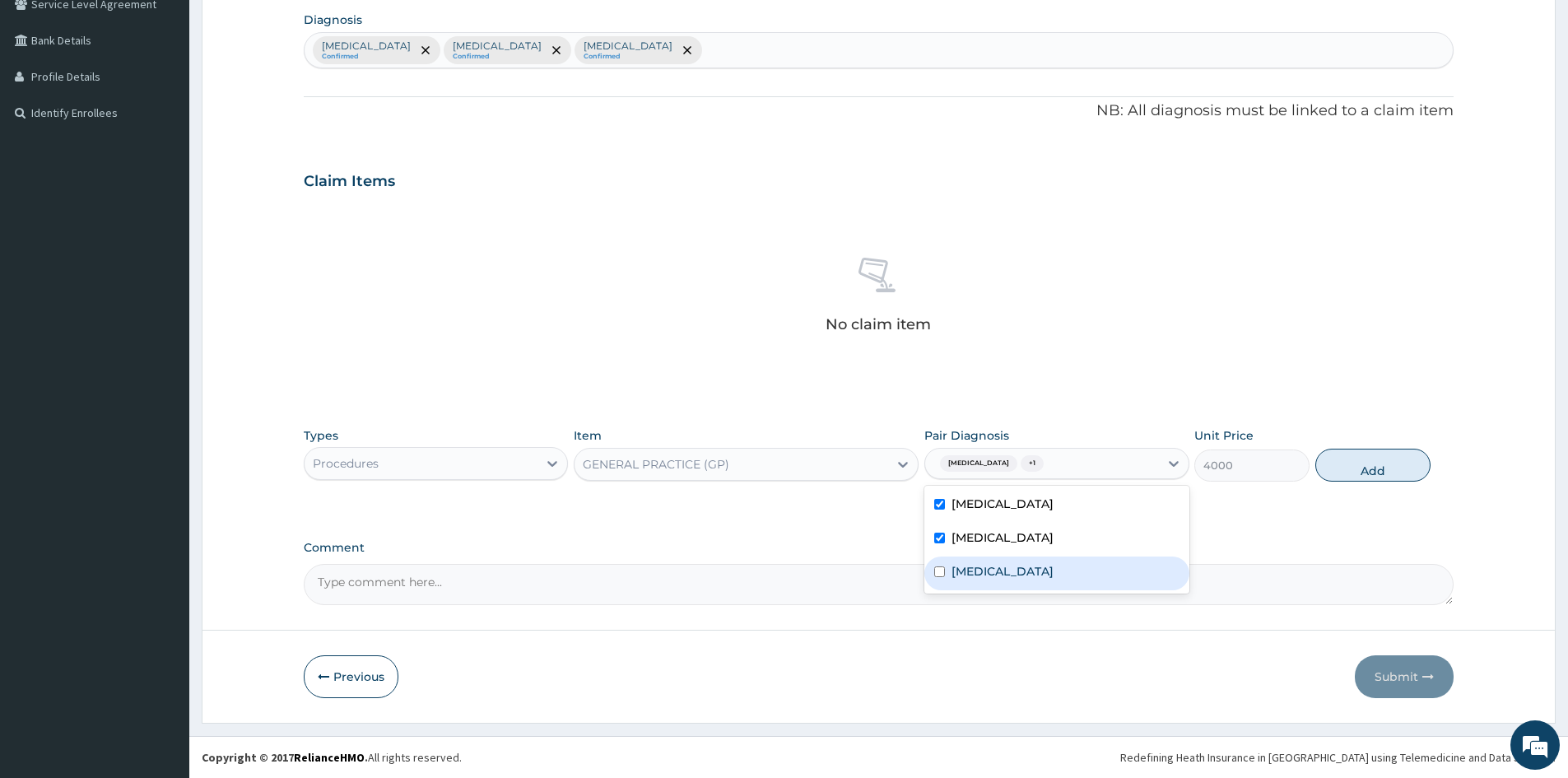
click at [946, 583] on div "Abnormal uterine or vaginal bleeding, unspecified" at bounding box center [1056, 573] width 264 height 34
checkbox input "true"
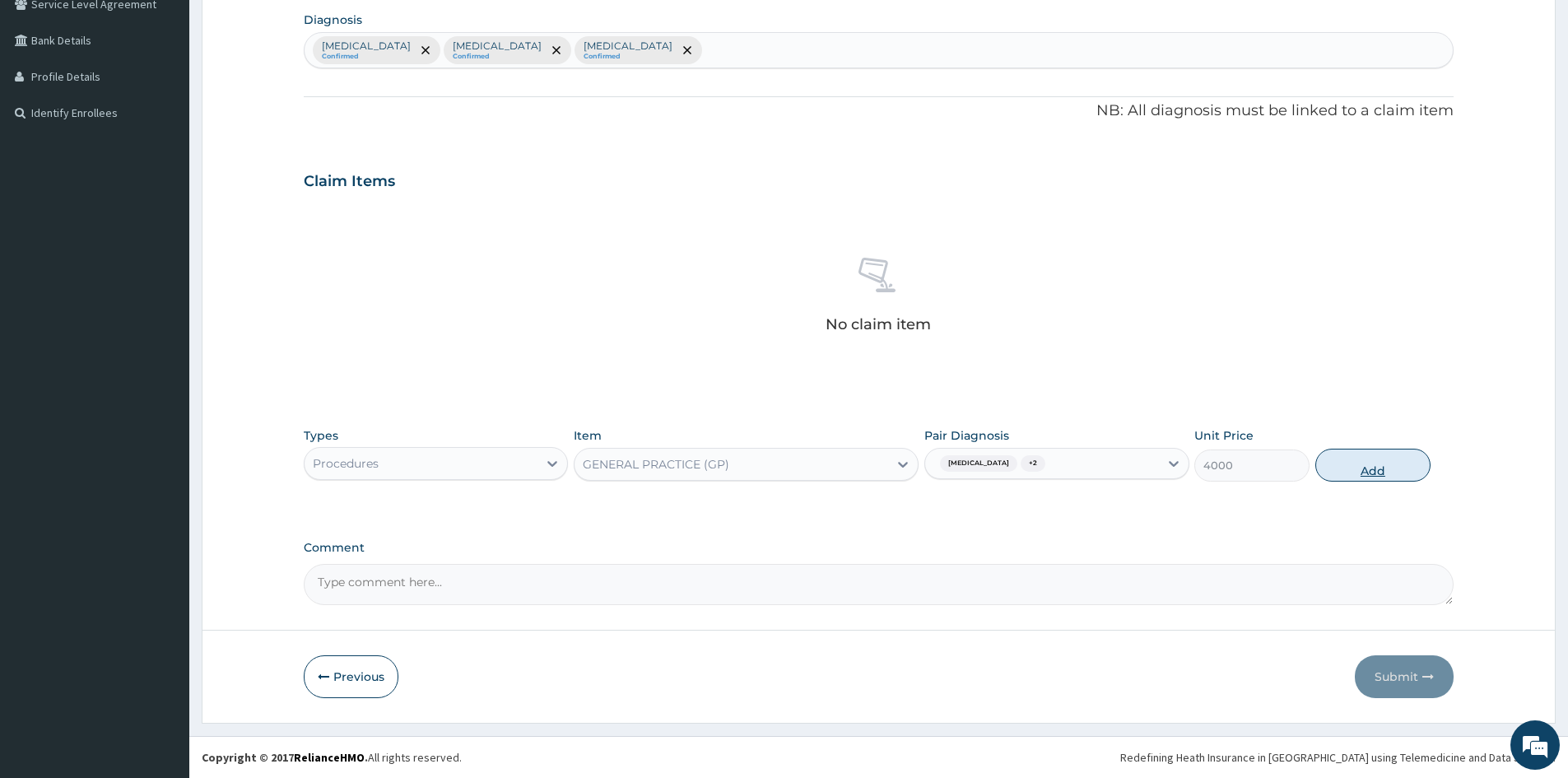
click at [1388, 468] on button "Add" at bounding box center [1373, 466] width 115 height 33
type input "0"
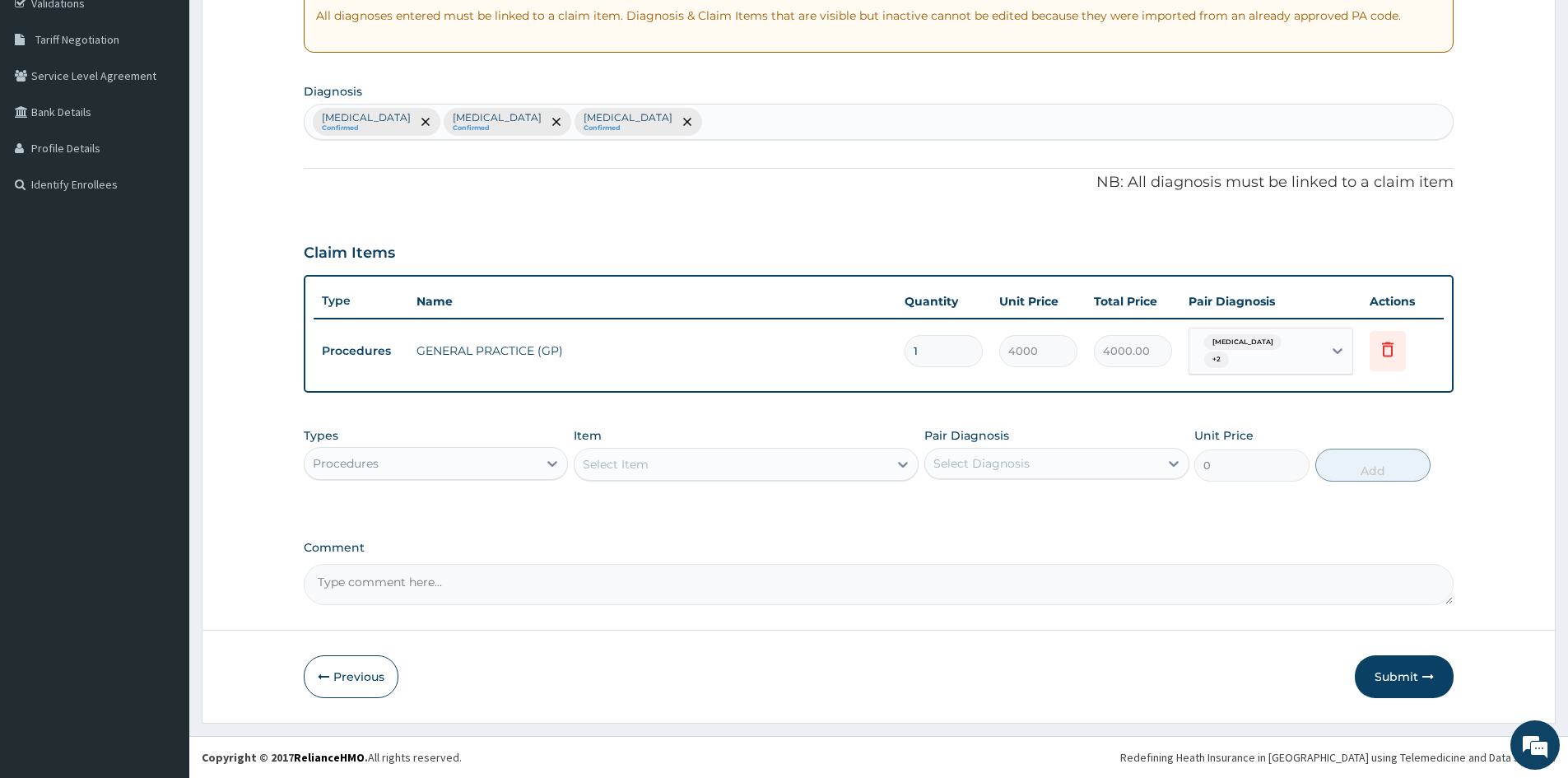
click at [533, 453] on div "Procedures" at bounding box center [421, 463] width 233 height 27
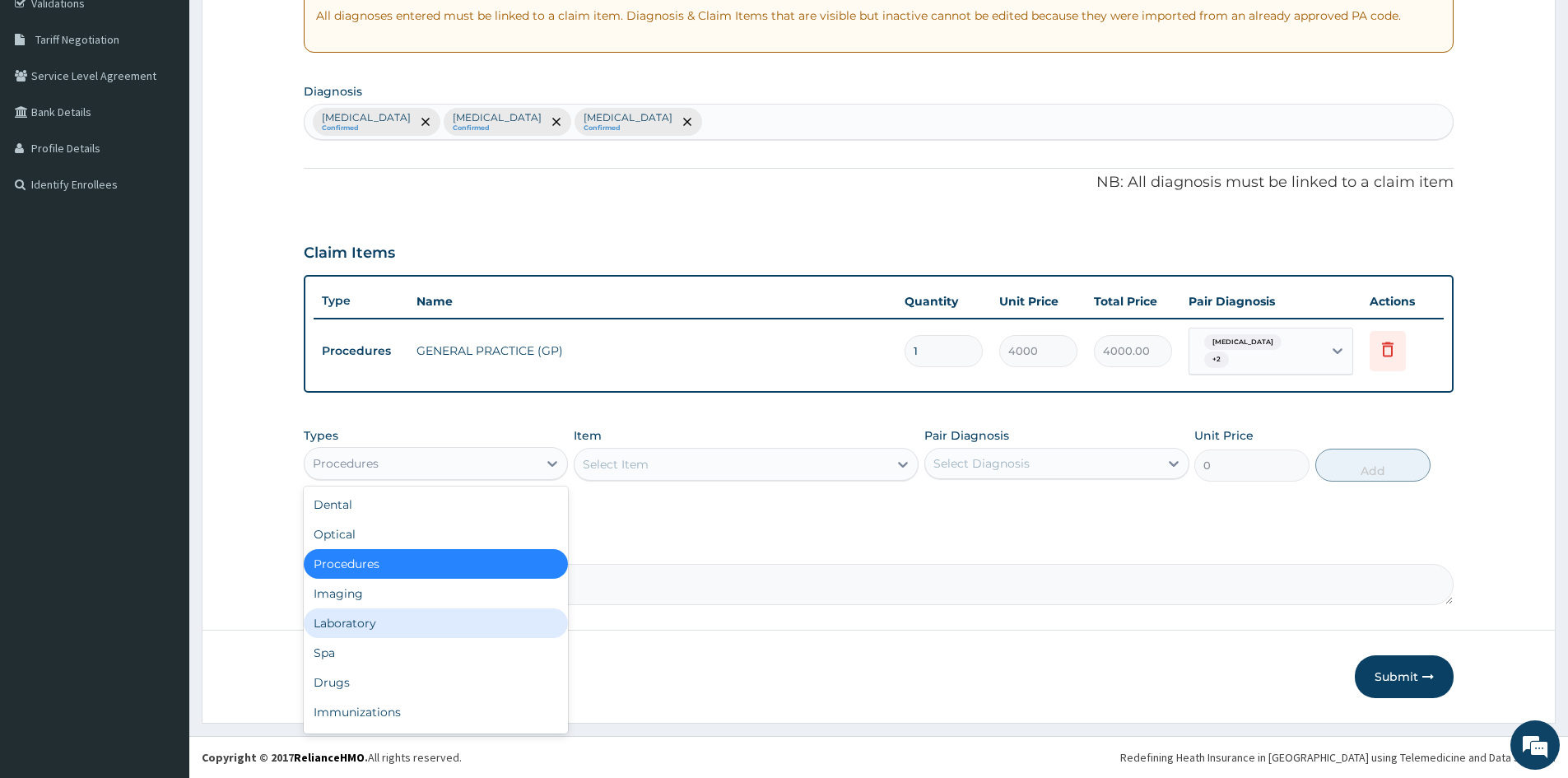
click at [384, 627] on div "Laboratory" at bounding box center [435, 623] width 264 height 29
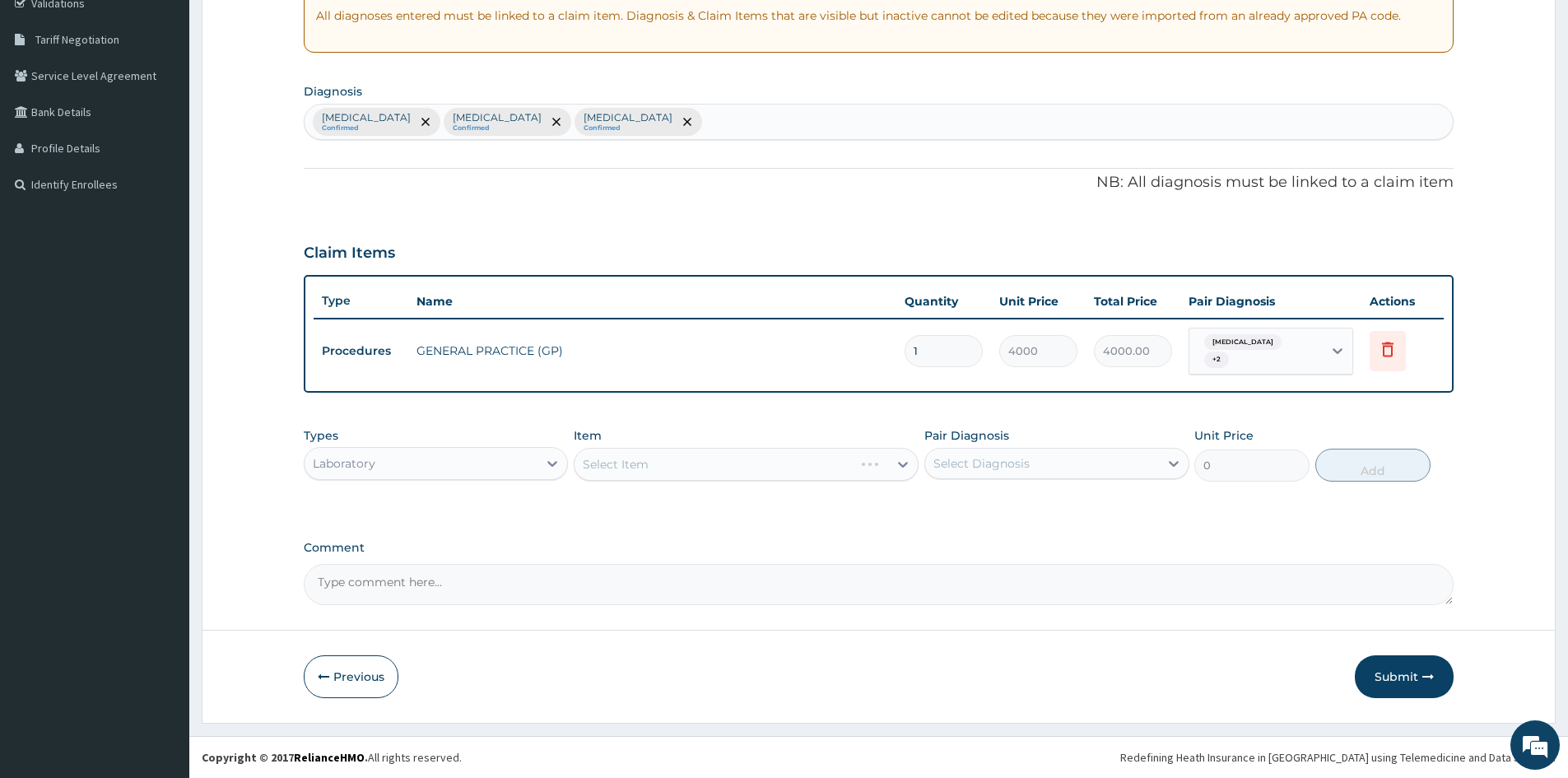
click at [667, 469] on div "Select Item" at bounding box center [746, 465] width 345 height 33
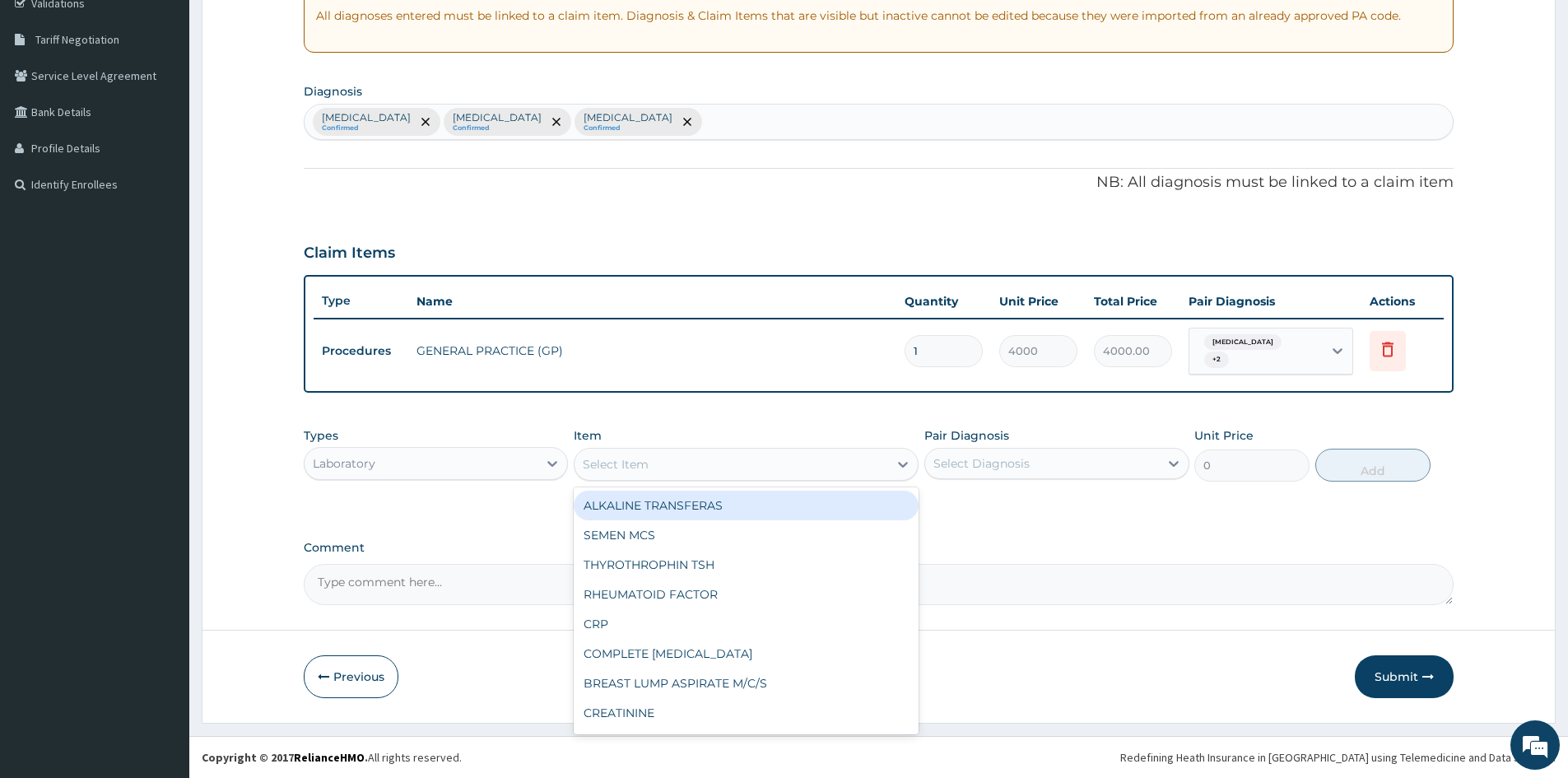
click at [692, 467] on div "Select Item" at bounding box center [731, 464] width 314 height 27
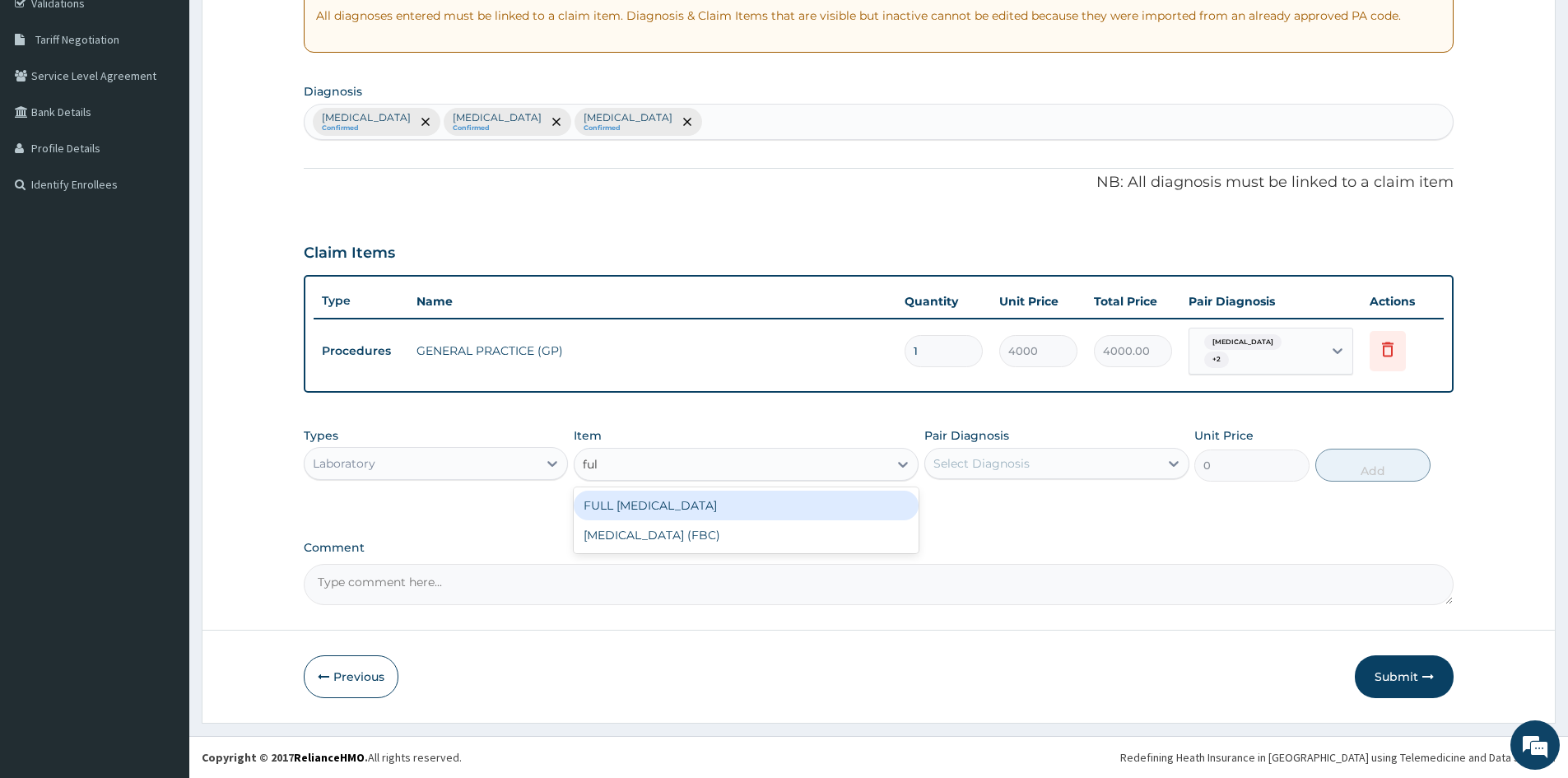
type input "full"
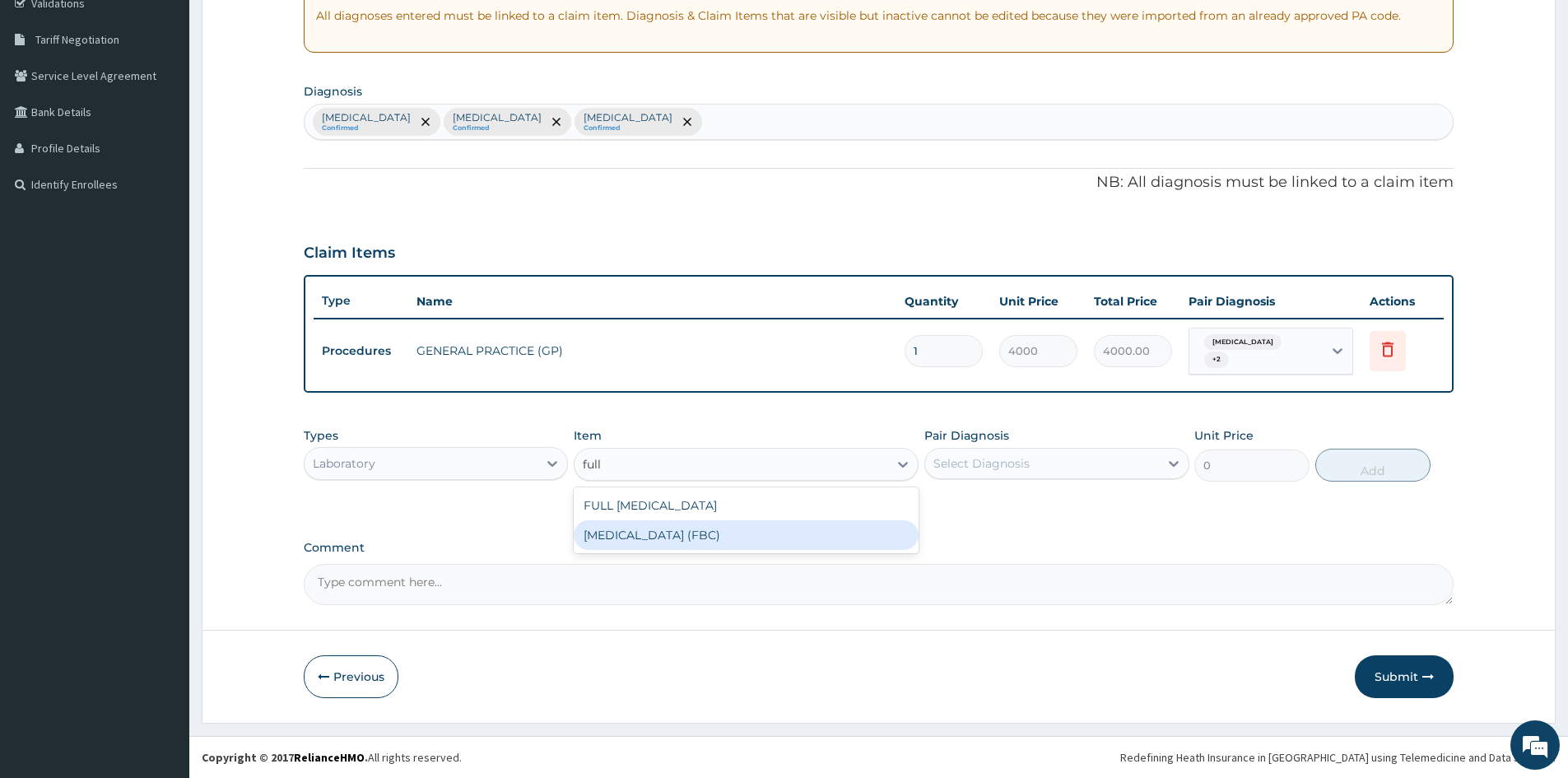
click at [700, 527] on div "FULL BLOOD COUNT (FBC)" at bounding box center [746, 535] width 345 height 29
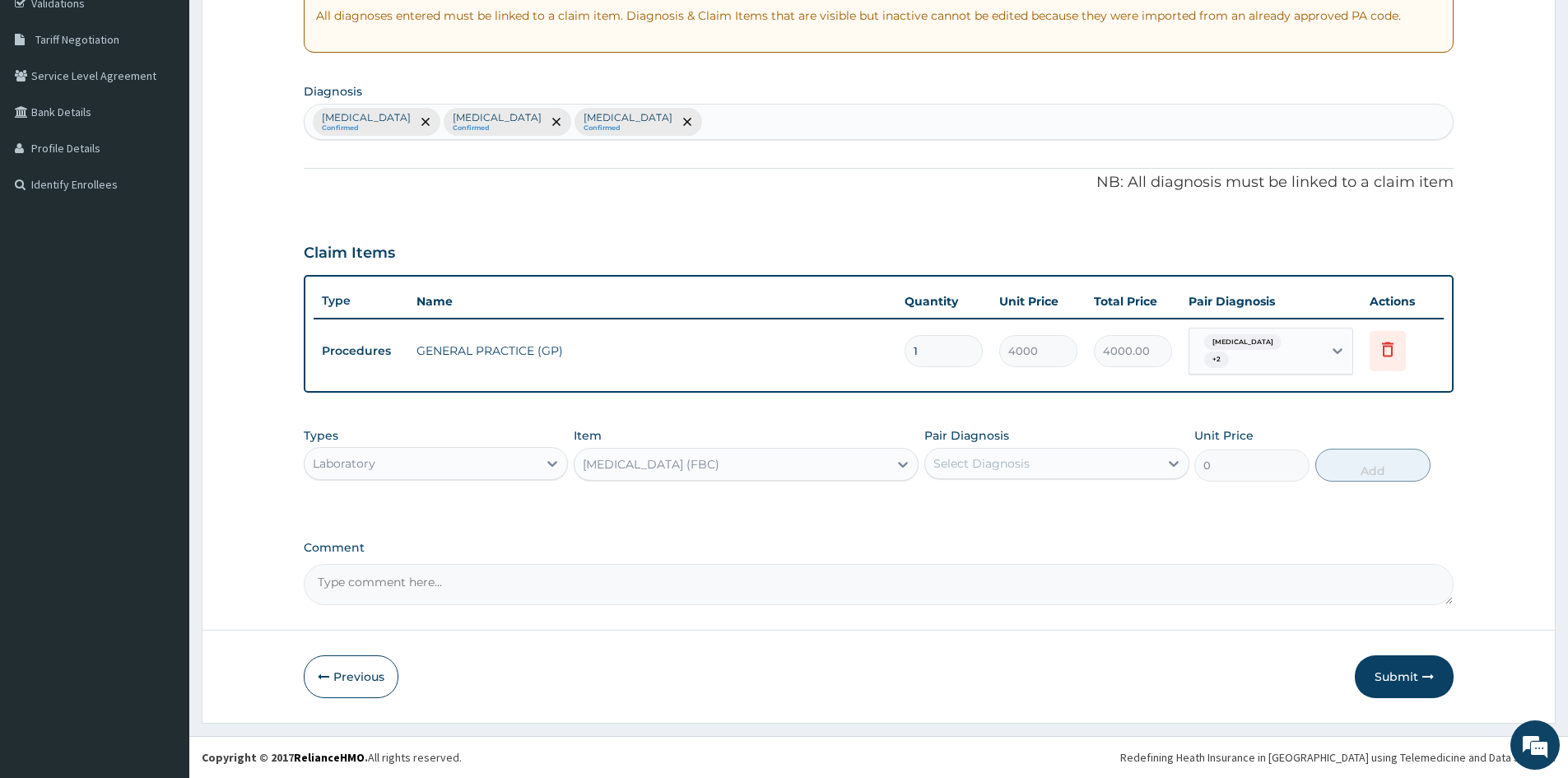
type input "2400"
click at [1018, 460] on div "Select Diagnosis" at bounding box center [981, 463] width 96 height 16
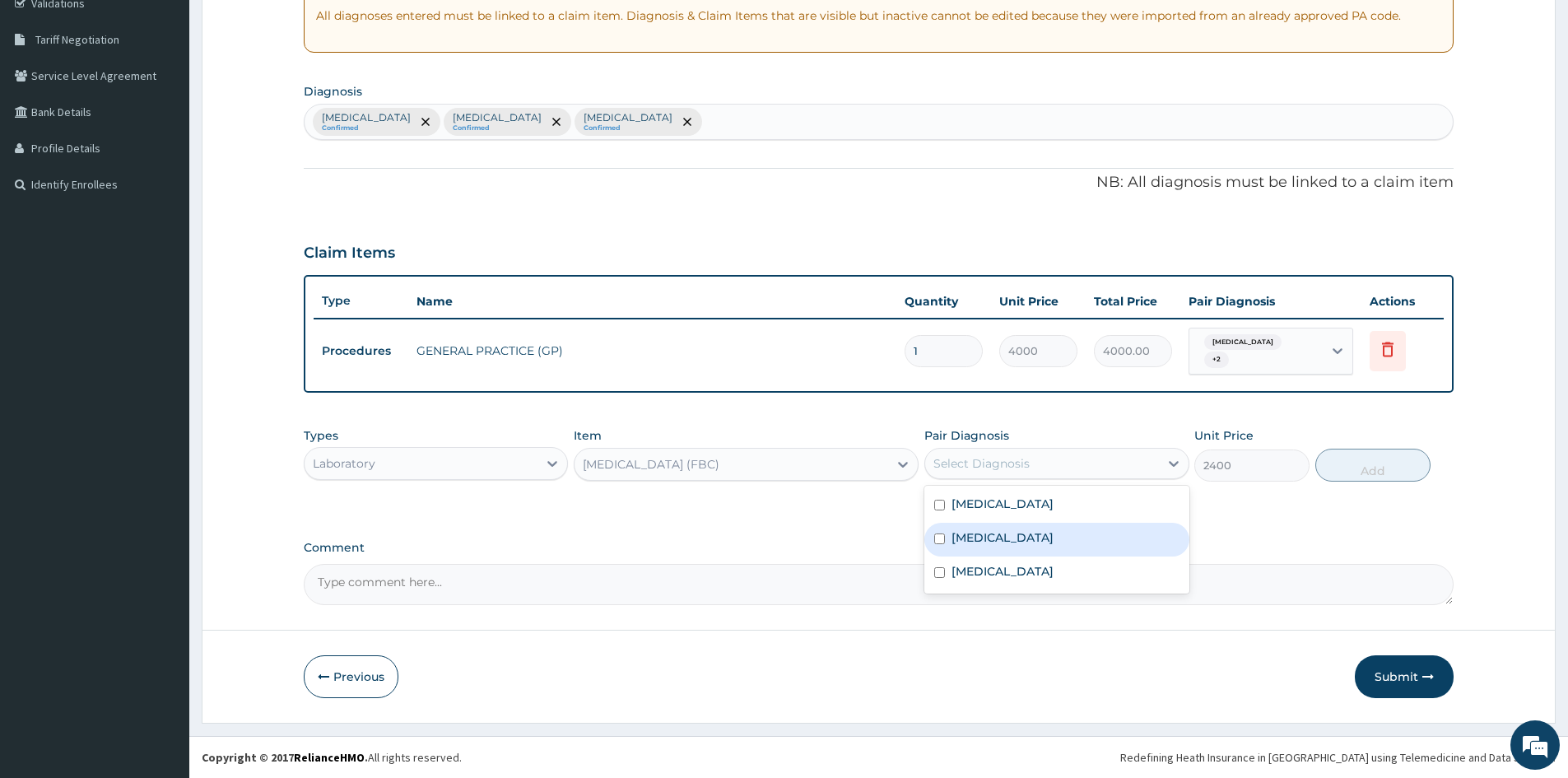
click at [935, 538] on input "checkbox" at bounding box center [939, 539] width 10 height 10
checkbox input "true"
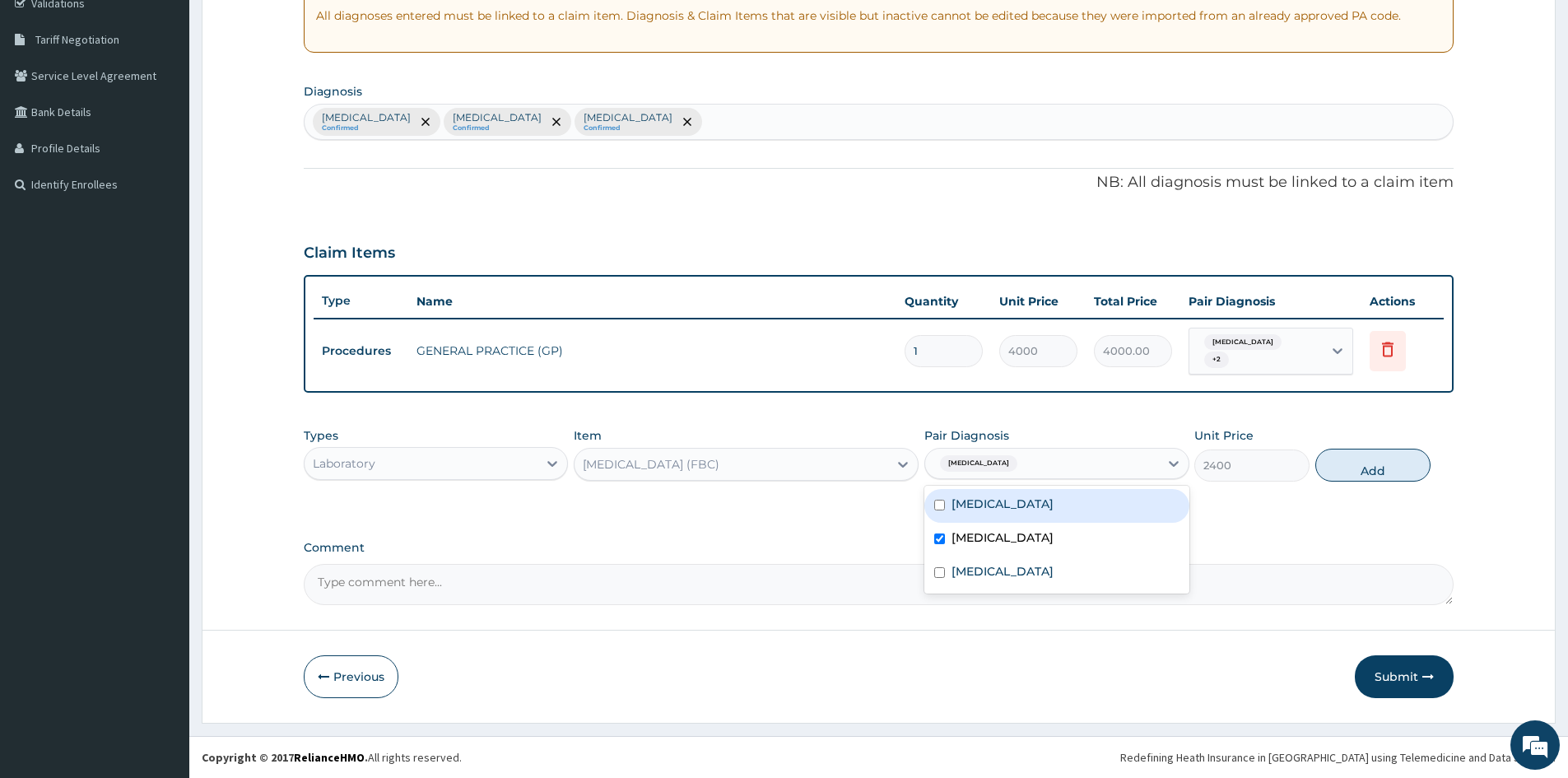
click at [942, 503] on input "checkbox" at bounding box center [939, 505] width 10 height 10
checkbox input "true"
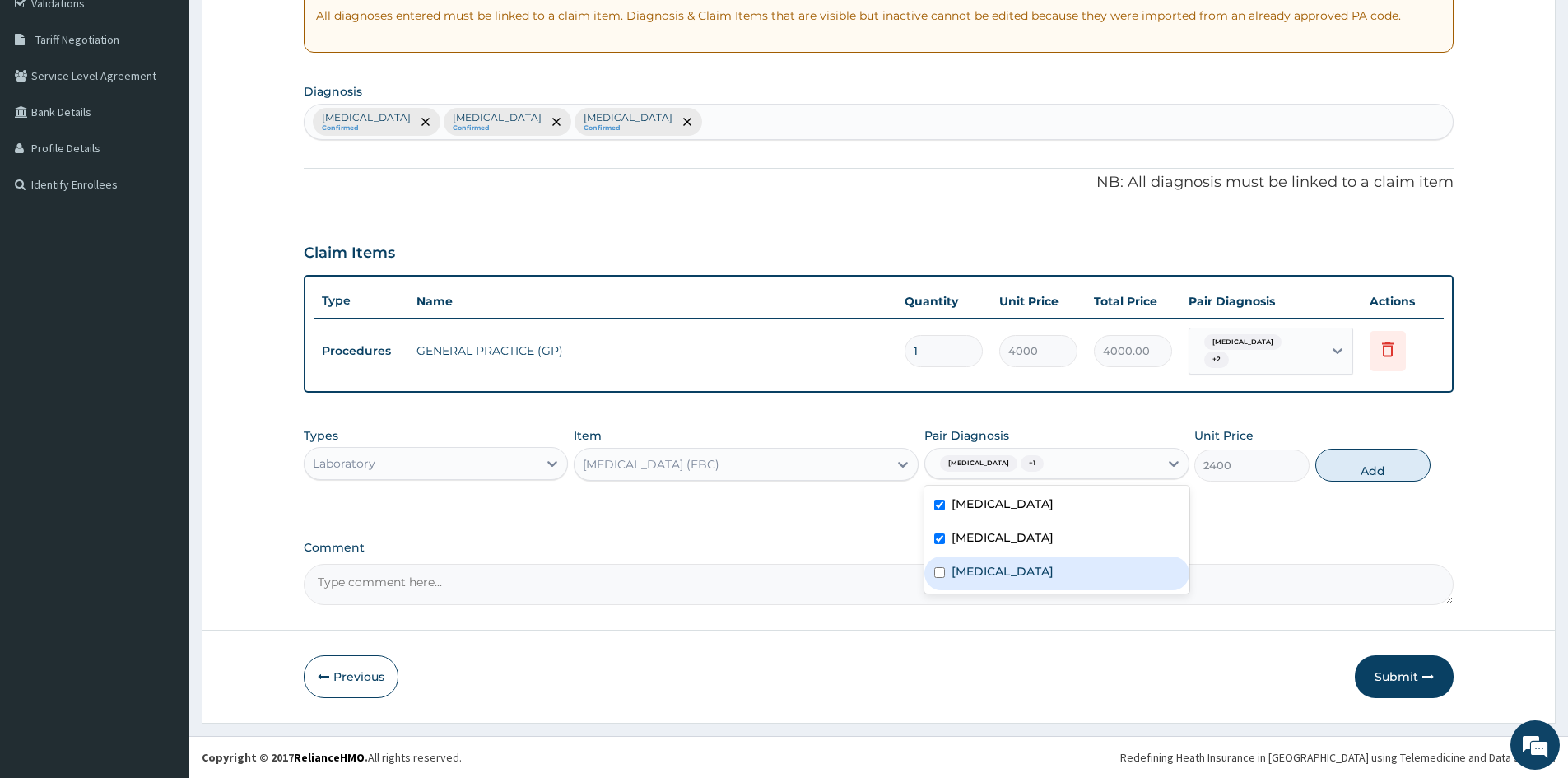
click at [938, 578] on input "checkbox" at bounding box center [939, 572] width 10 height 10
checkbox input "true"
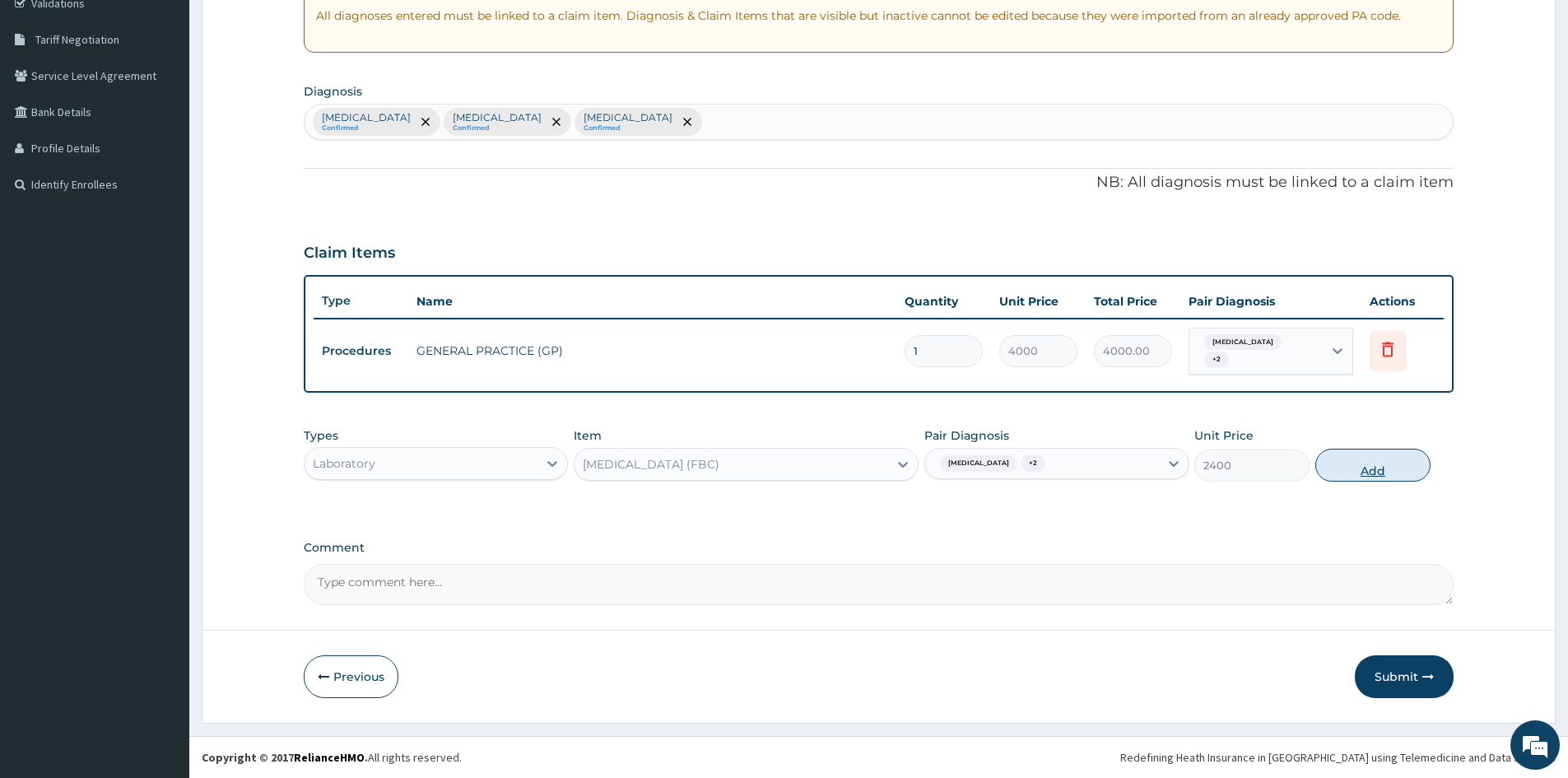
click at [1334, 459] on button "Add" at bounding box center [1373, 466] width 115 height 33
type input "0"
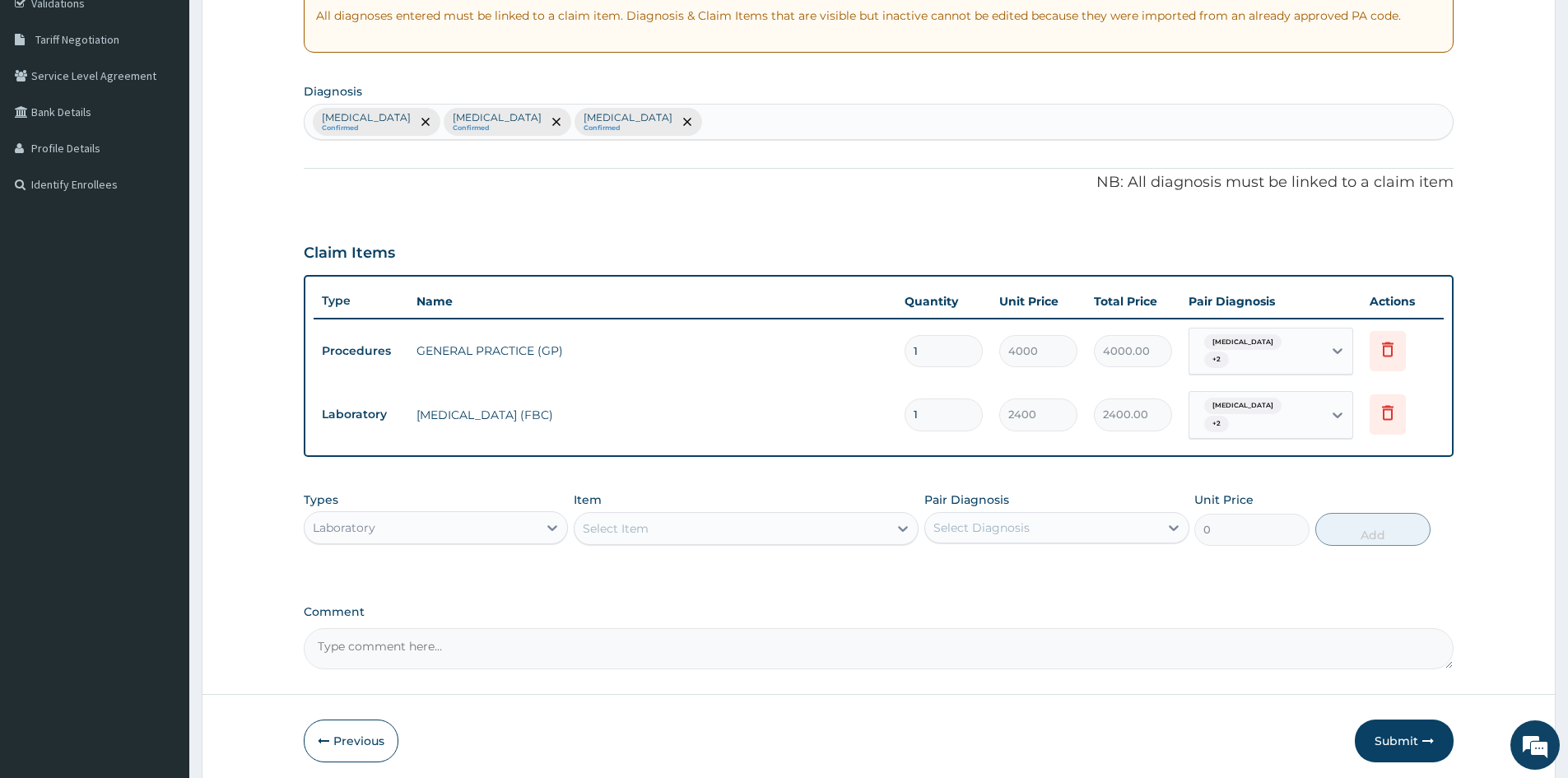
click at [754, 526] on div "Select Item" at bounding box center [731, 528] width 314 height 27
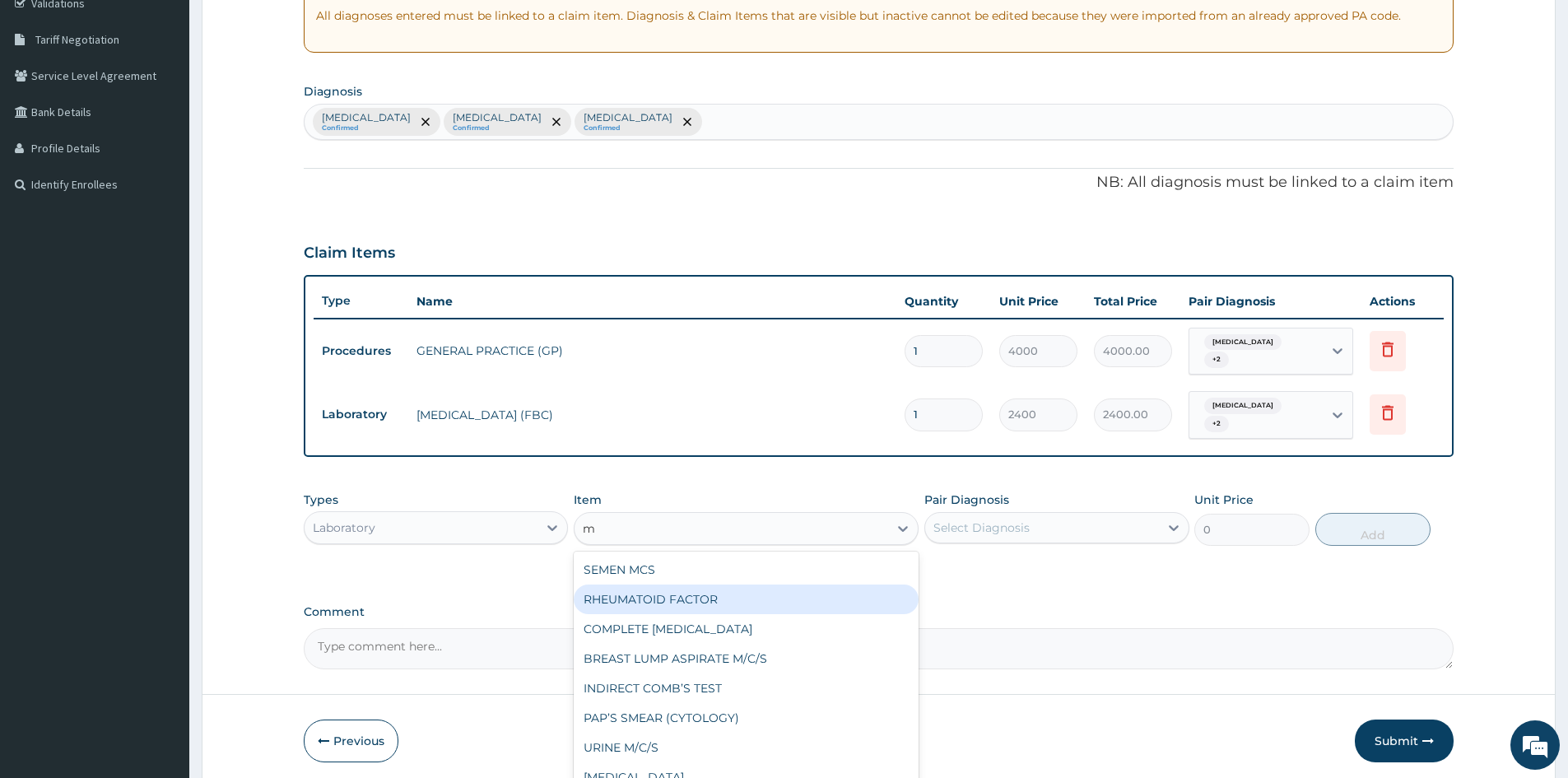
type input "mp"
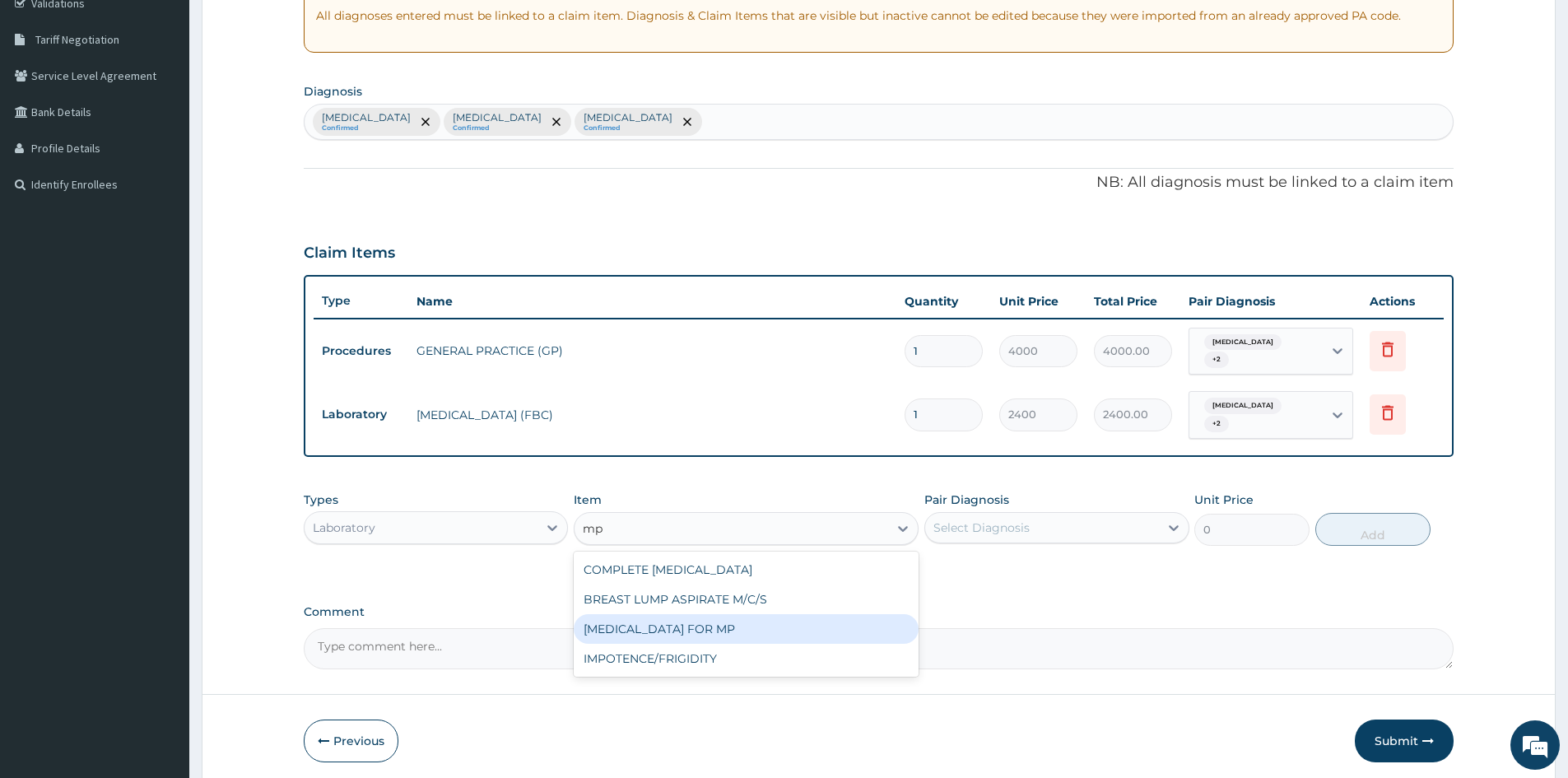
click at [721, 631] on div "BLOOD FILM FOR MP" at bounding box center [746, 629] width 345 height 29
type input "1200"
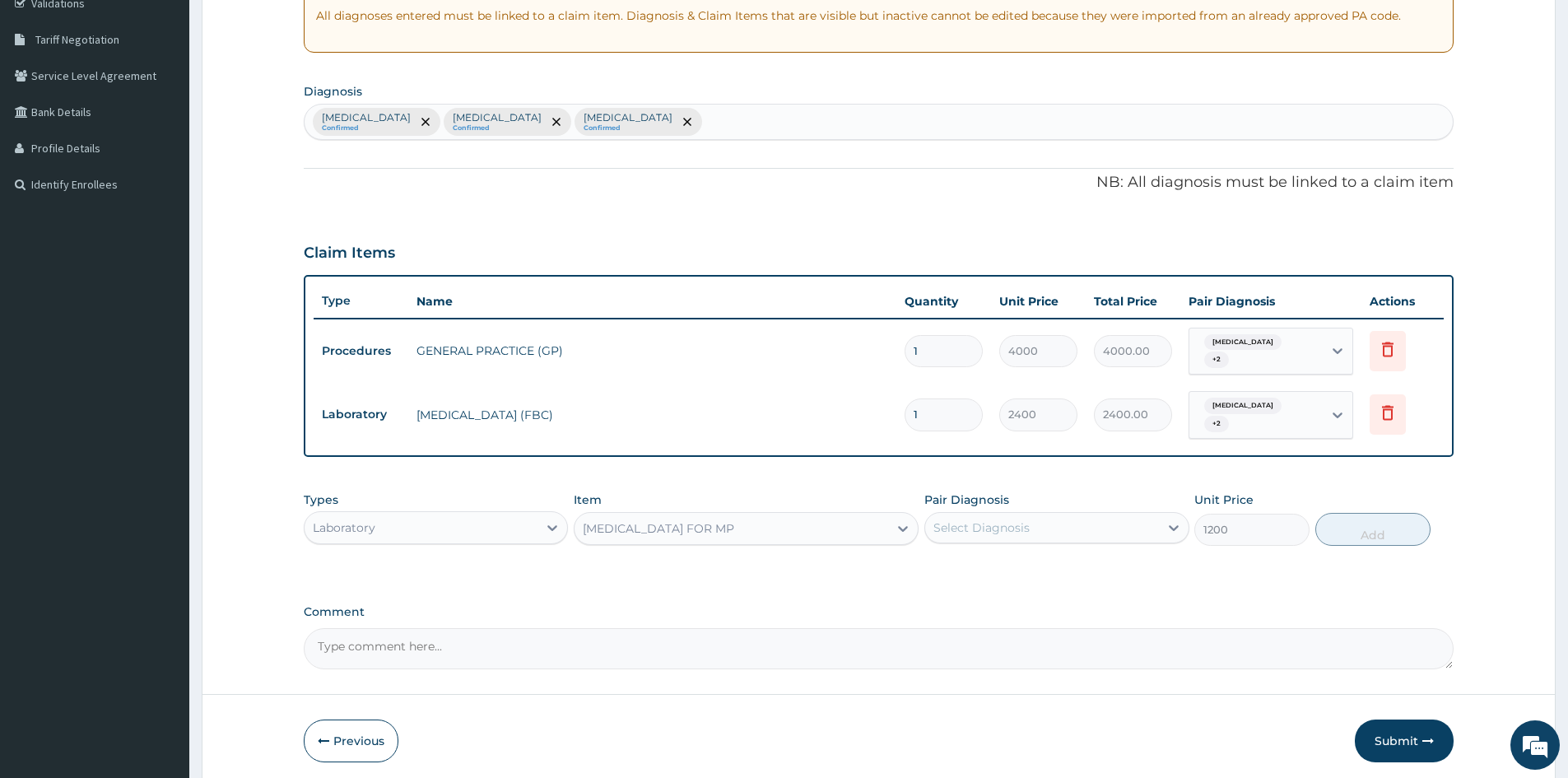
click at [993, 521] on div "Select Diagnosis" at bounding box center [981, 528] width 96 height 16
click at [939, 604] on input "checkbox" at bounding box center [939, 602] width 10 height 10
checkbox input "true"
click at [1360, 517] on button "Add" at bounding box center [1373, 529] width 115 height 33
type input "0"
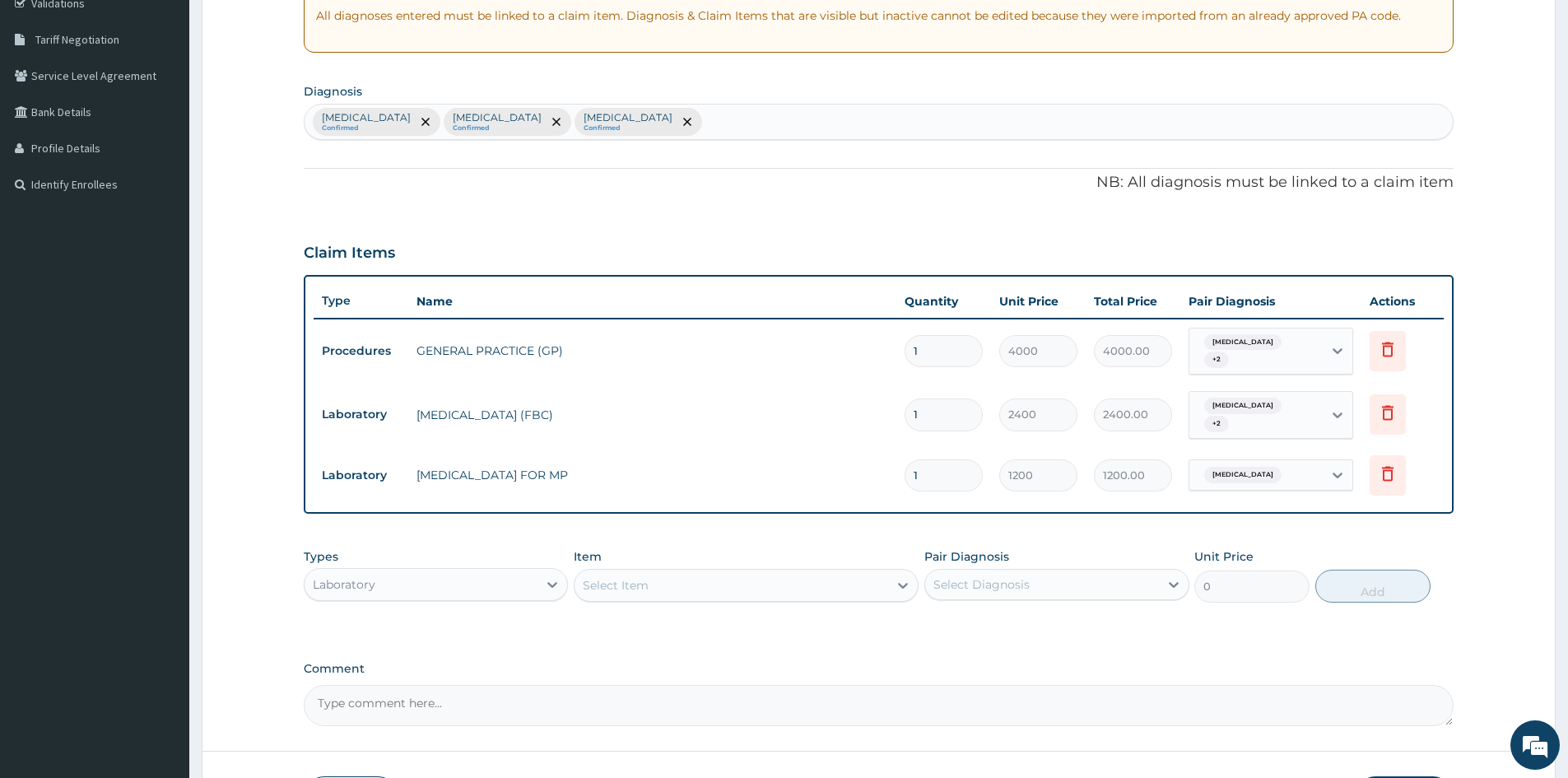
click at [498, 591] on div "Laboratory" at bounding box center [421, 584] width 233 height 27
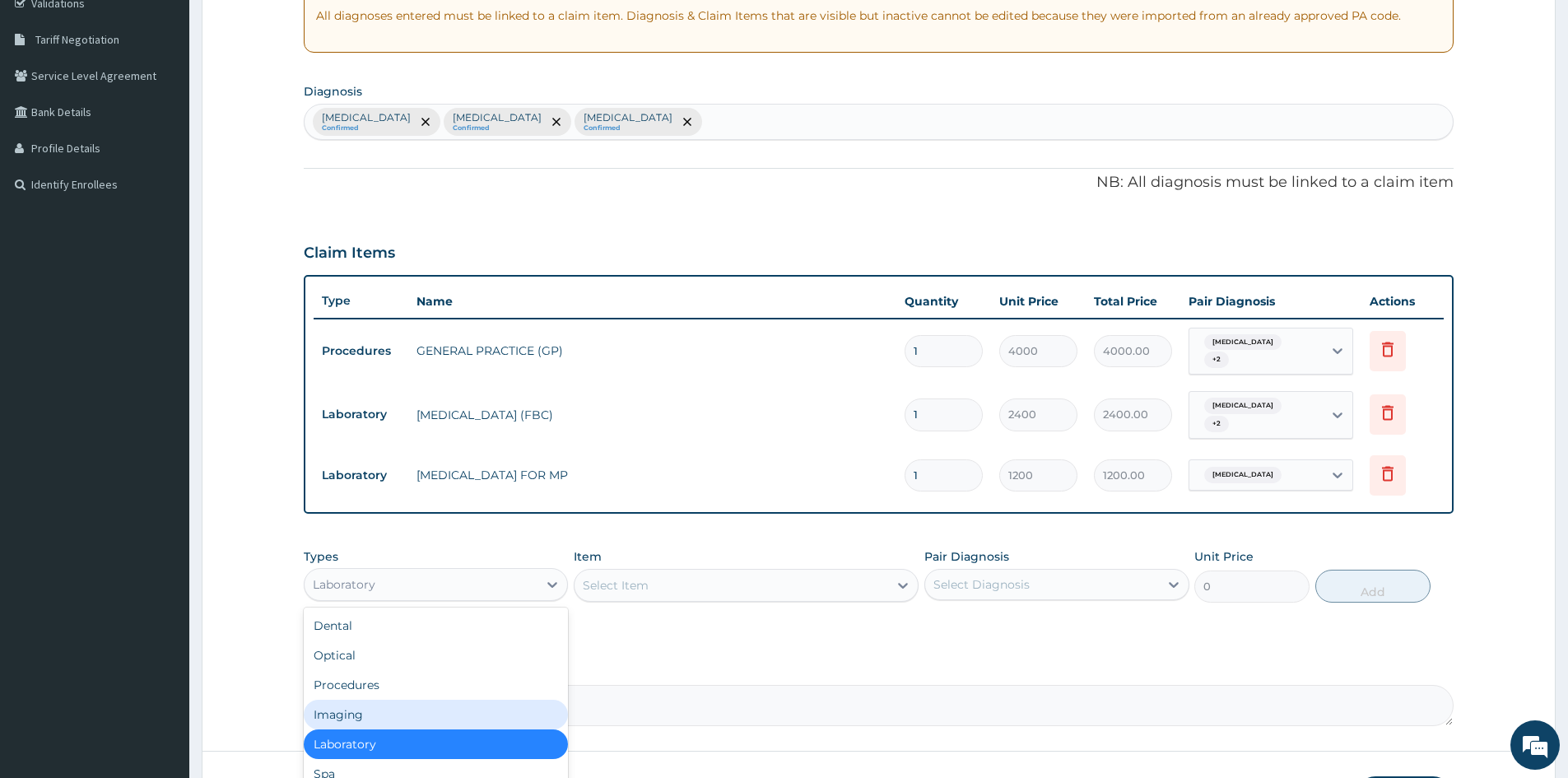
scroll to position [56, 0]
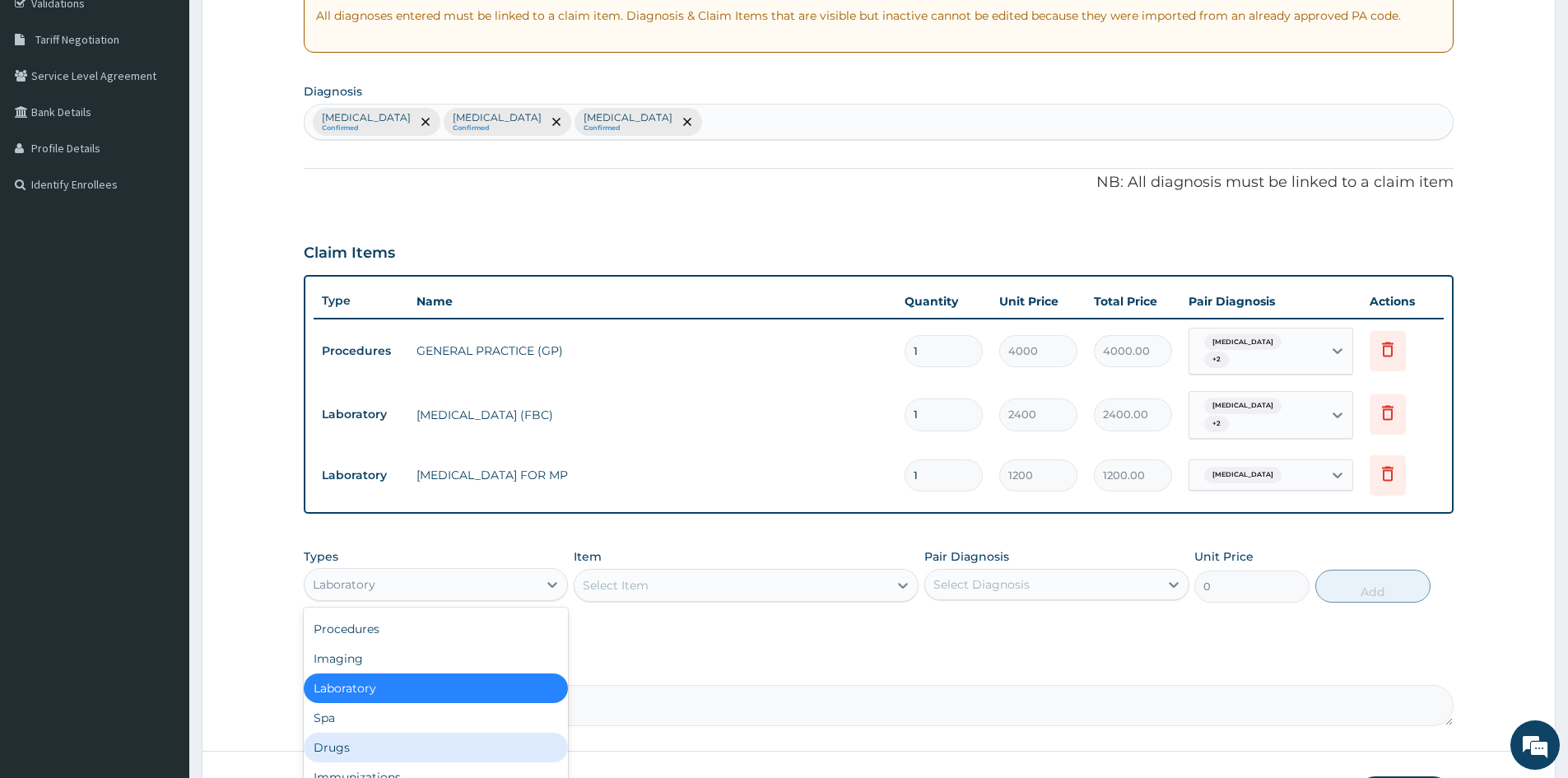
click at [342, 753] on div "Drugs" at bounding box center [435, 748] width 264 height 29
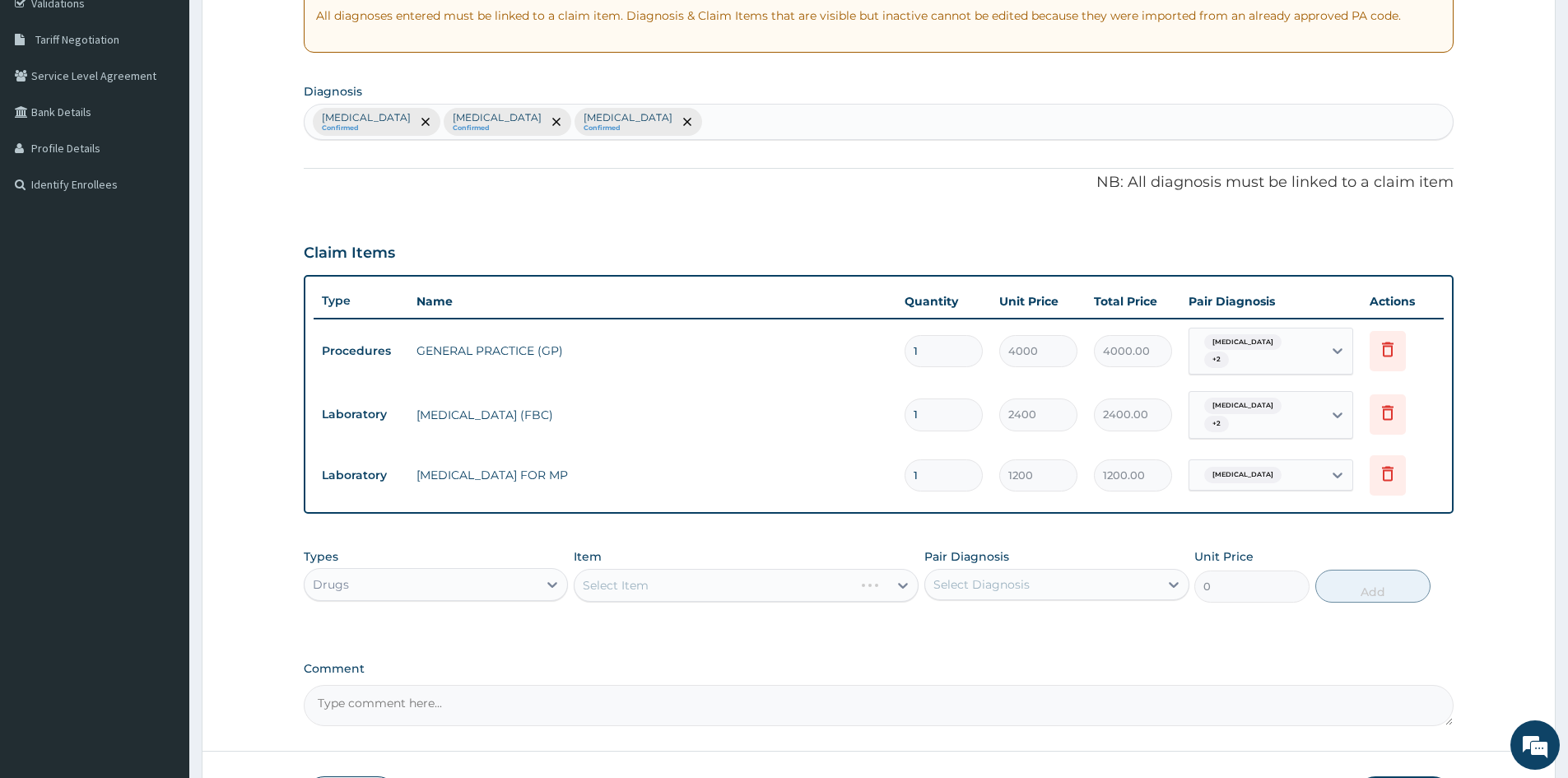
click at [630, 602] on div "Select Item" at bounding box center [746, 585] width 345 height 33
click at [641, 590] on div "Select Item" at bounding box center [746, 585] width 345 height 33
click at [644, 588] on div "Select Item" at bounding box center [746, 585] width 345 height 33
click at [722, 590] on div "Select Item" at bounding box center [746, 585] width 345 height 33
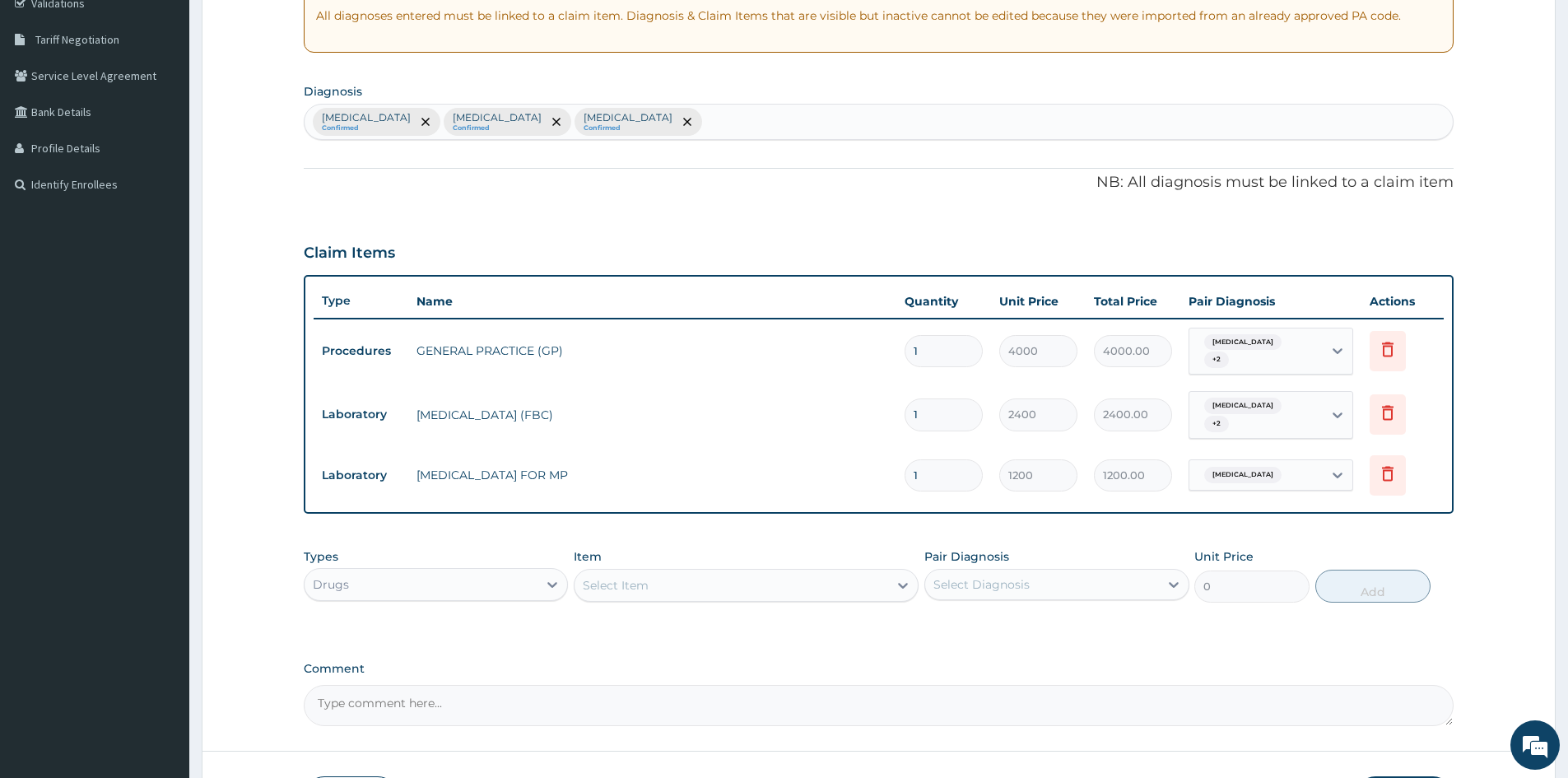
click at [747, 587] on div "Select Item" at bounding box center [731, 585] width 314 height 27
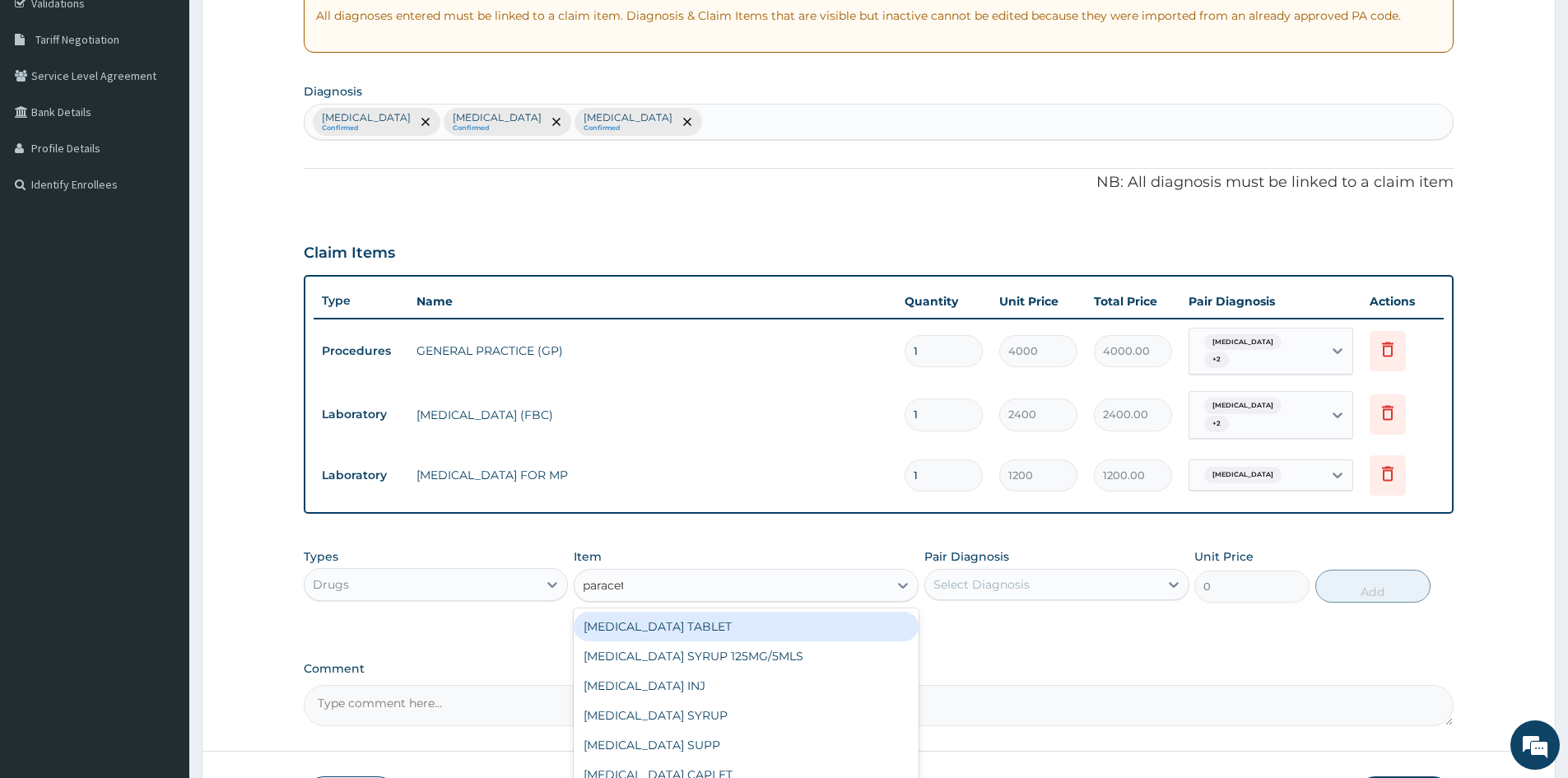
type input "paraceta"
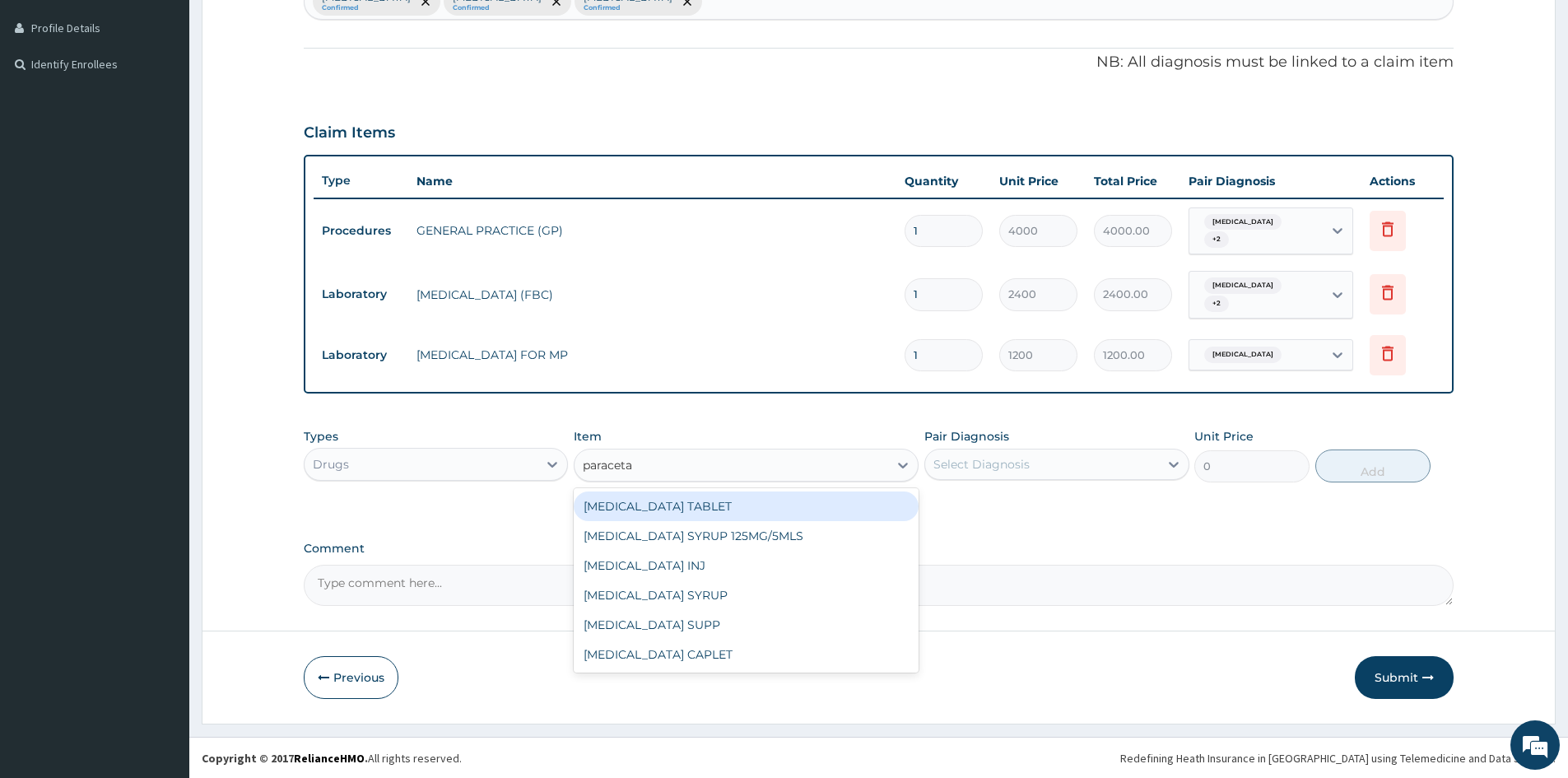
scroll to position [442, 0]
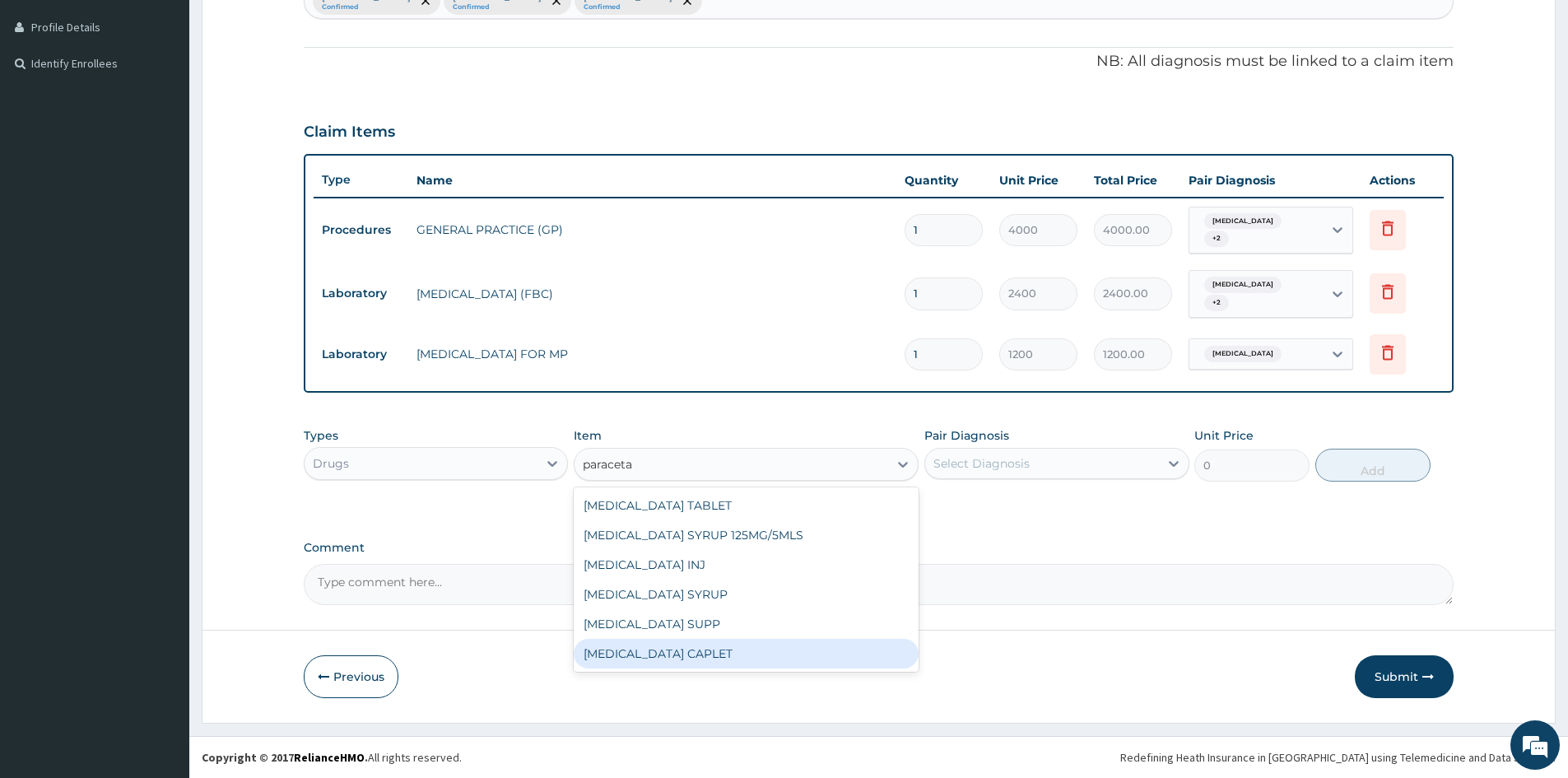
click at [697, 648] on div "PARACETAMOL CAPLET" at bounding box center [746, 654] width 345 height 29
type input "16"
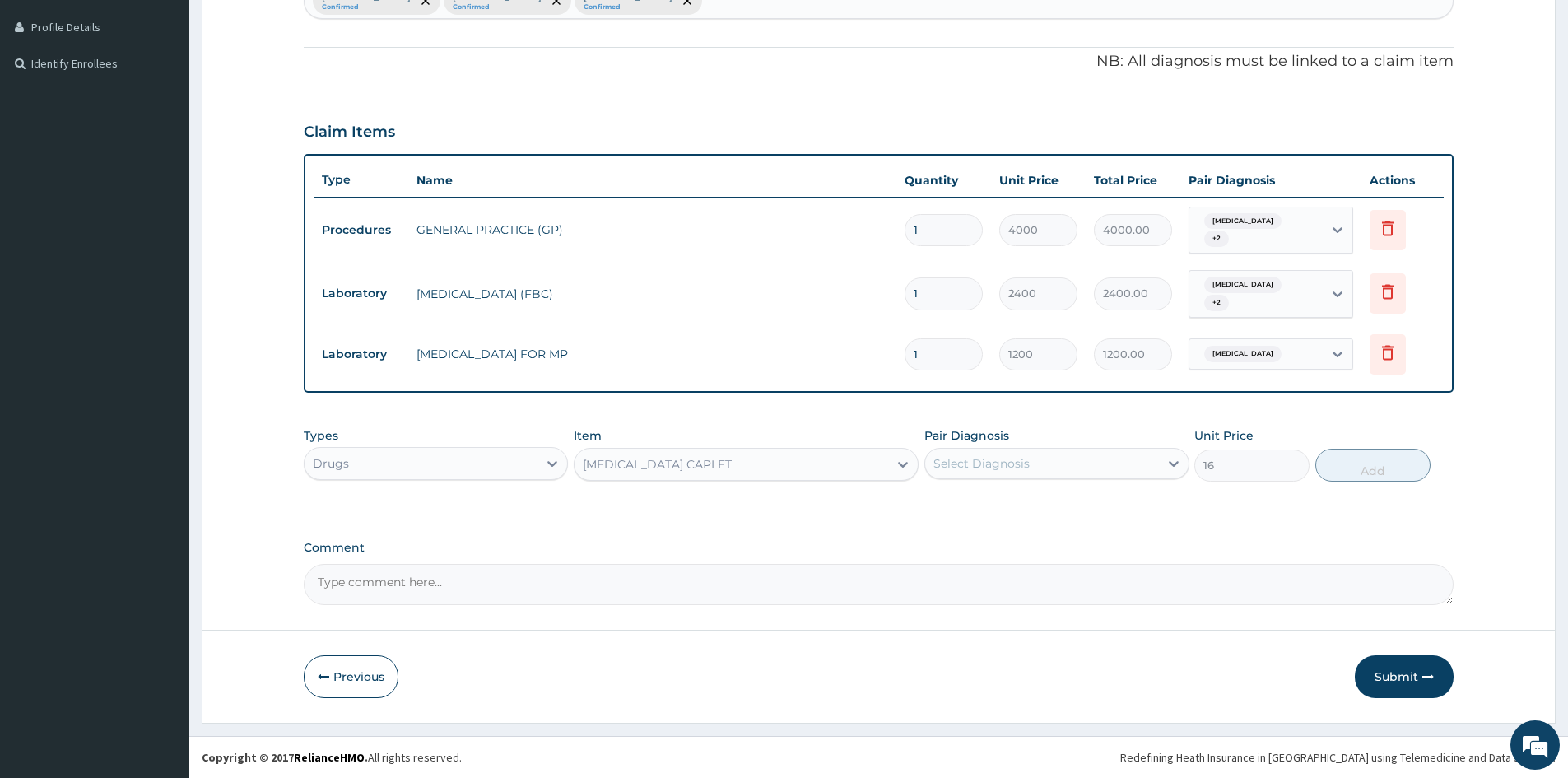
click at [1018, 459] on div "Select Diagnosis" at bounding box center [981, 463] width 96 height 16
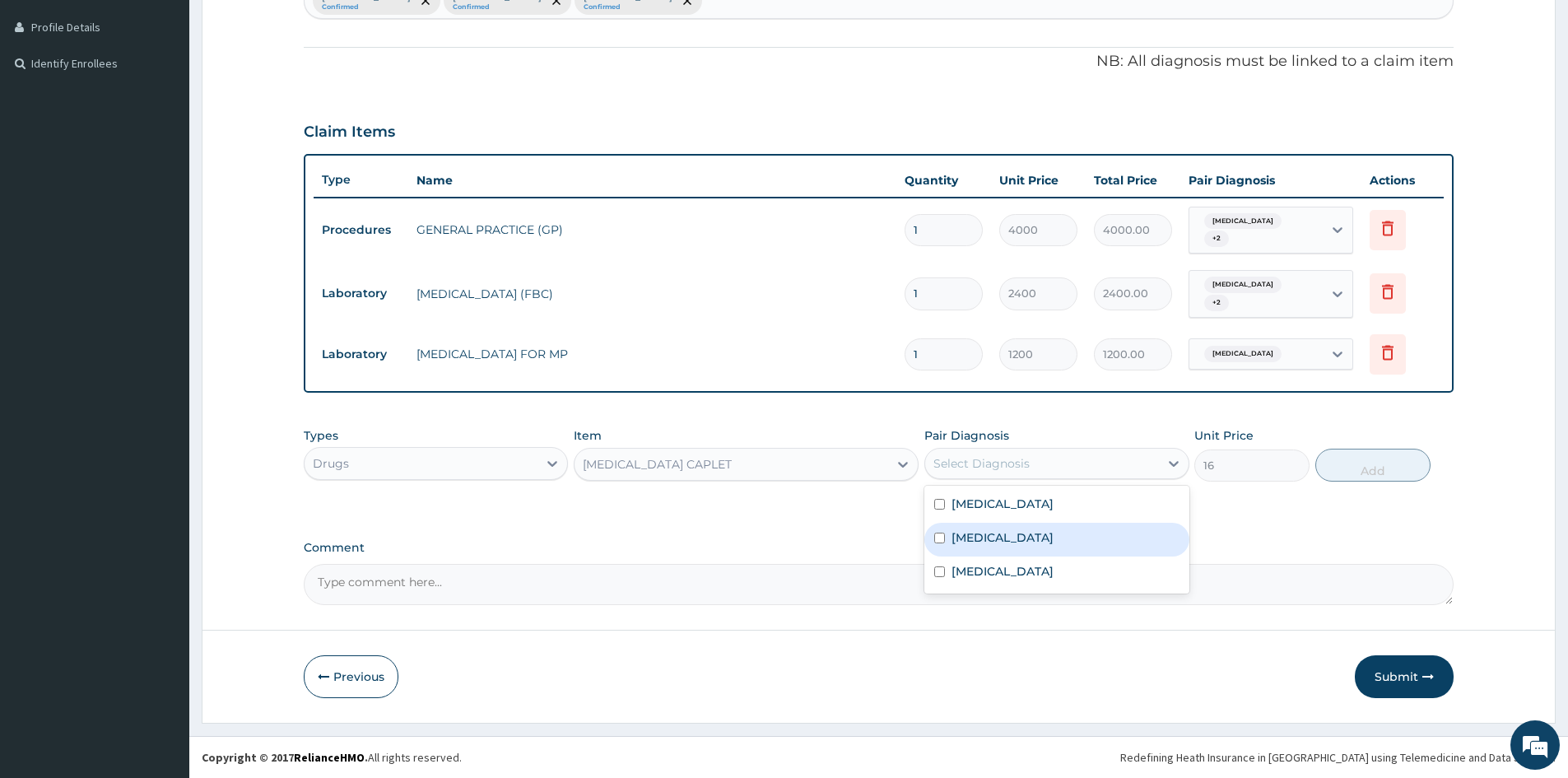
click at [942, 537] on input "checkbox" at bounding box center [939, 538] width 10 height 10
checkbox input "true"
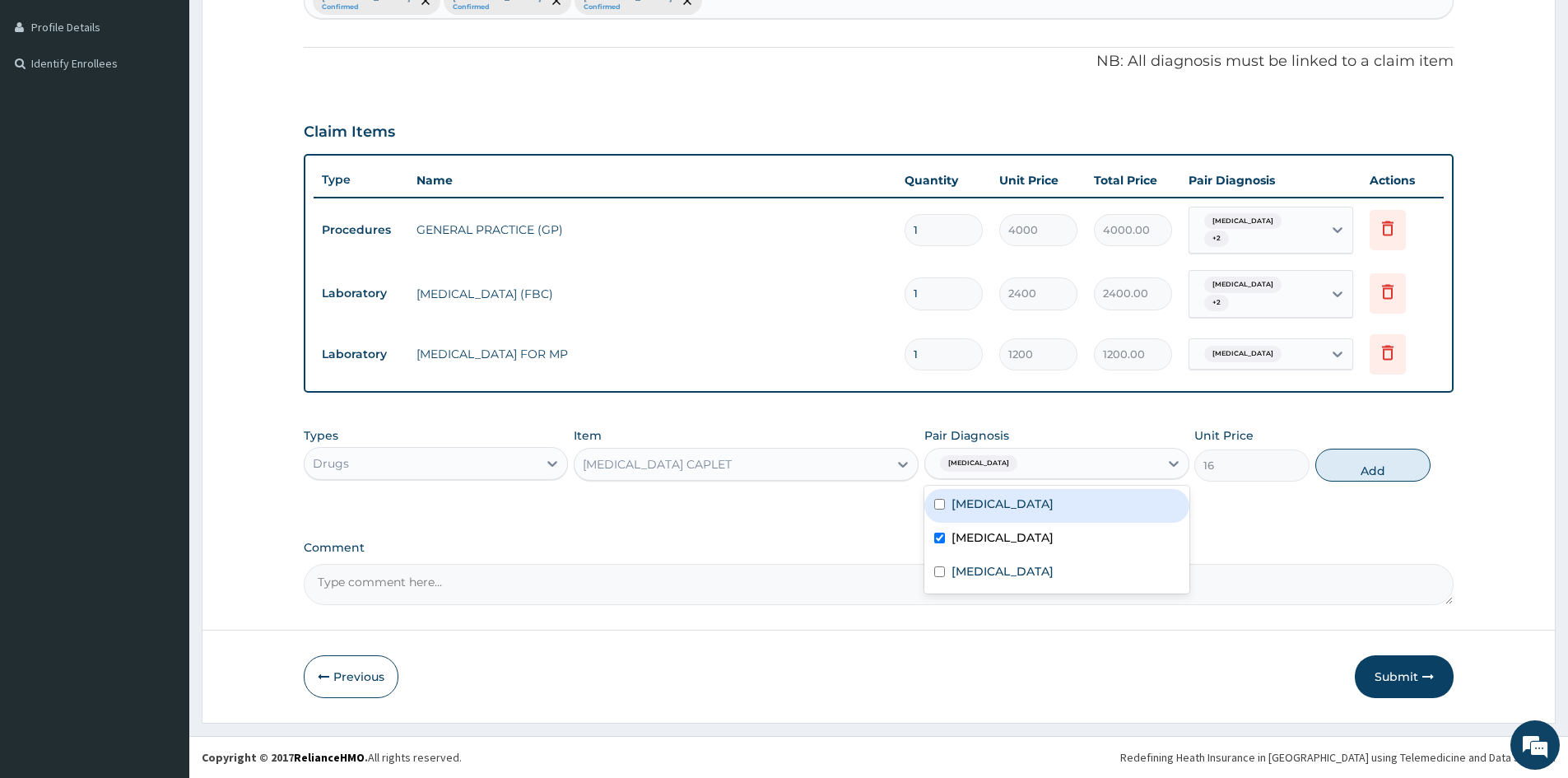
drag, startPoint x: 942, startPoint y: 507, endPoint x: 934, endPoint y: 558, distance: 51.6
click at [942, 506] on input "checkbox" at bounding box center [939, 504] width 10 height 10
checkbox input "true"
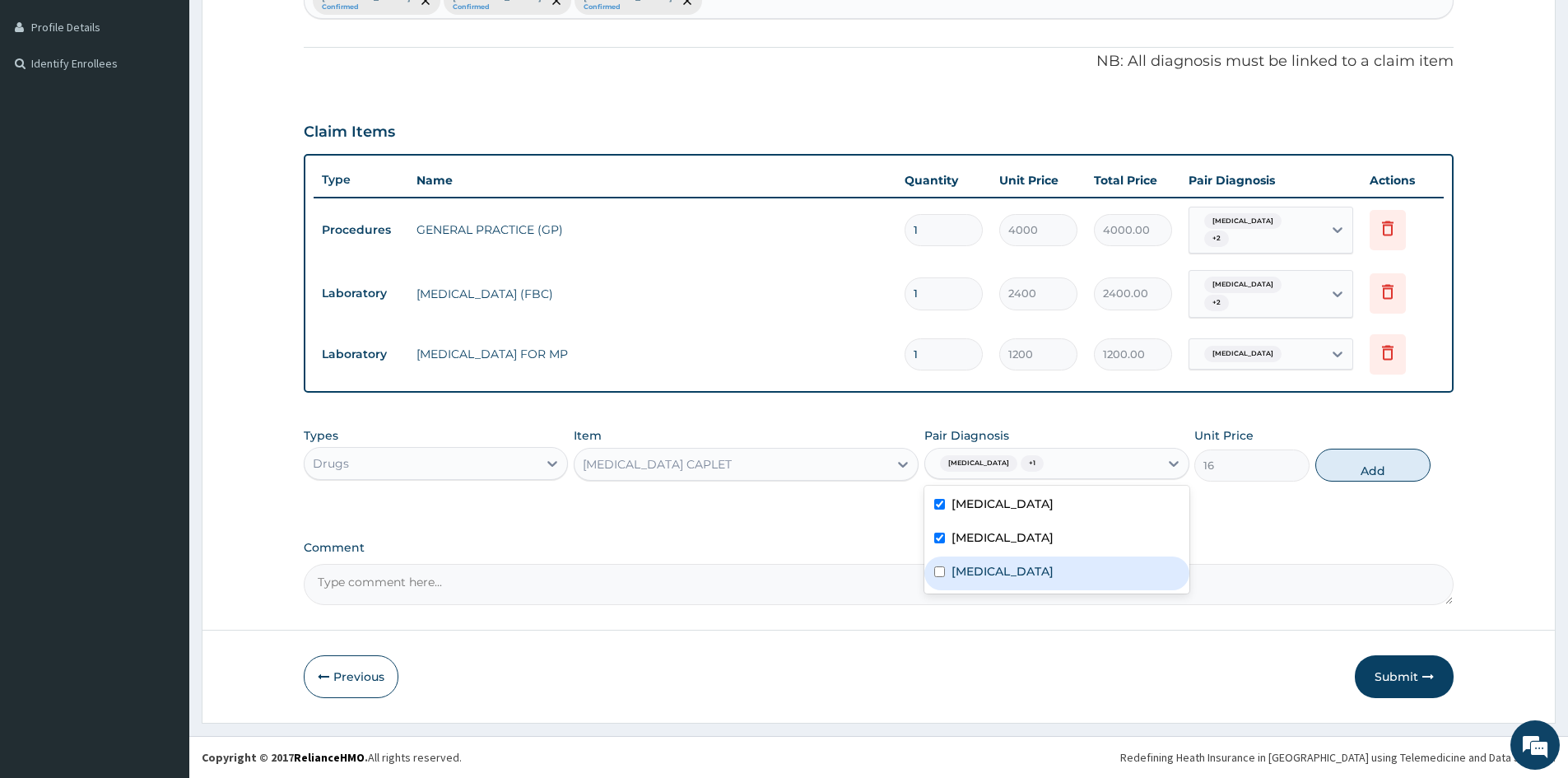
click at [941, 577] on input "checkbox" at bounding box center [939, 571] width 10 height 10
checkbox input "true"
click at [1342, 463] on button "Add" at bounding box center [1373, 466] width 115 height 33
type input "0"
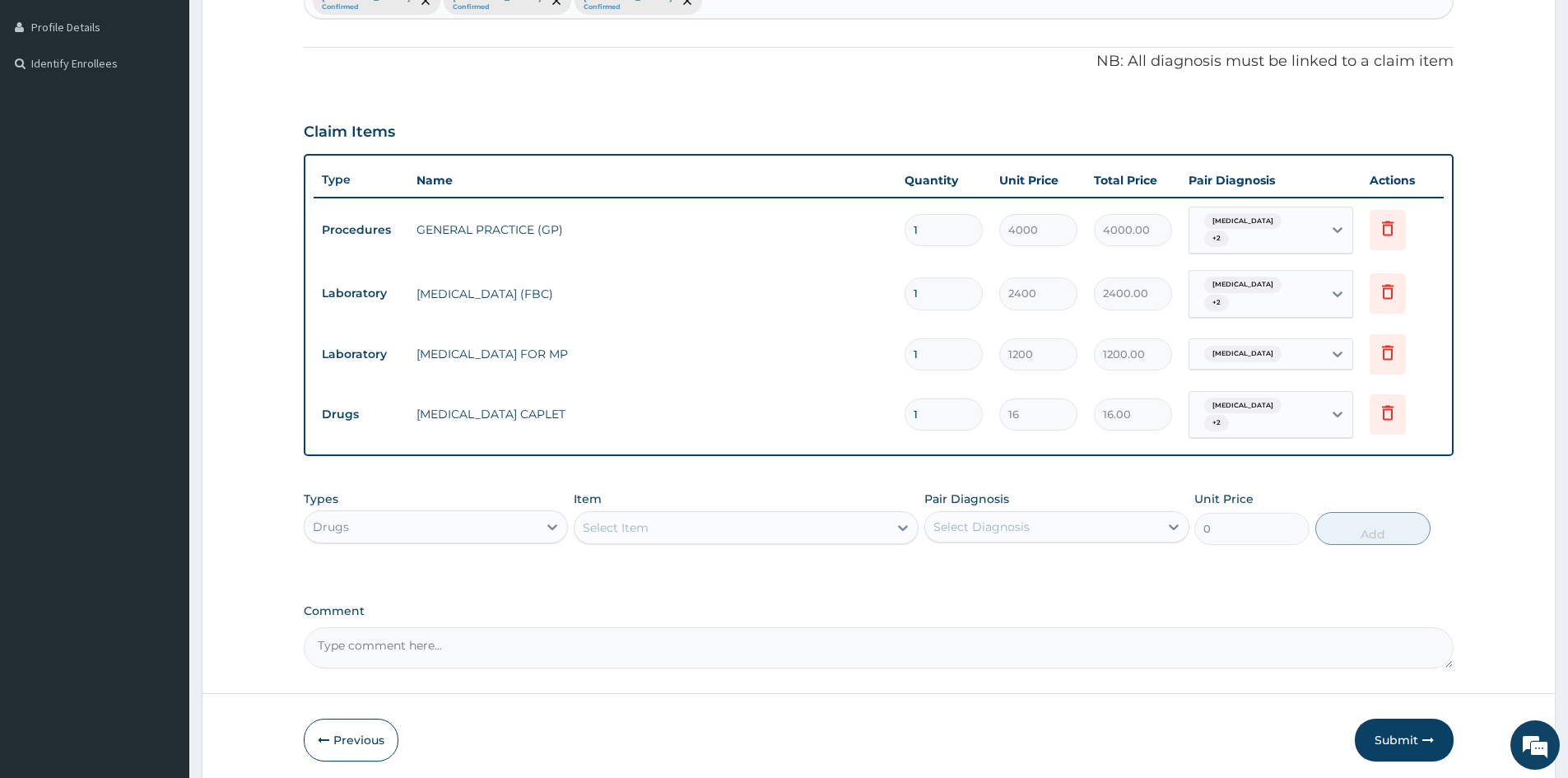
click at [946, 419] on input "1" at bounding box center [944, 414] width 78 height 32
type input "18"
type input "288.00"
type input "18"
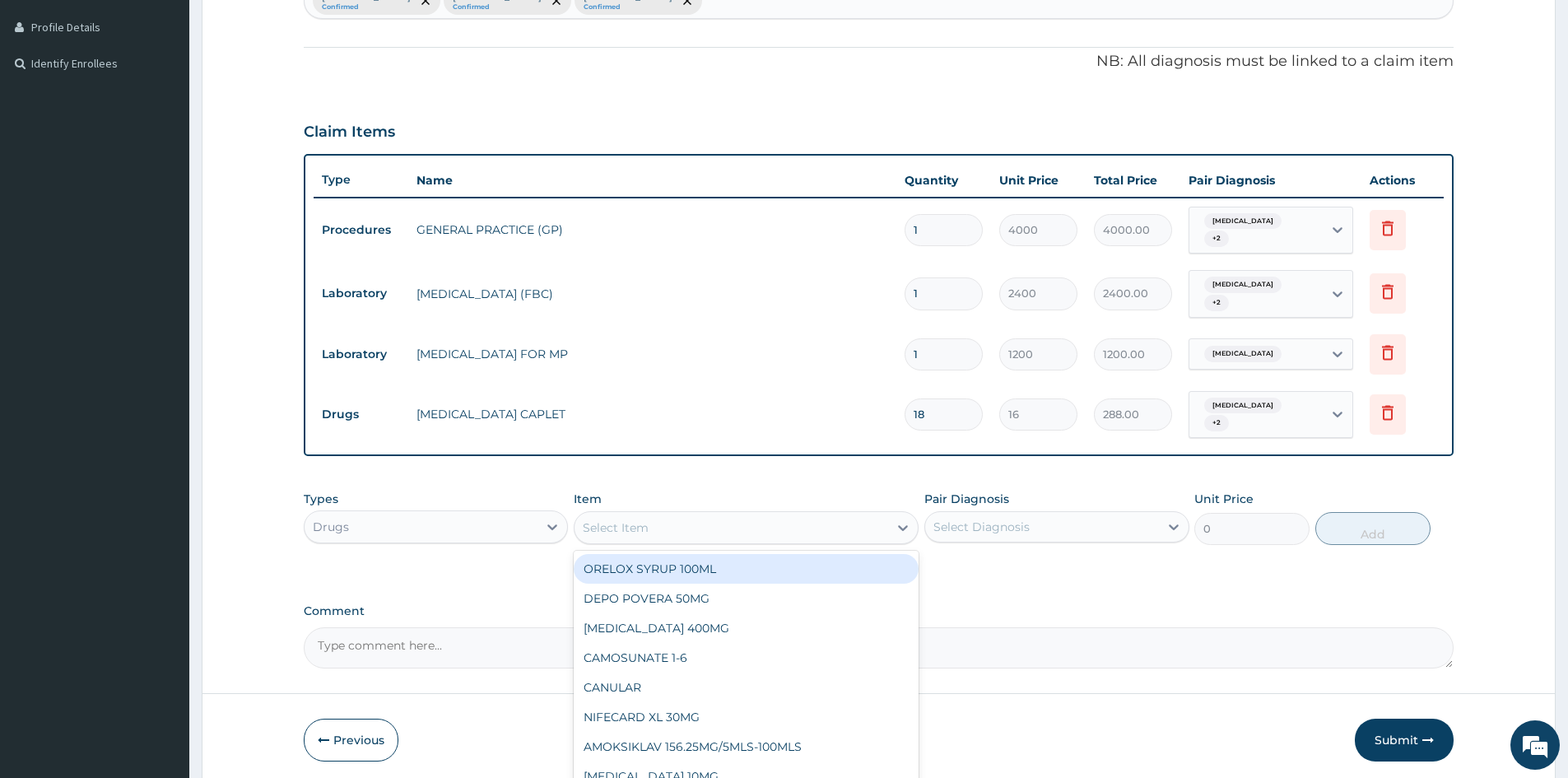
click at [621, 532] on div "Select Item" at bounding box center [615, 528] width 66 height 16
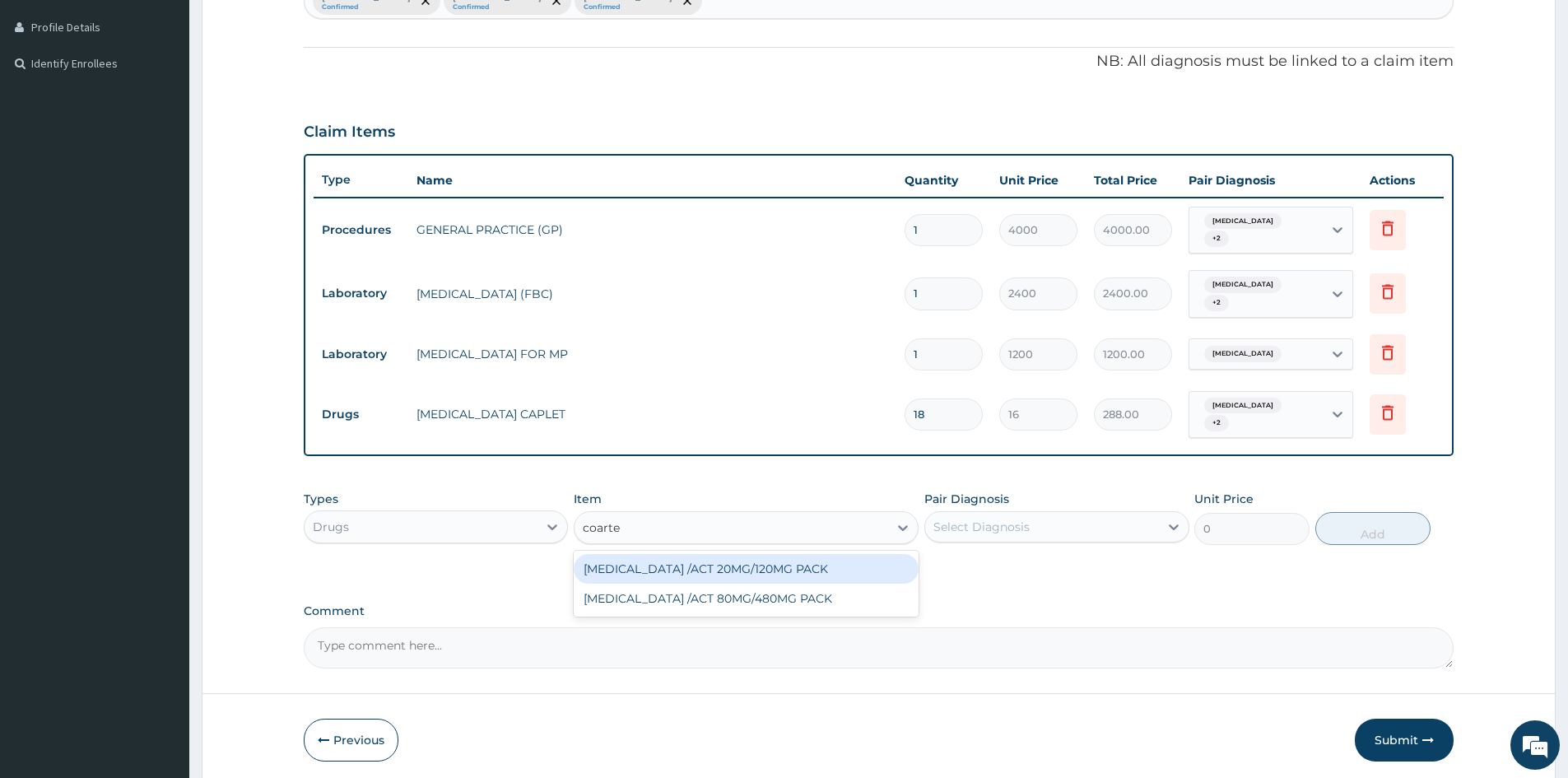
type input "coartem"
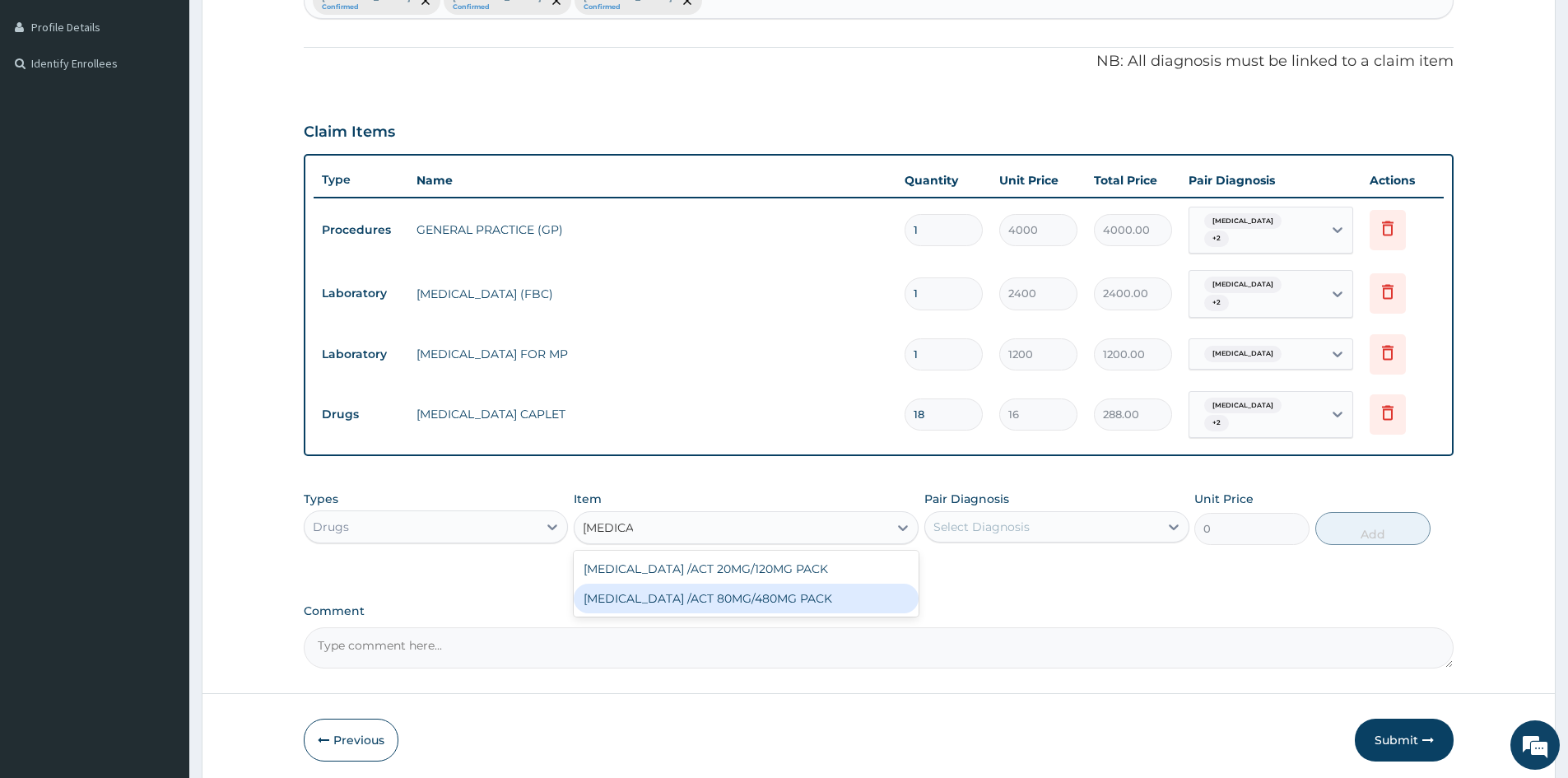
click at [683, 596] on div "COARTEM /ACT 80MG/480MG PACK" at bounding box center [746, 598] width 345 height 29
type input "2000"
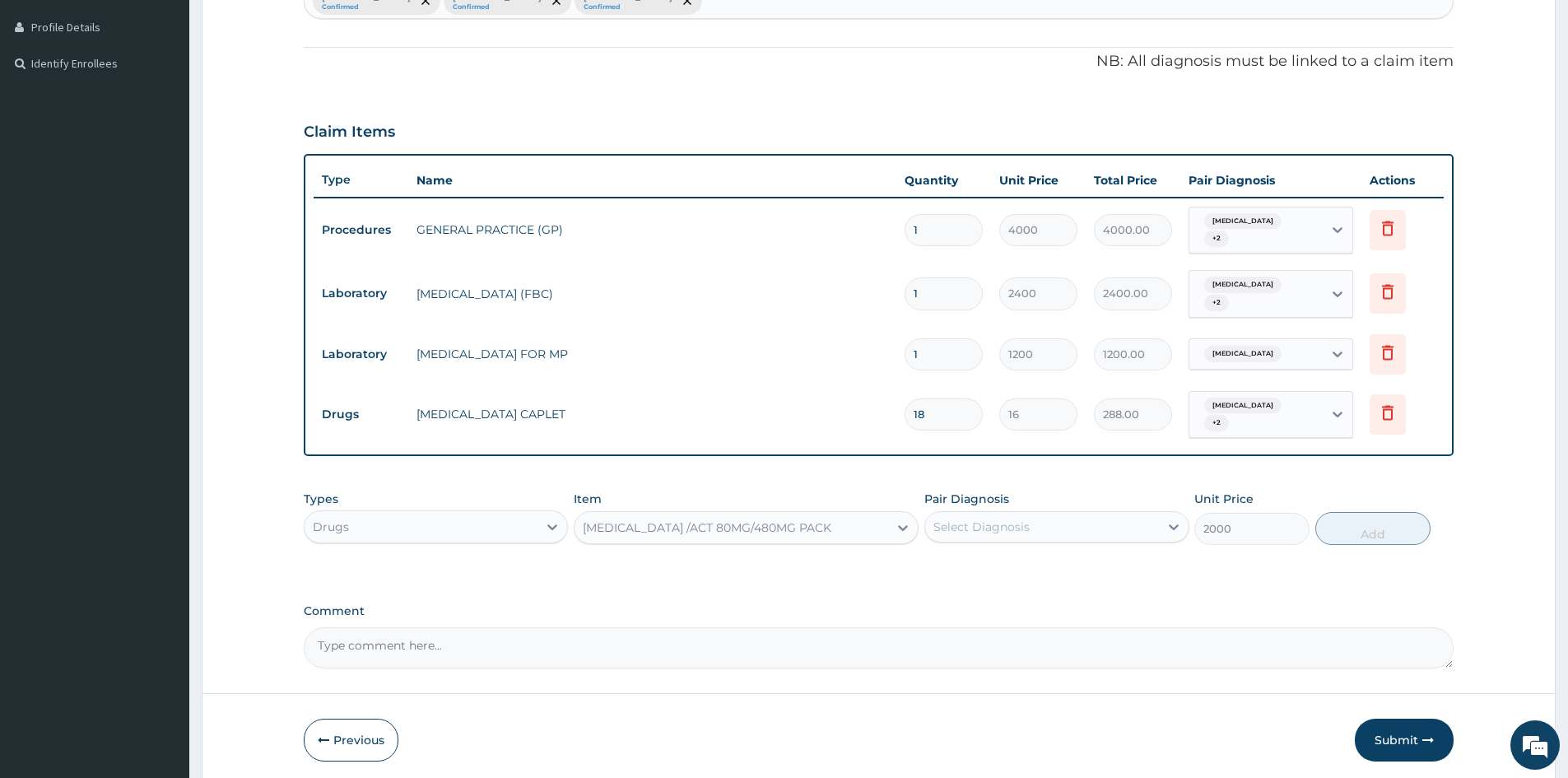
click at [1076, 524] on div "Select Diagnosis" at bounding box center [1042, 527] width 233 height 27
click at [934, 601] on input "checkbox" at bounding box center [939, 602] width 10 height 10
checkbox input "true"
click at [1368, 522] on button "Add" at bounding box center [1373, 528] width 115 height 33
type input "0"
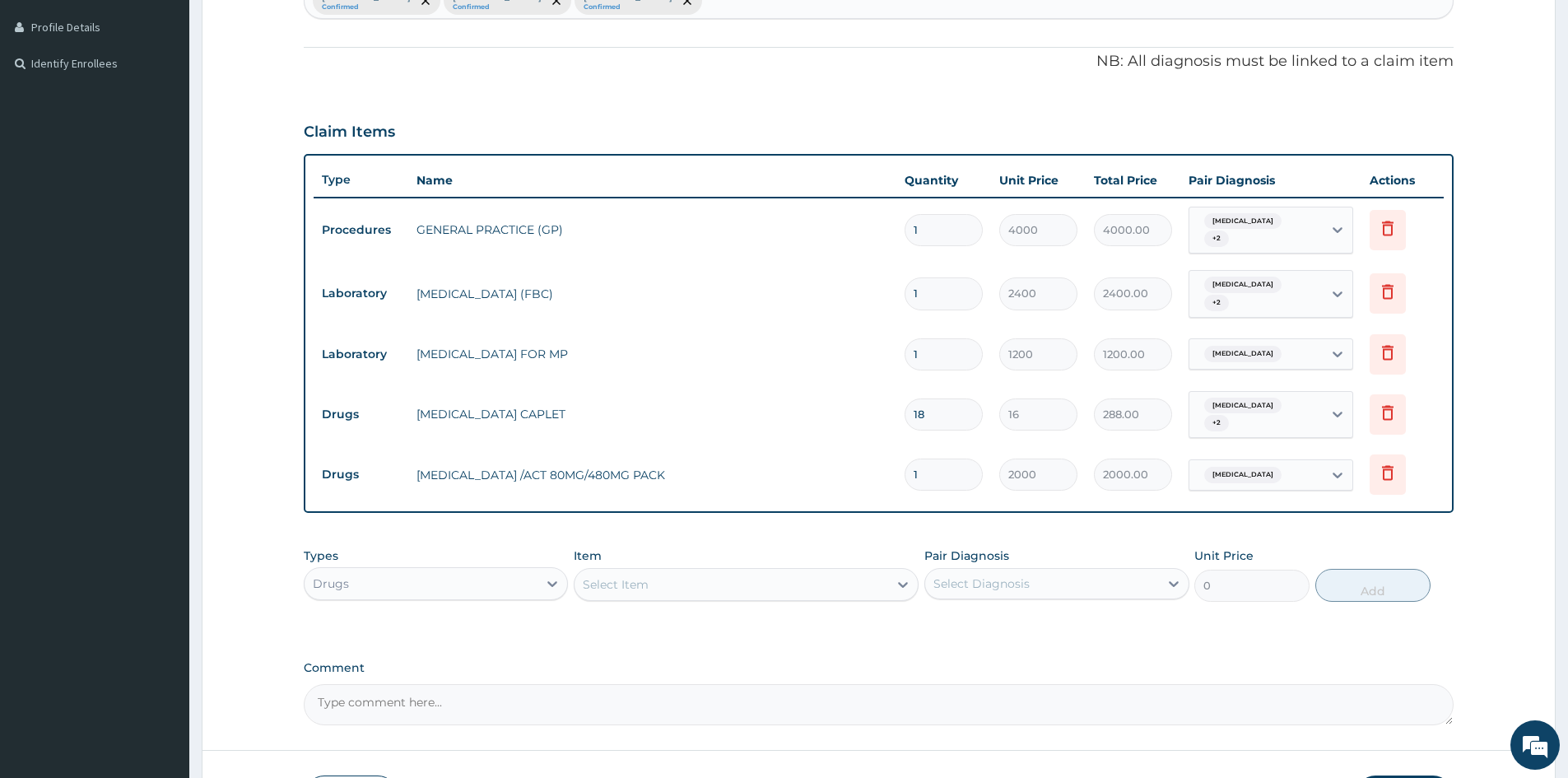
click at [729, 590] on div "Select Item" at bounding box center [731, 584] width 314 height 27
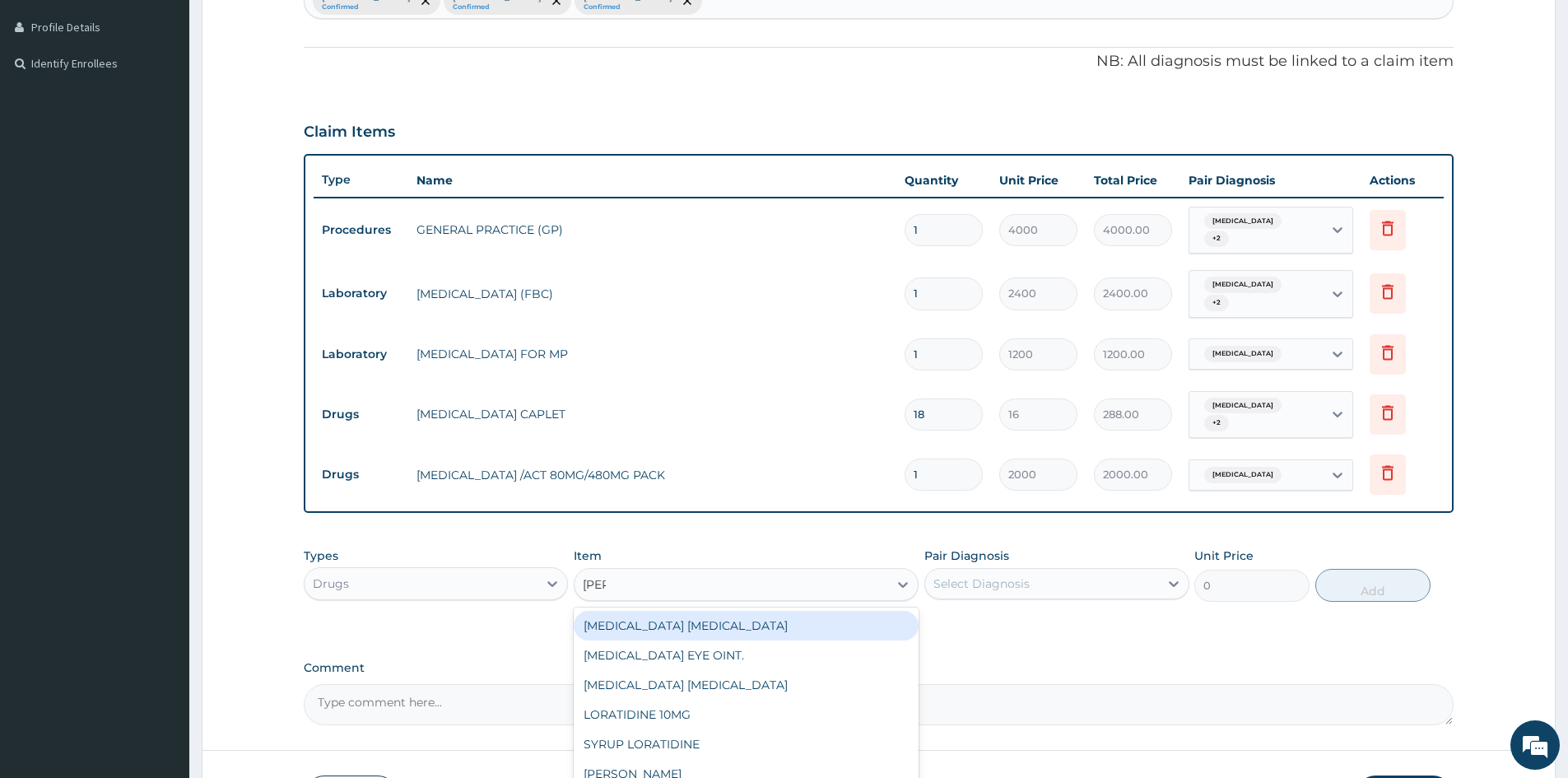
type input "lorat"
click at [686, 621] on div "LORATIDINE 10MG" at bounding box center [746, 626] width 345 height 29
type input "48"
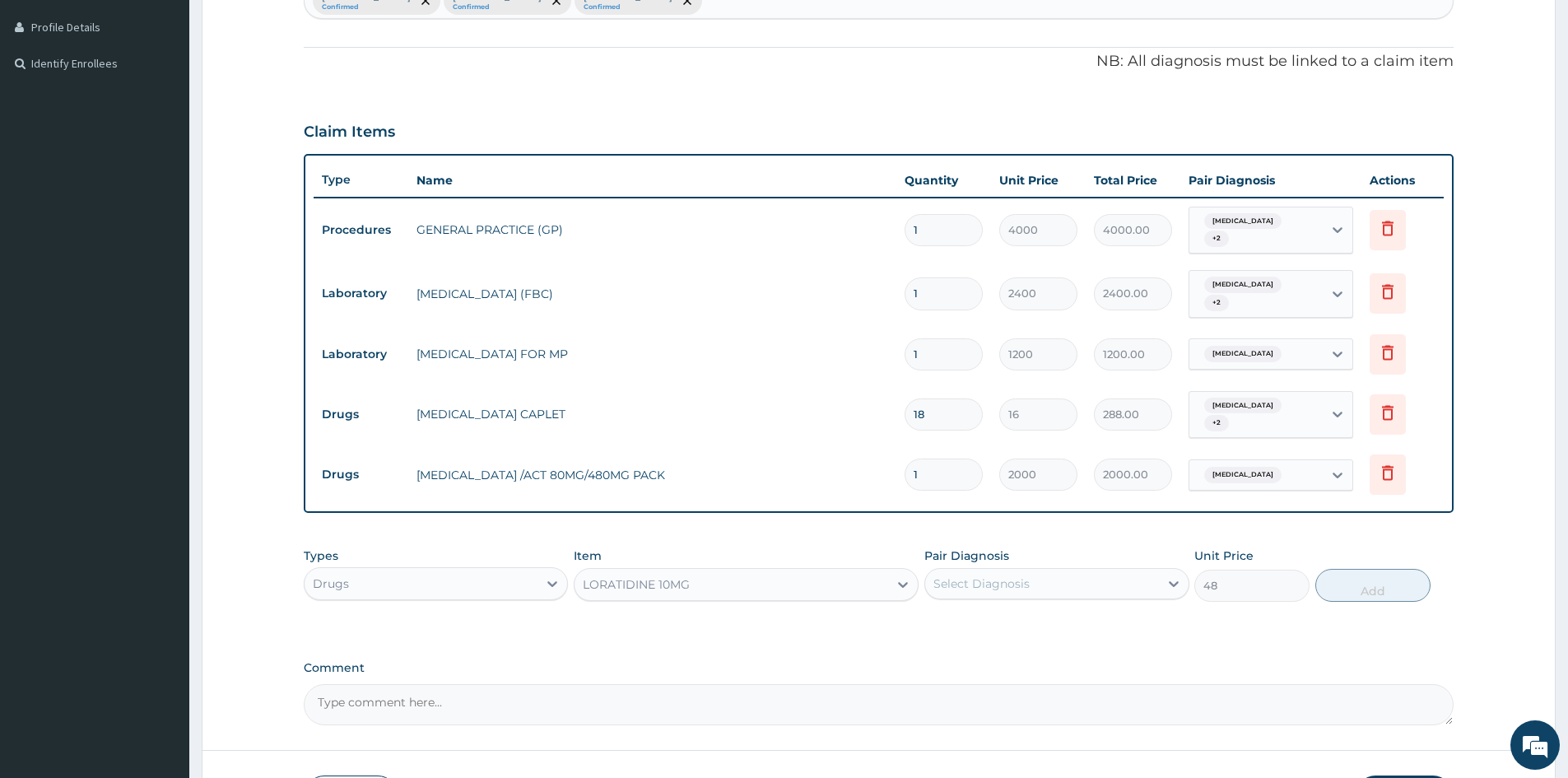
click at [1067, 584] on div "Select Diagnosis" at bounding box center [1042, 584] width 233 height 27
drag, startPoint x: 940, startPoint y: 625, endPoint x: 945, endPoint y: 633, distance: 9.4
click at [940, 623] on input "checkbox" at bounding box center [939, 626] width 10 height 10
checkbox input "true"
click at [1354, 590] on button "Add" at bounding box center [1373, 585] width 115 height 33
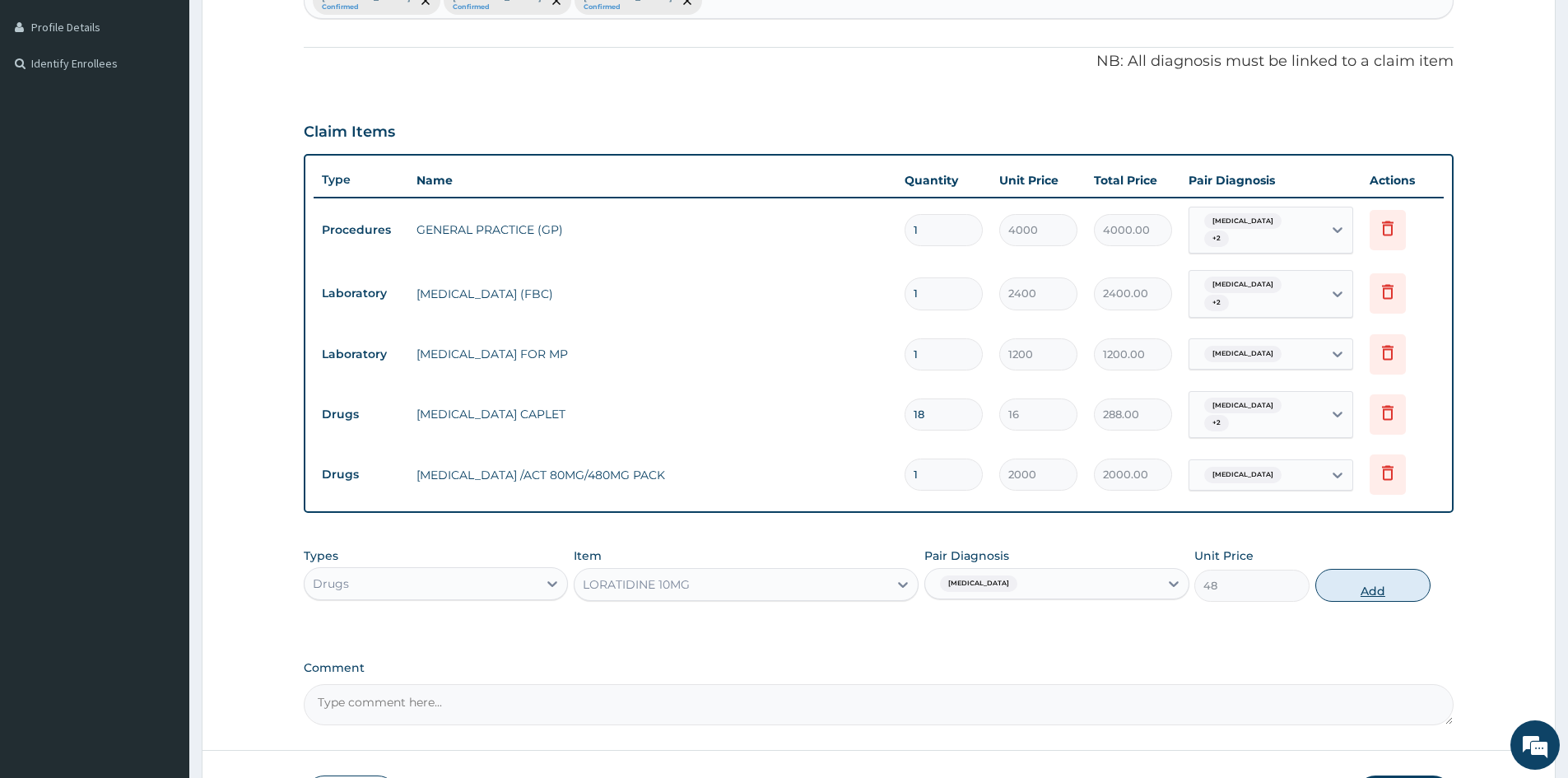
type input "0"
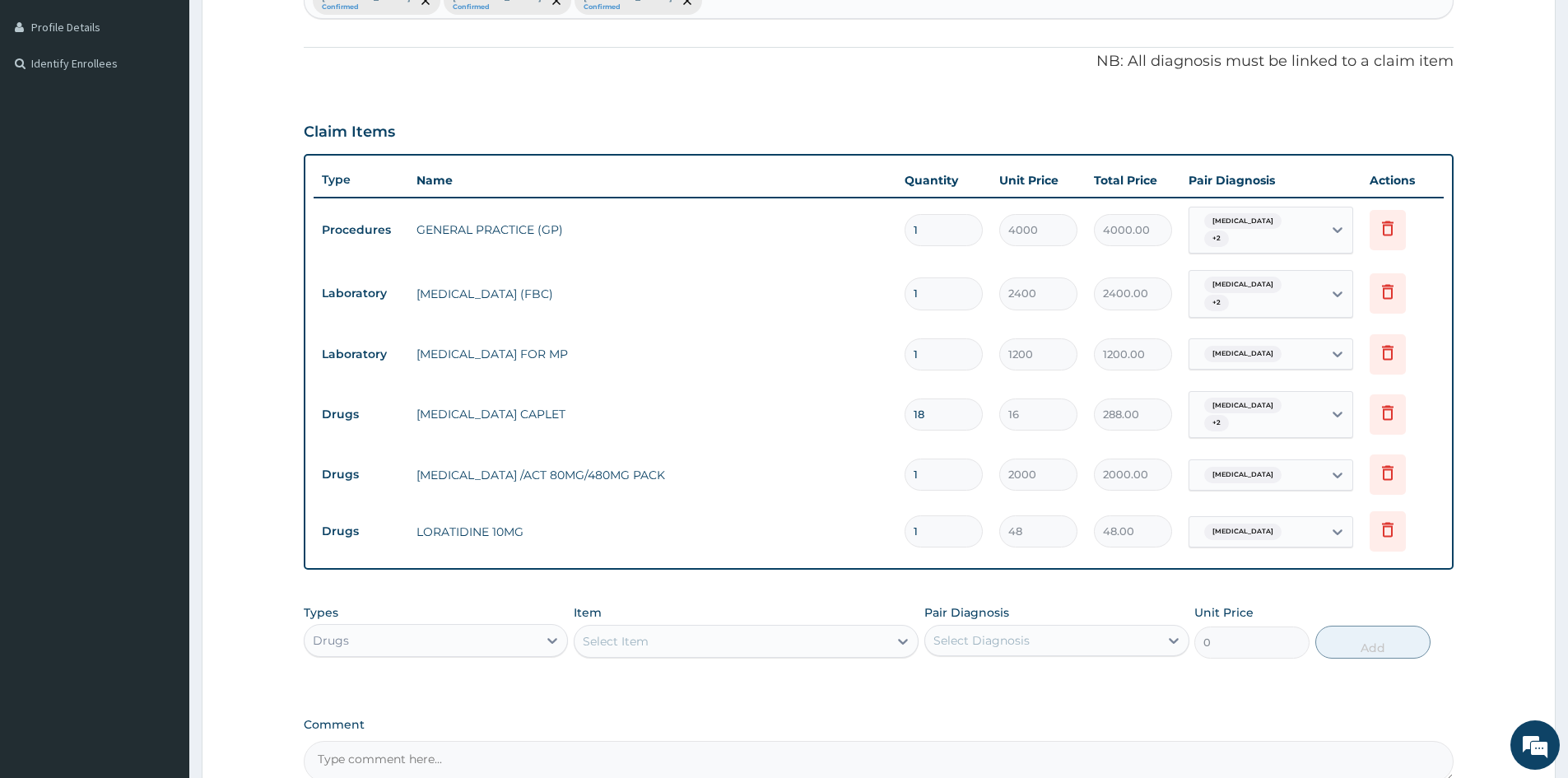
click at [960, 540] on input "1" at bounding box center [944, 531] width 78 height 32
type input "0.00"
type input "5"
type input "240.00"
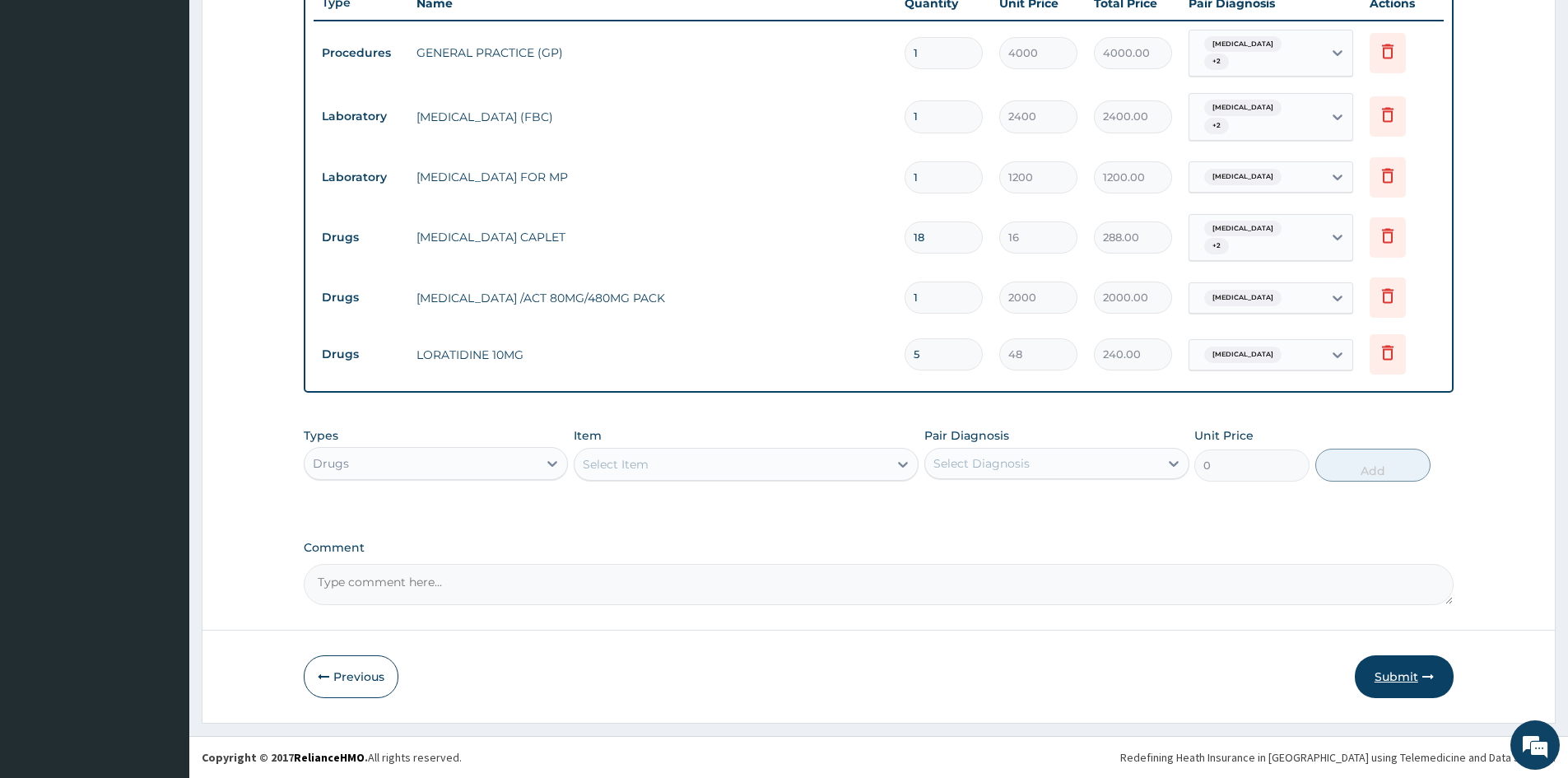
type input "5"
click at [1390, 682] on button "Submit" at bounding box center [1404, 677] width 99 height 43
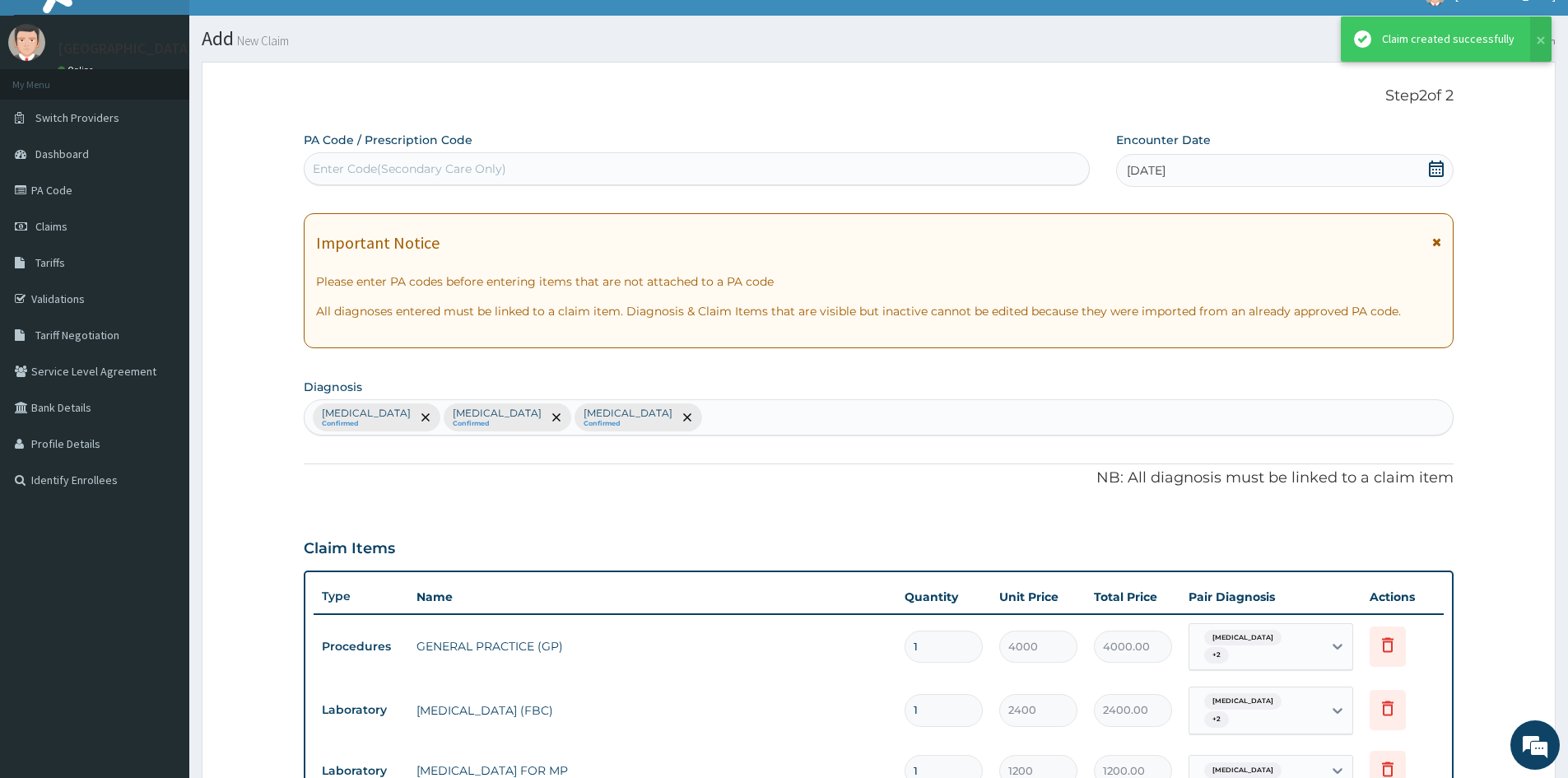
scroll to position [620, 0]
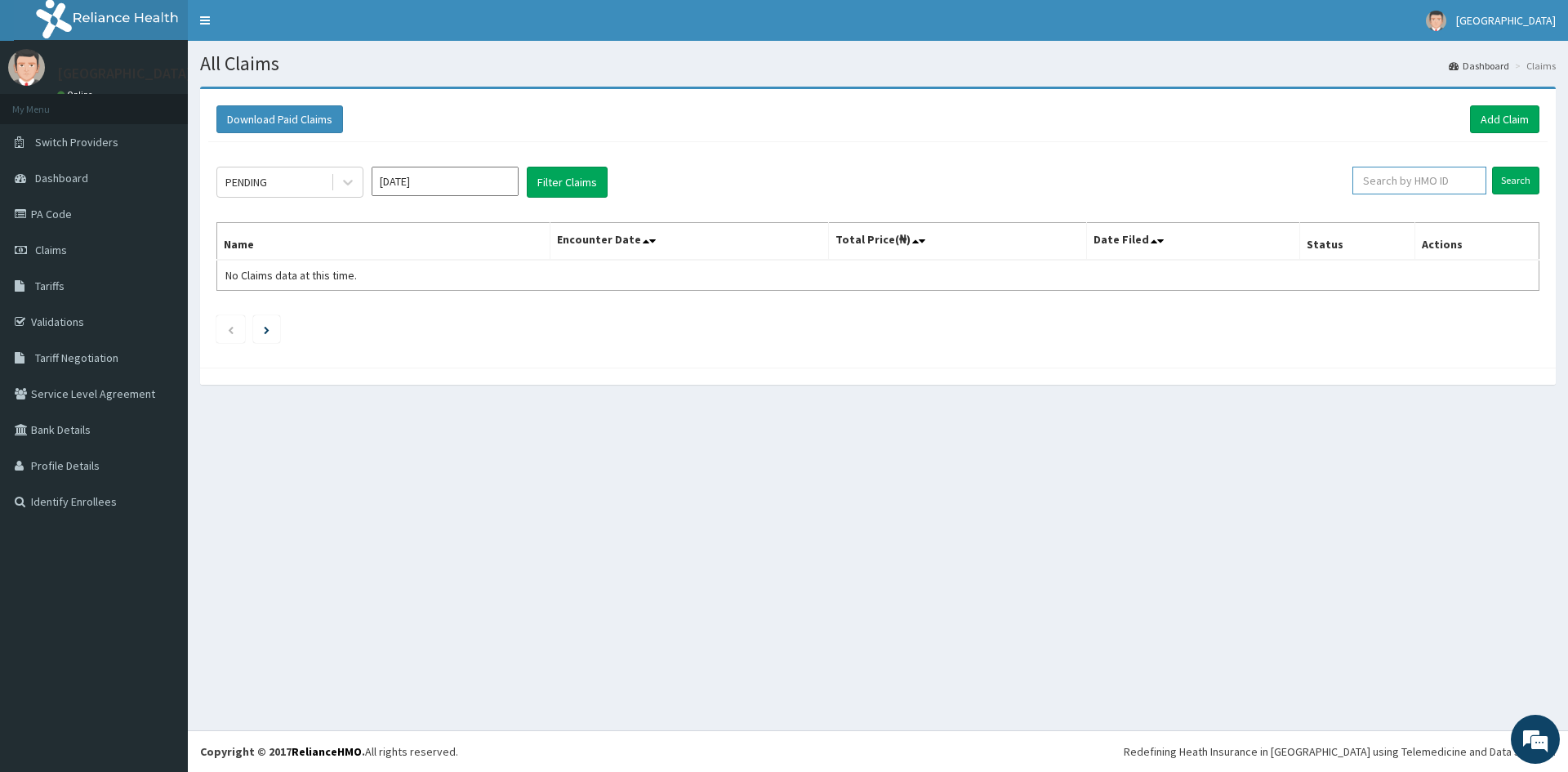
click at [1445, 176] on input "text" at bounding box center [1419, 180] width 134 height 28
type input "htl/10046/a"
click at [1507, 177] on input "Search" at bounding box center [1515, 180] width 47 height 28
